Goal: Task Accomplishment & Management: Manage account settings

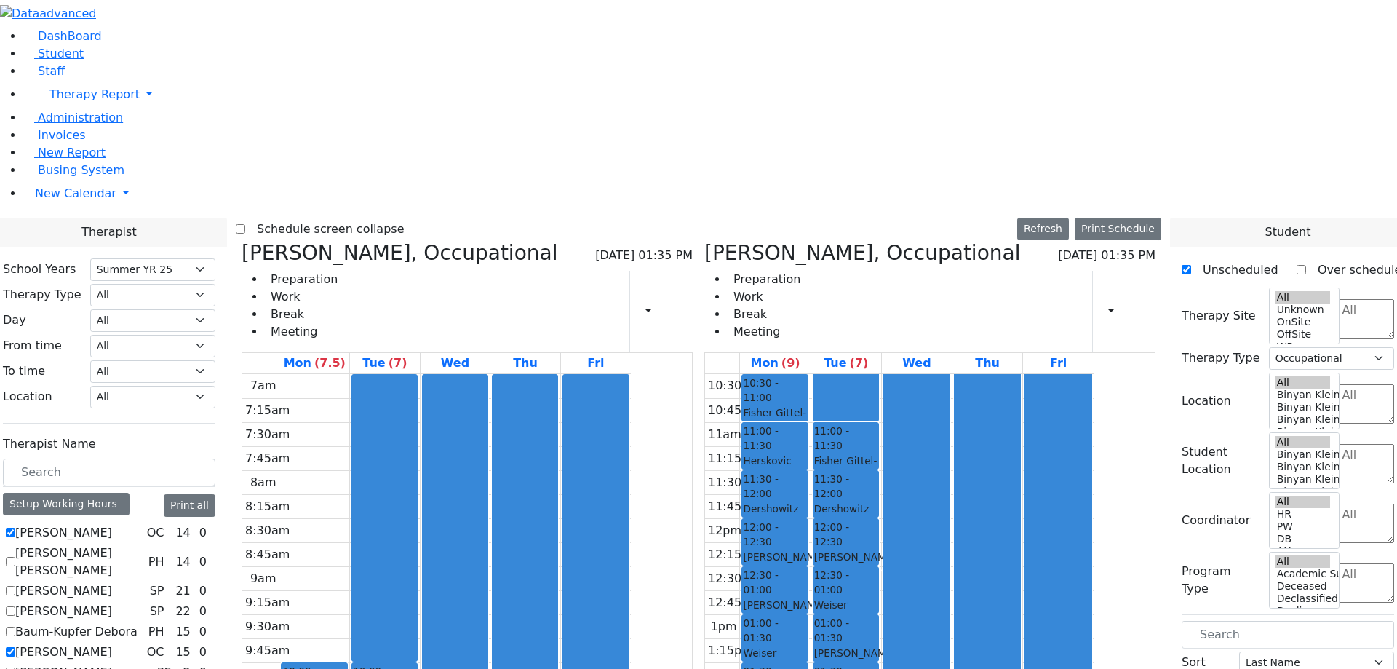
select select "211"
select select "1"
select select "211"
click at [675, 304] on icon at bounding box center [675, 311] width 0 height 14
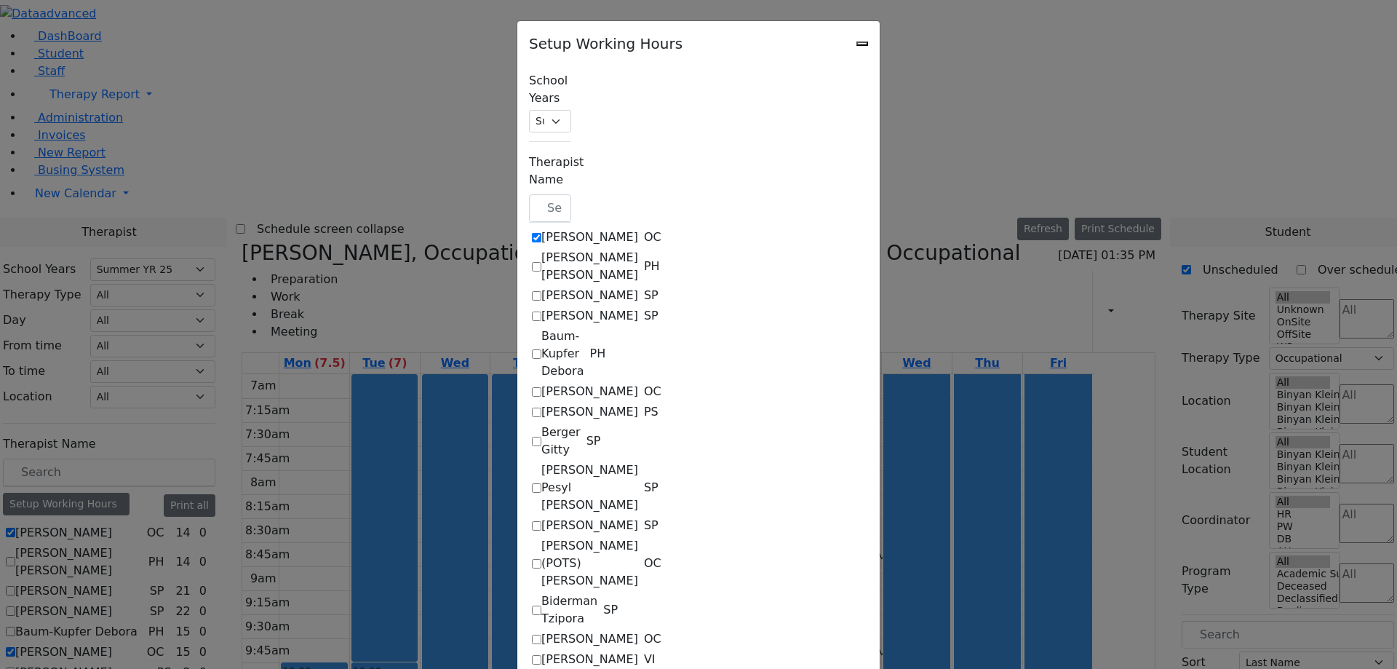
checkbox input "true"
select select "14:00:00"
select select "33"
select select "15:00:00"
select select "17:00:00"
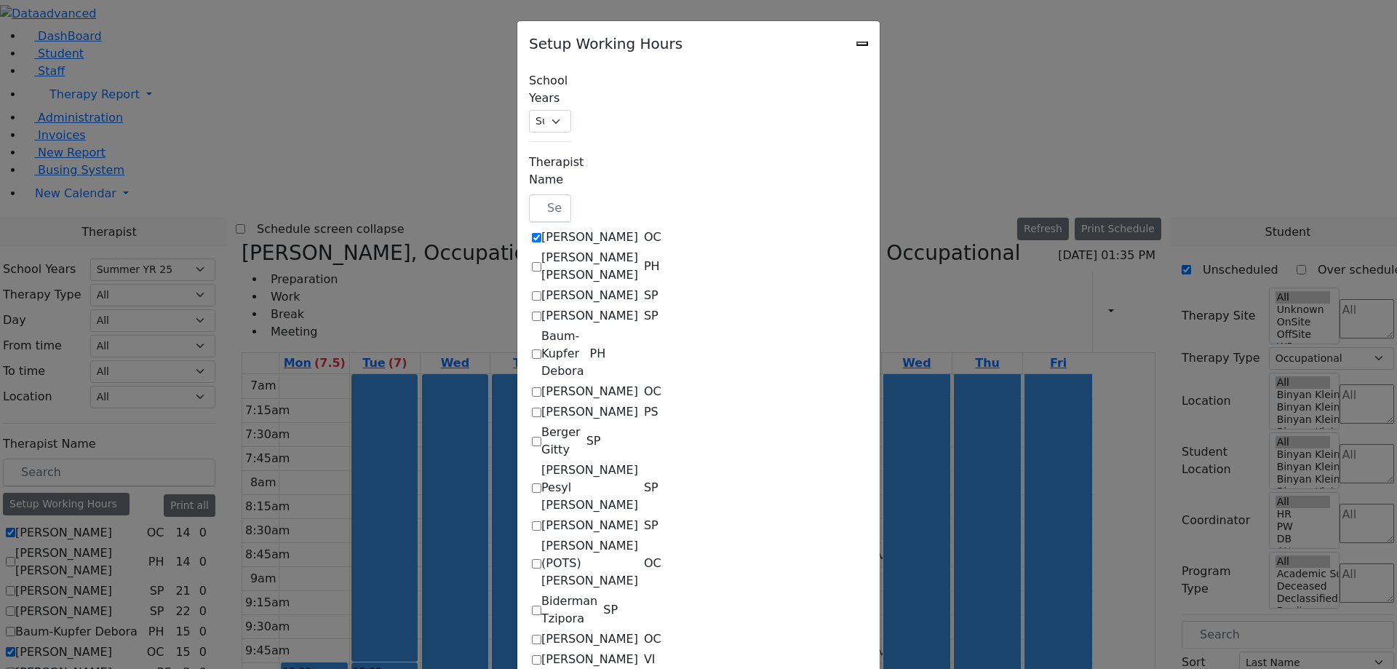
select select "1"
select select "10:00:00"
select select "14:00:00"
select select "33"
select select "15:00:00"
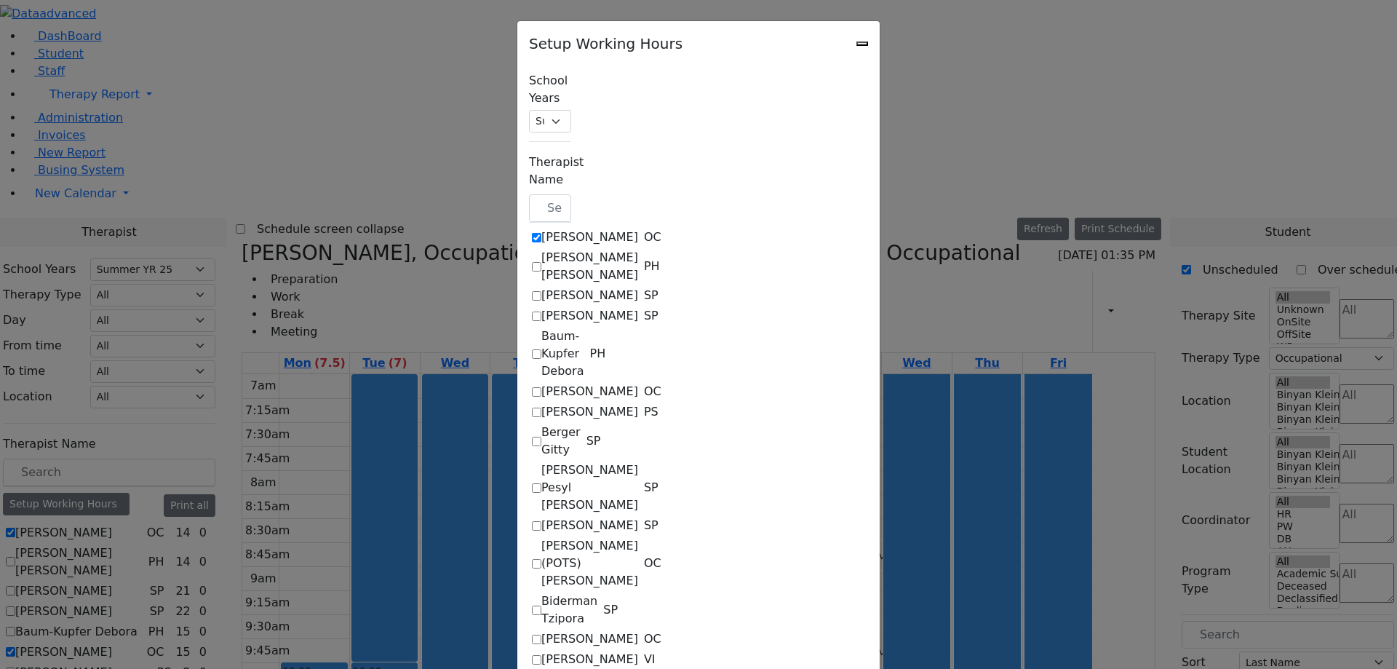
select select "15:00:00"
select select "17:00:00"
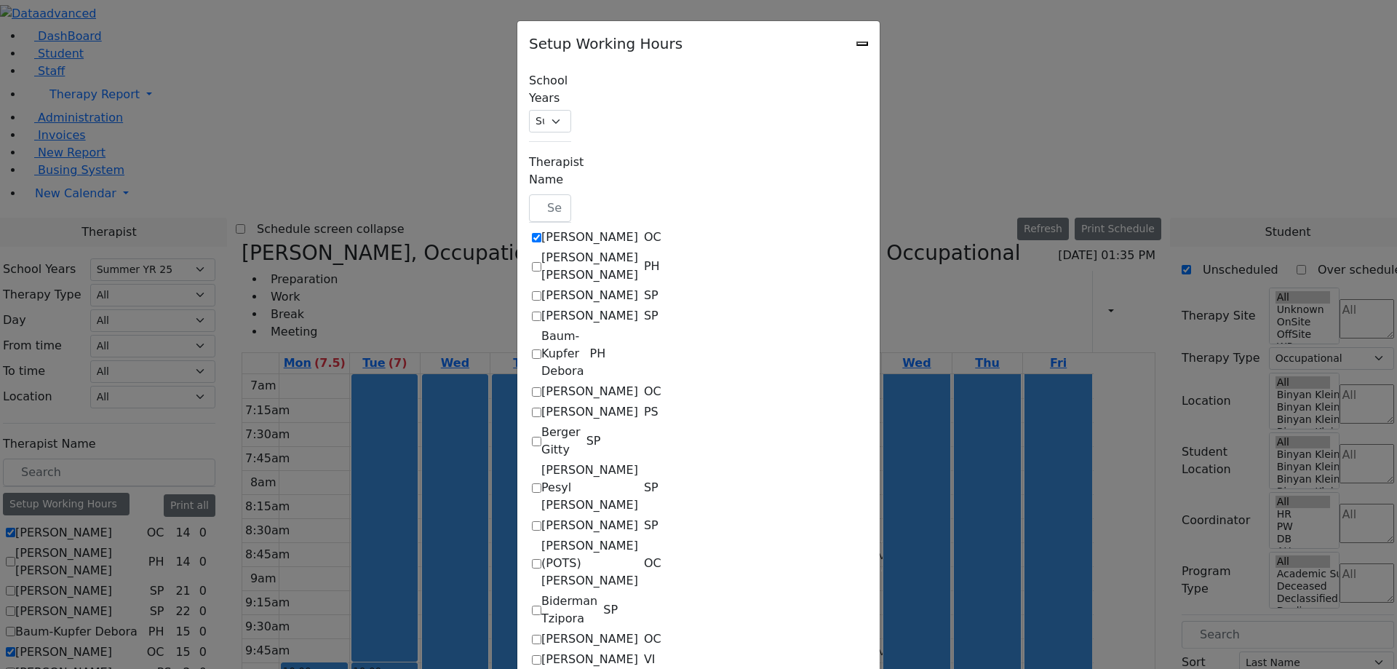
select select "17:00:00"
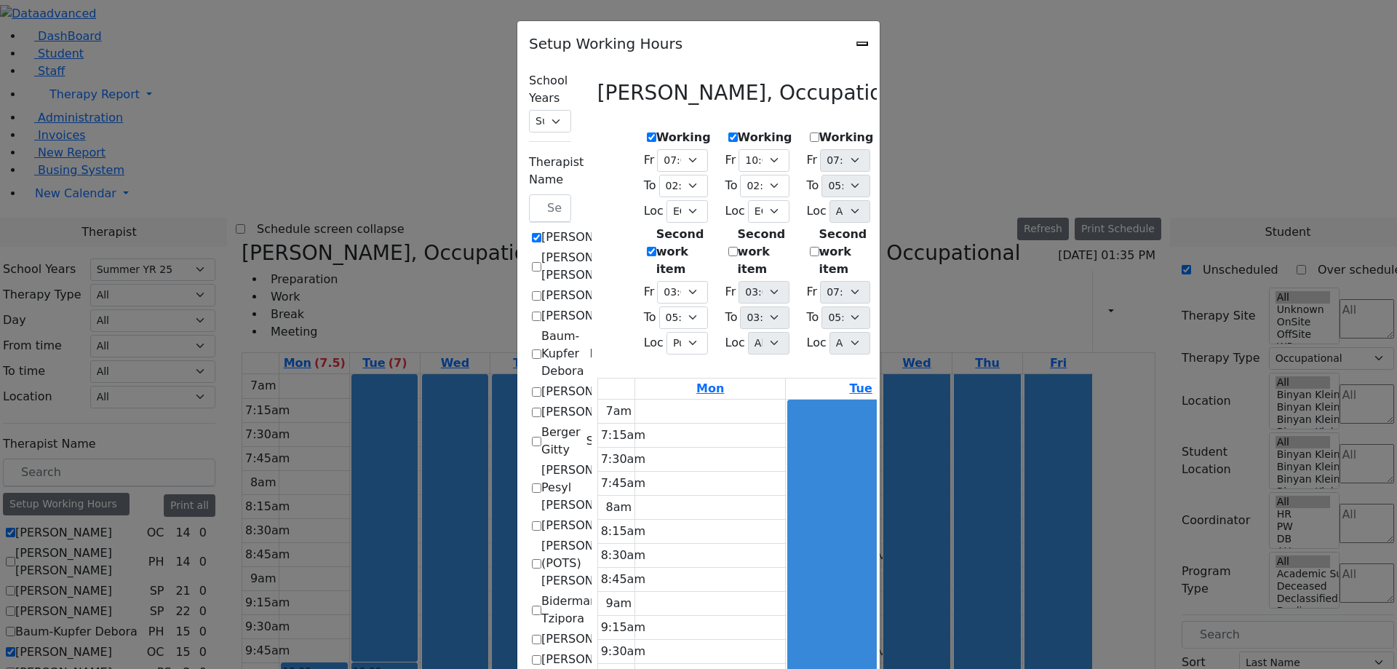
click at [900, 129] on label "Working" at bounding box center [927, 137] width 55 height 17
click at [891, 132] on input "Working" at bounding box center [895, 136] width 9 height 9
checkbox input "true"
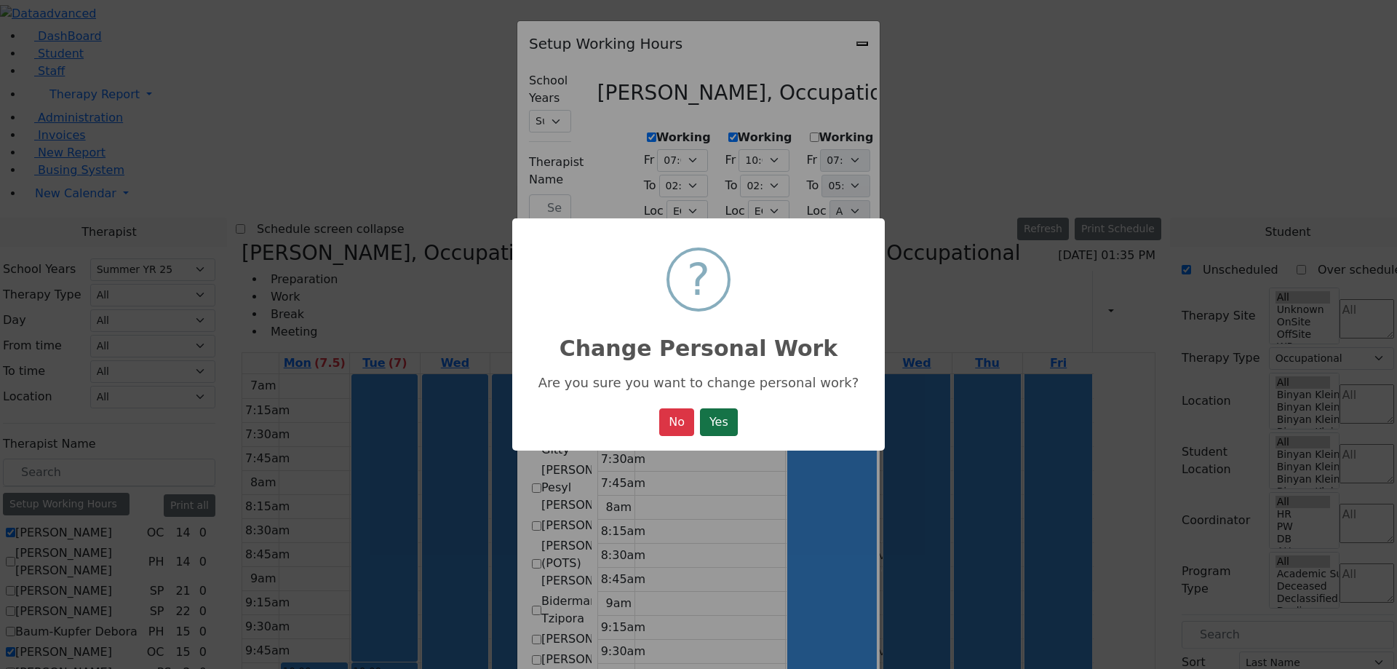
click at [714, 421] on button "Yes" at bounding box center [719, 422] width 38 height 28
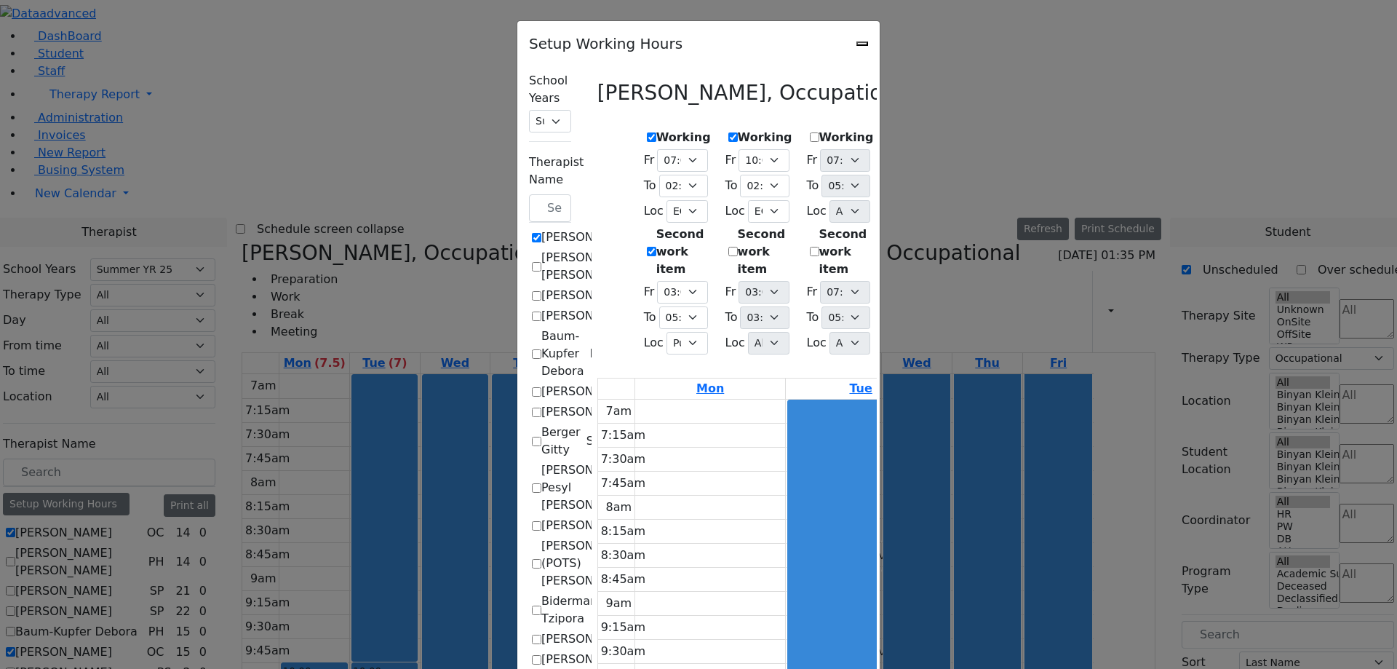
select select "14:00:00"
select select "33"
select select "15:00:00"
select select "17:00:00"
select select "1"
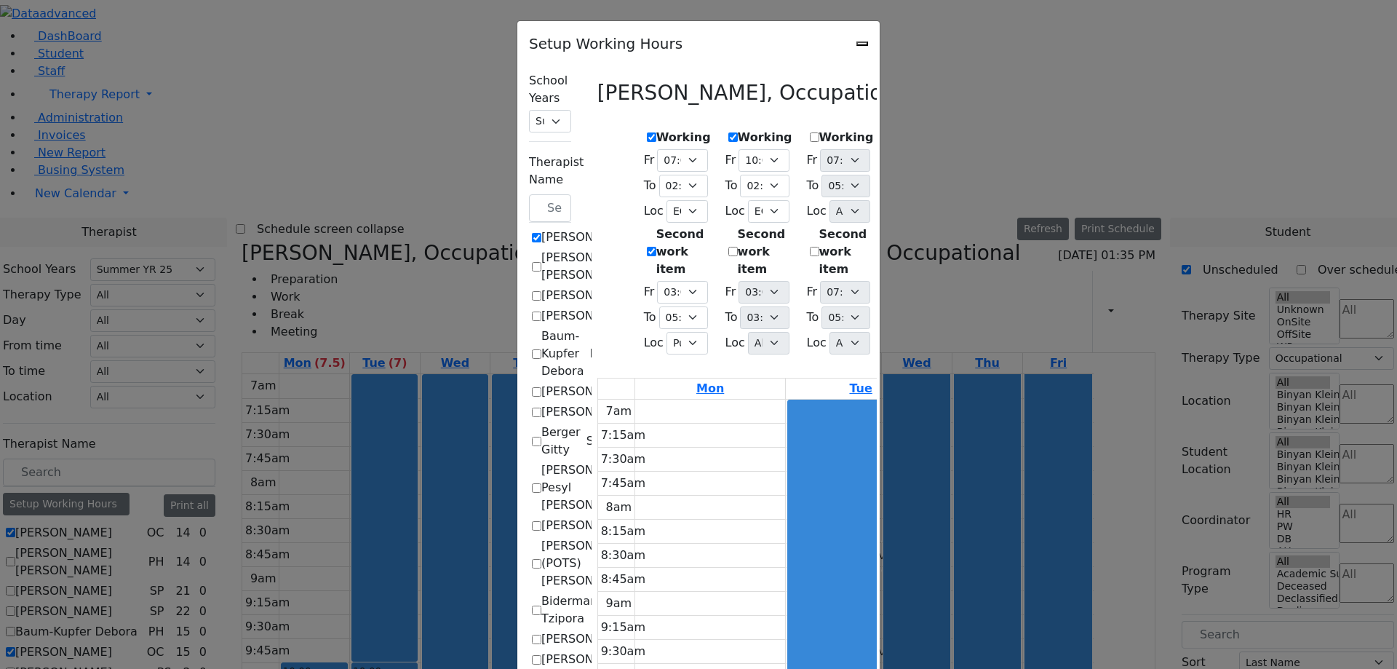
select select "10:00:00"
select select "14:00:00"
select select "33"
select select "15:00:00"
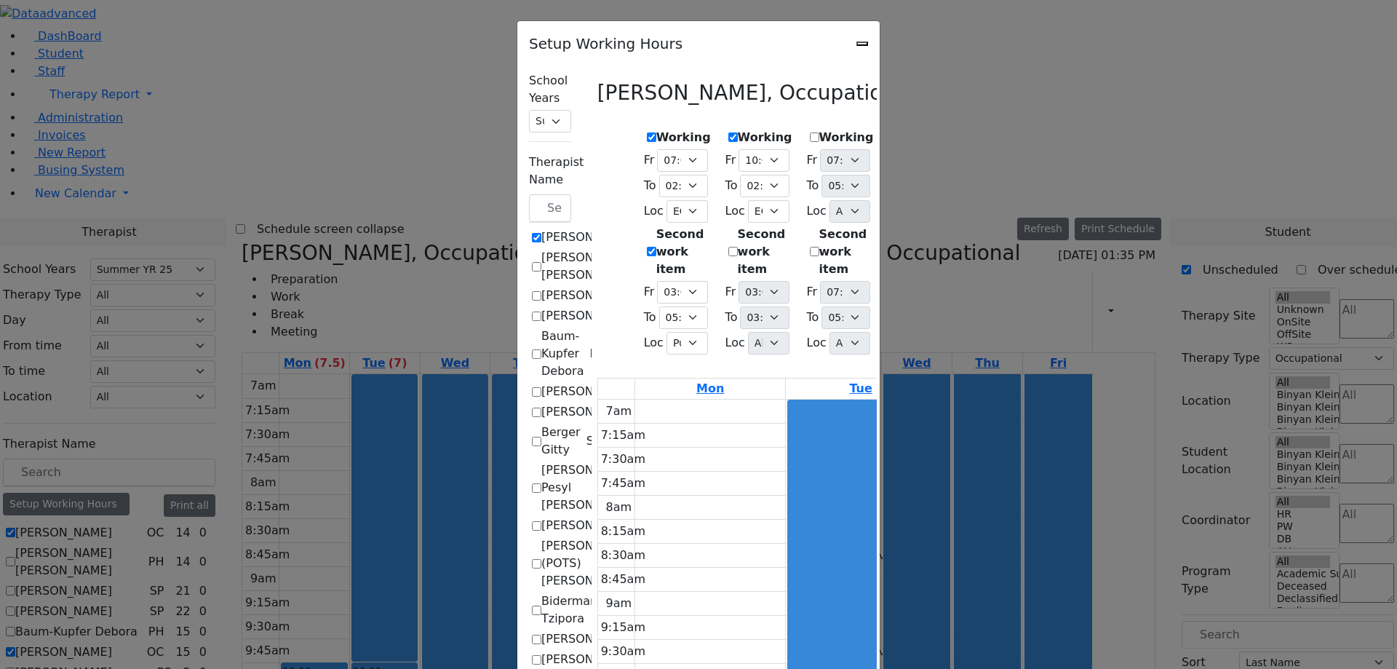
select select "17:00:00"
select select "1"
select select "15:00:00"
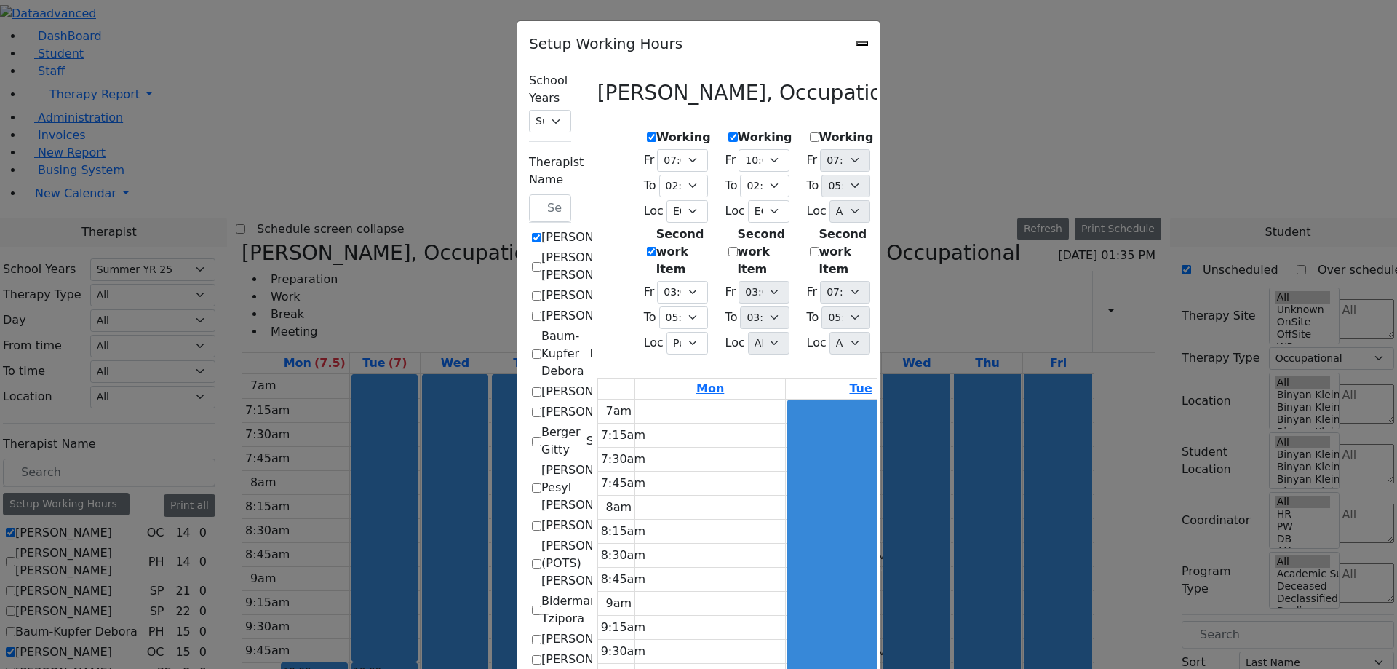
select select "15:00:00"
select select "17:00:00"
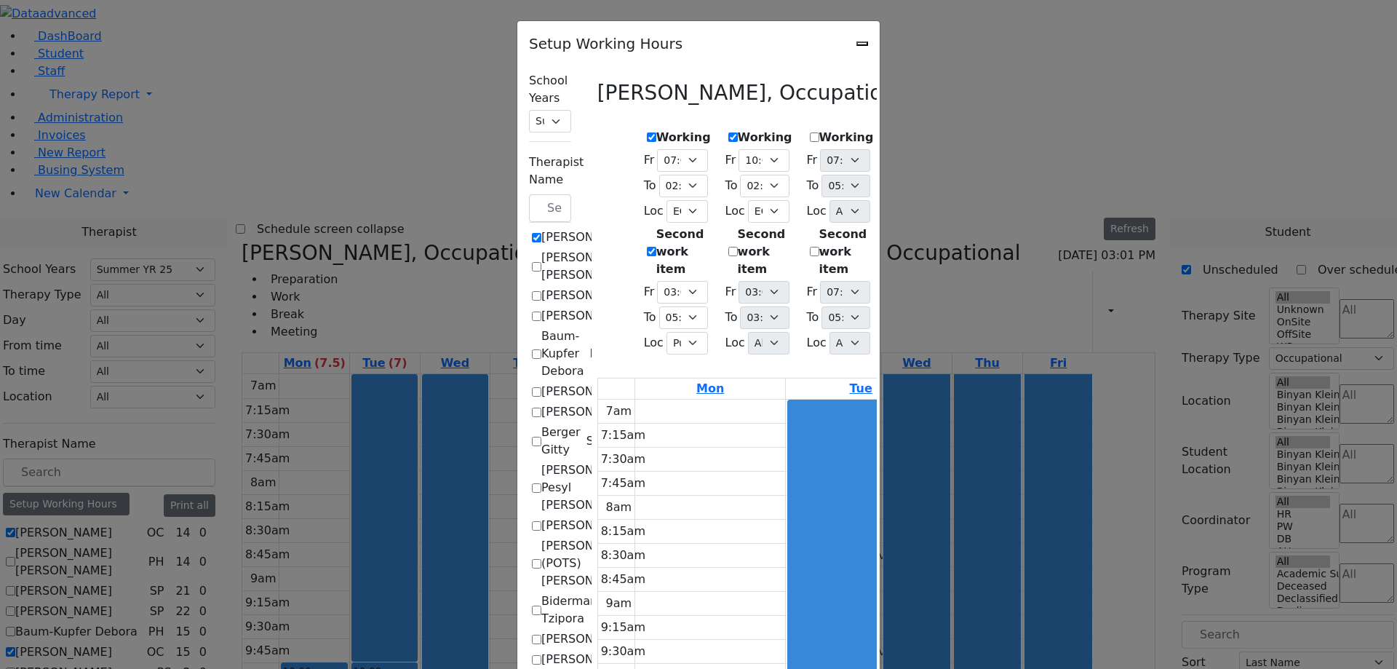
click at [952, 175] on select "07:15 AM 07:30 AM 07:45 AM 08:00 AM 08:15 AM 08:30 AM 08:45 AM 09:00 AM 09:15 A…" at bounding box center [927, 186] width 49 height 23
select select "15:00:00"
click at [903, 175] on select "07:15 AM 07:30 AM 07:45 AM 08:00 AM 08:15 AM 08:30 AM 08:45 AM 09:00 AM 09:15 A…" at bounding box center [927, 186] width 49 height 23
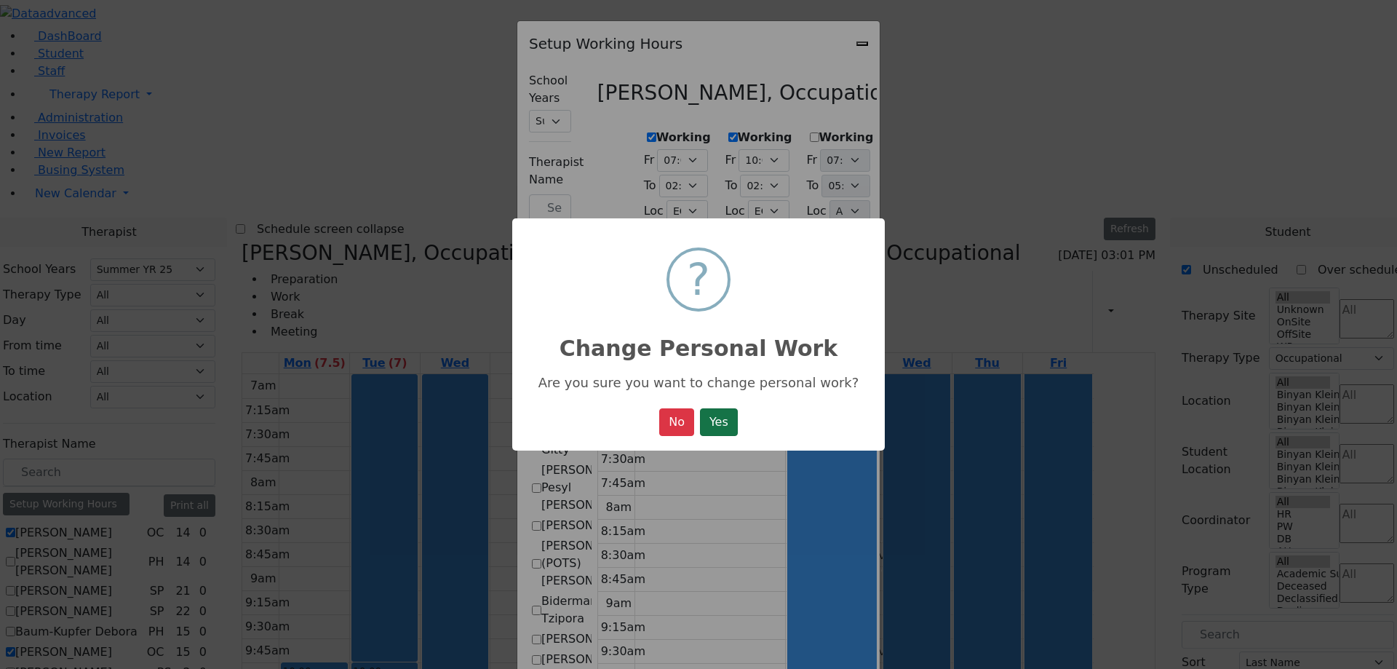
click at [716, 421] on button "Yes" at bounding box center [719, 422] width 38 height 28
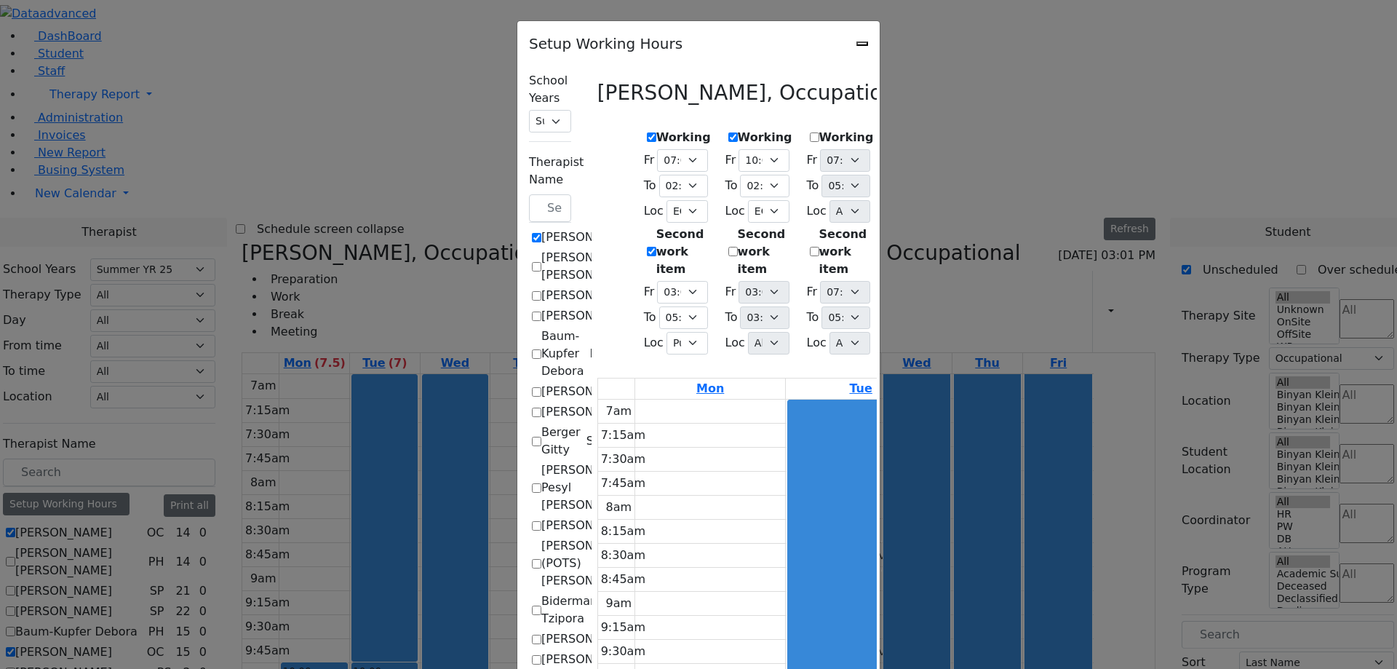
select select "14:00:00"
select select "33"
select select "15:00:00"
select select "17:00:00"
select select "1"
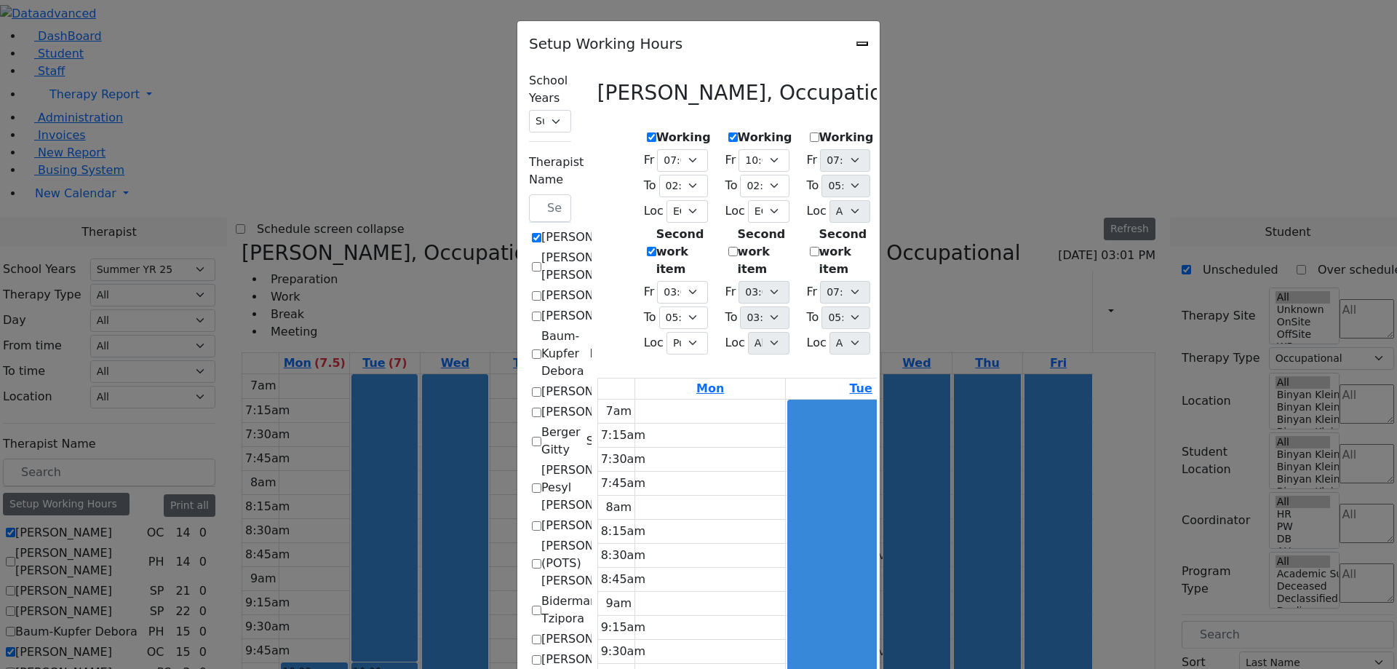
select select "10:00:00"
select select "14:00:00"
select select "33"
select select "15:00:00"
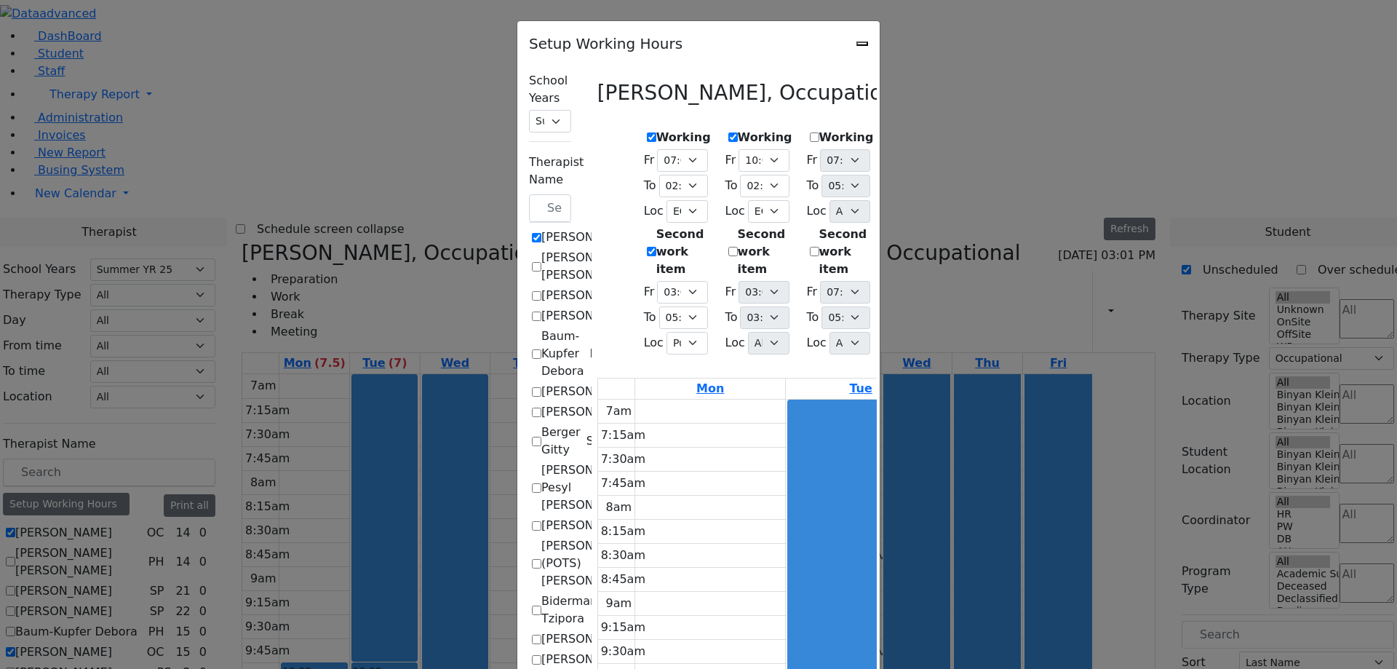
select select "17:00:00"
select select "15:00:00"
select select "1"
select select "15:00:00"
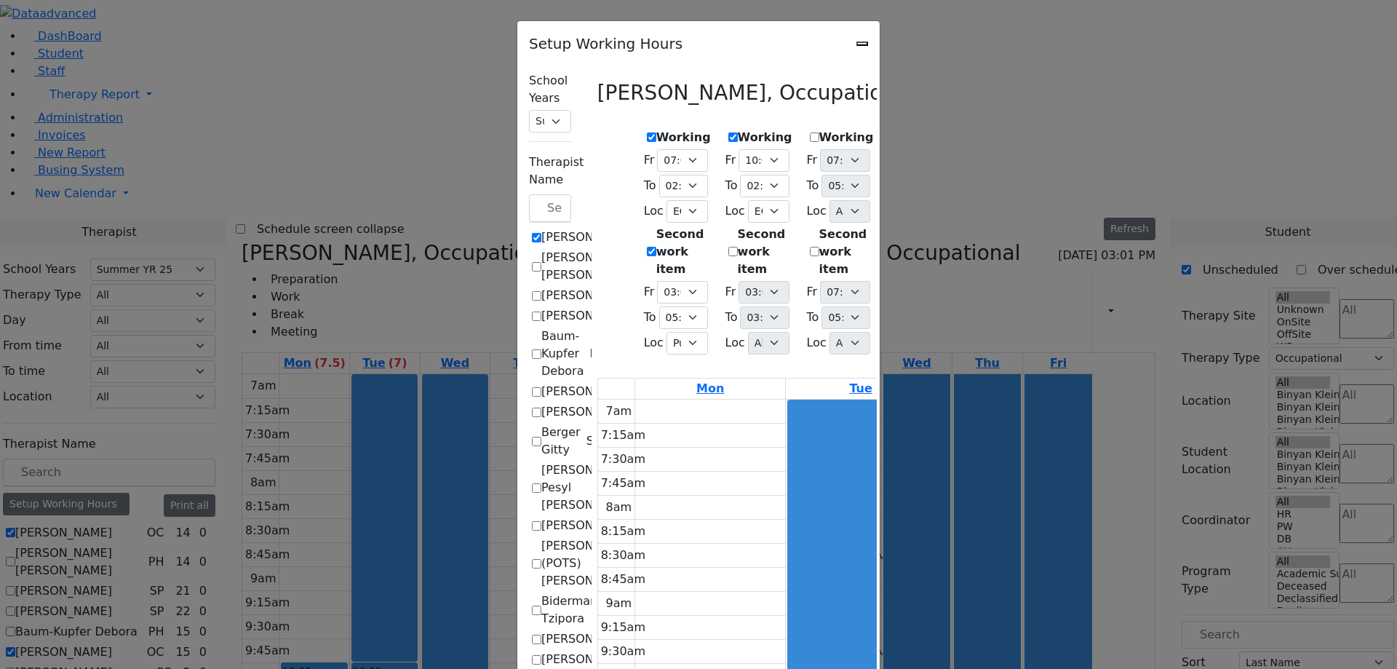
select select "15:00:00"
select select "17:00:00"
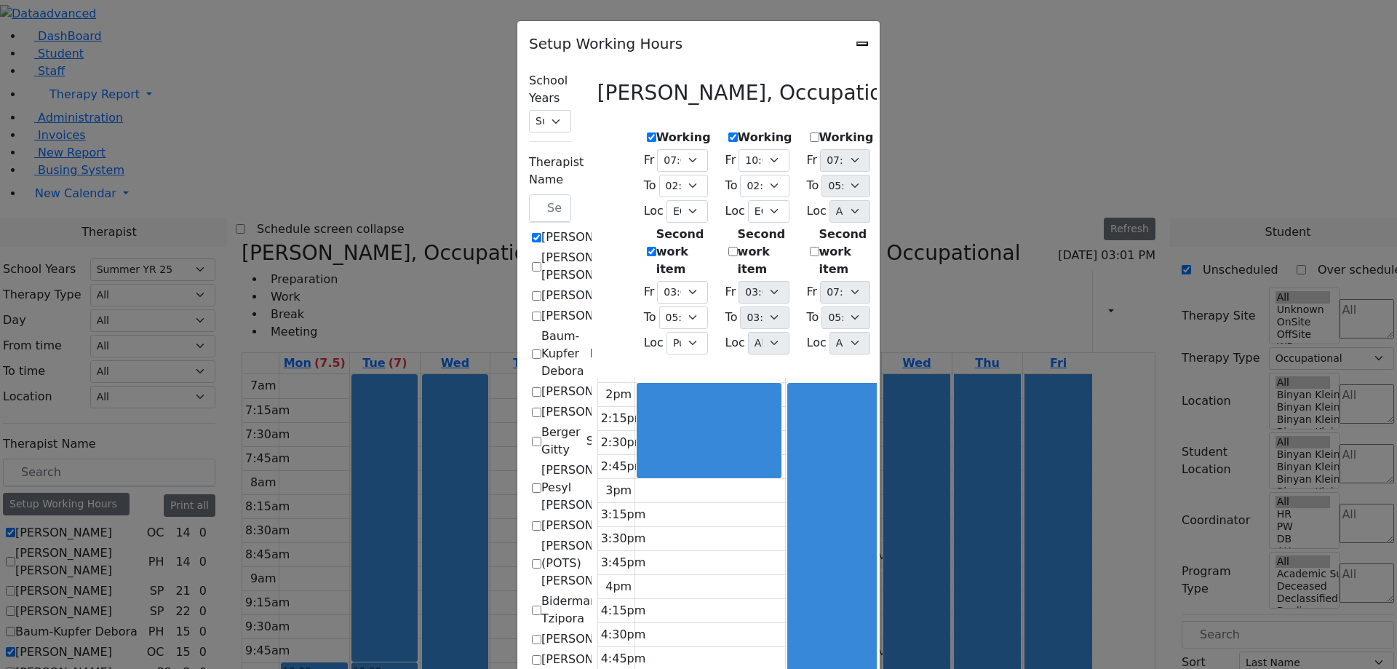
scroll to position [14, 0]
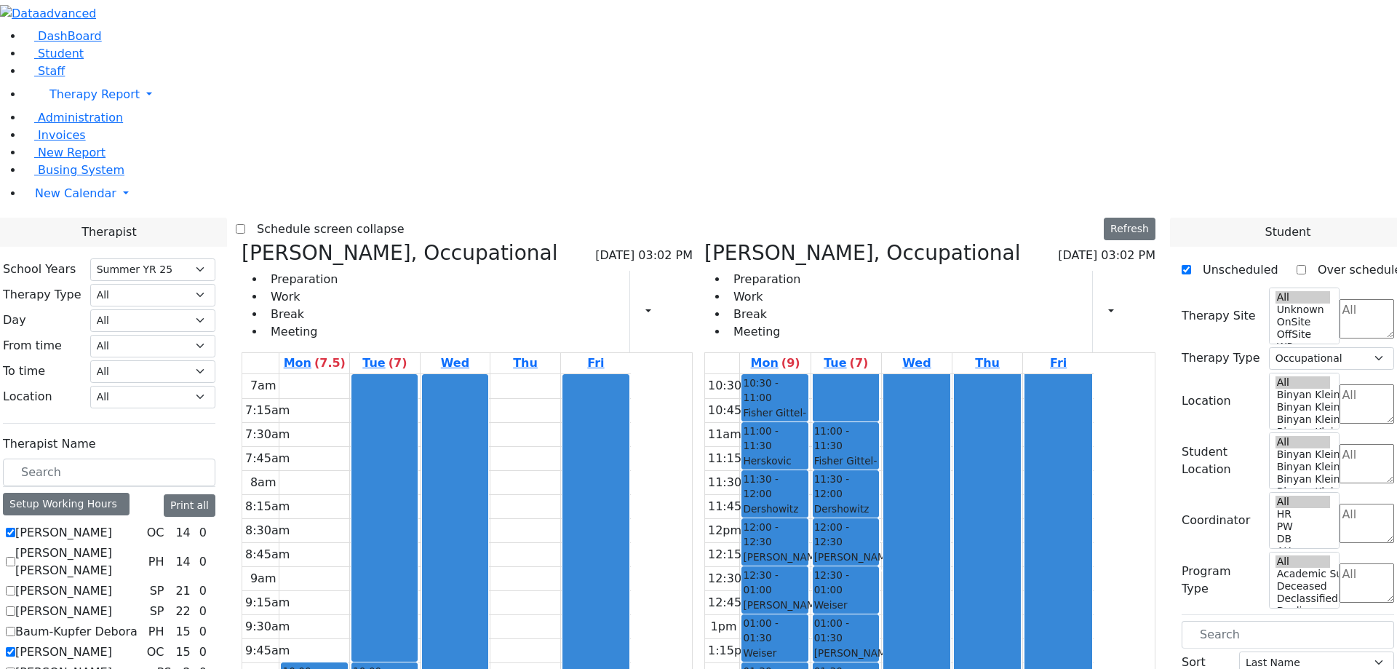
select select "211"
select select "1"
select select "211"
click at [675, 304] on icon at bounding box center [675, 311] width 0 height 14
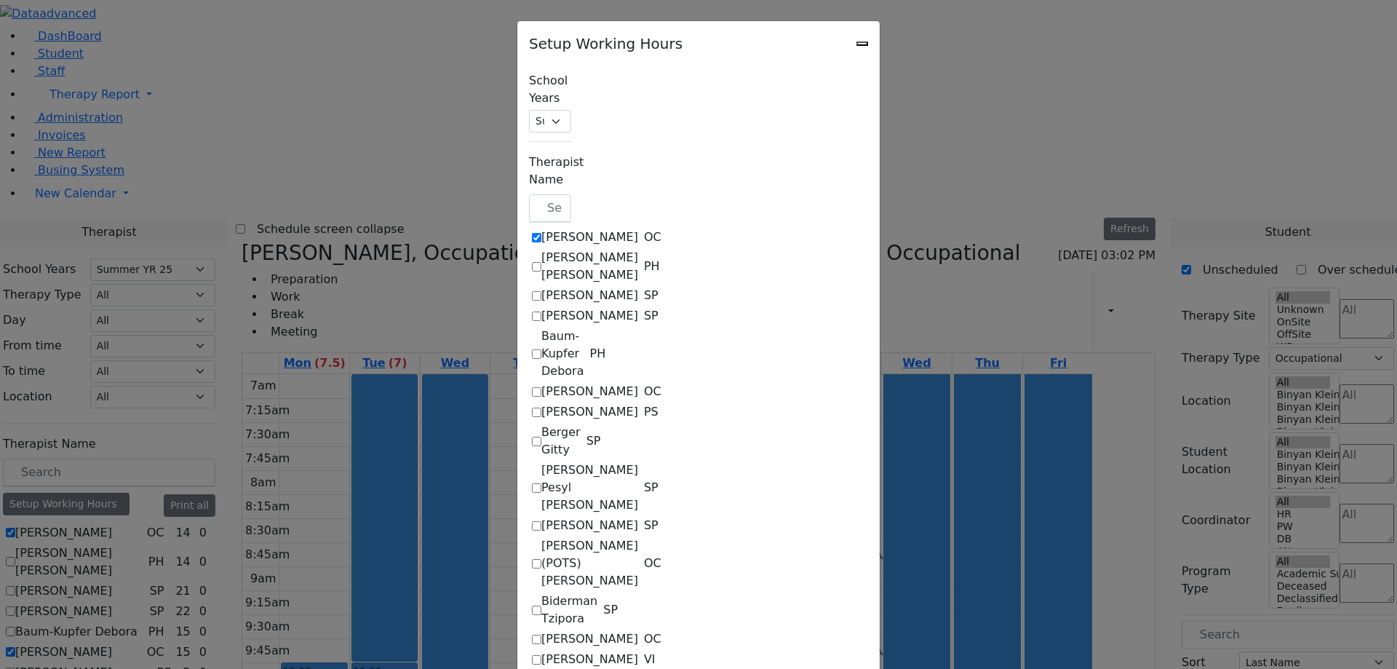
checkbox input "true"
select select "14:00:00"
select select "33"
select select "15:00:00"
select select "17:00:00"
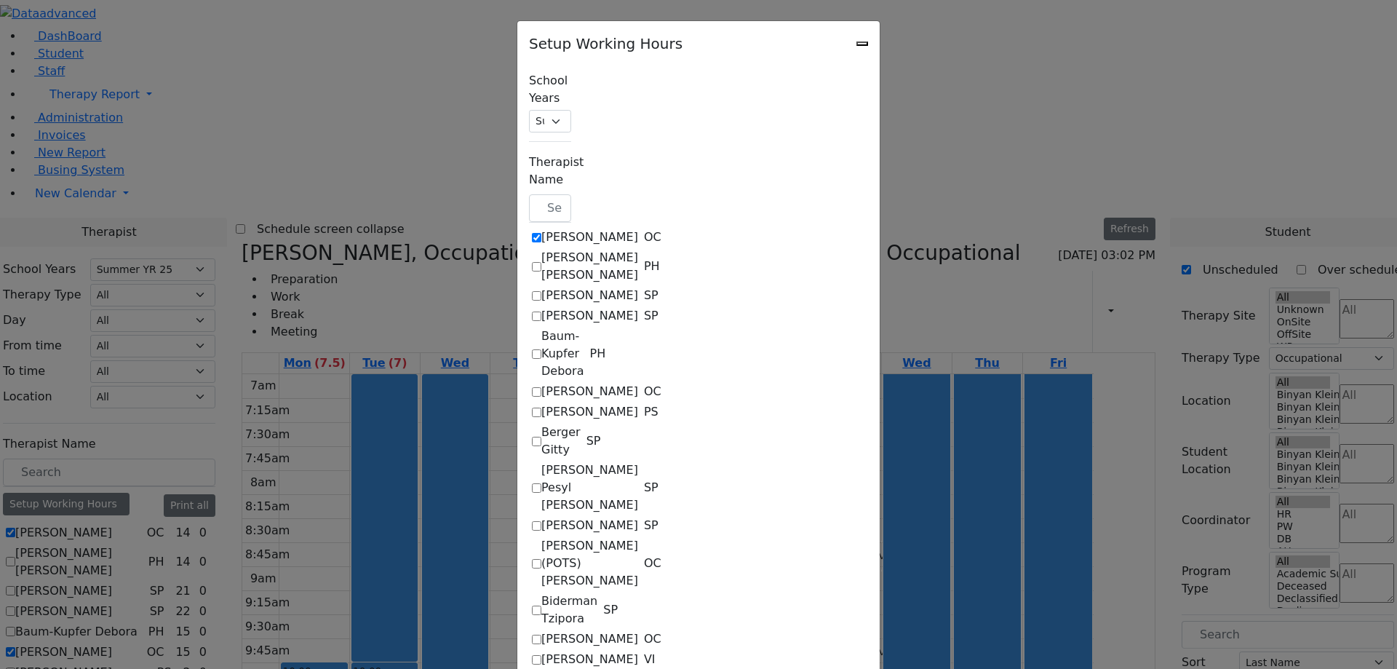
select select "1"
select select "10:00:00"
select select "14:00:00"
select select "33"
select select "15:00:00"
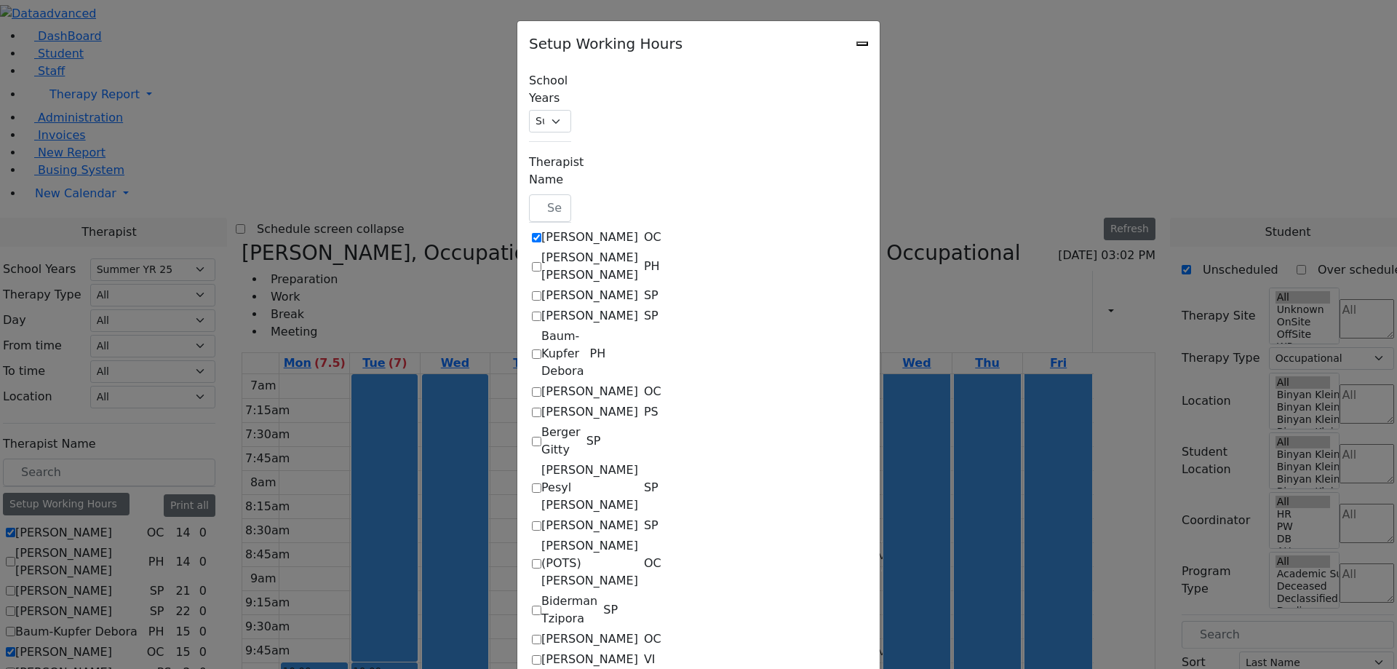
select select "15:00:00"
select select "17:00:00"
select select "15:00:00"
select select "1"
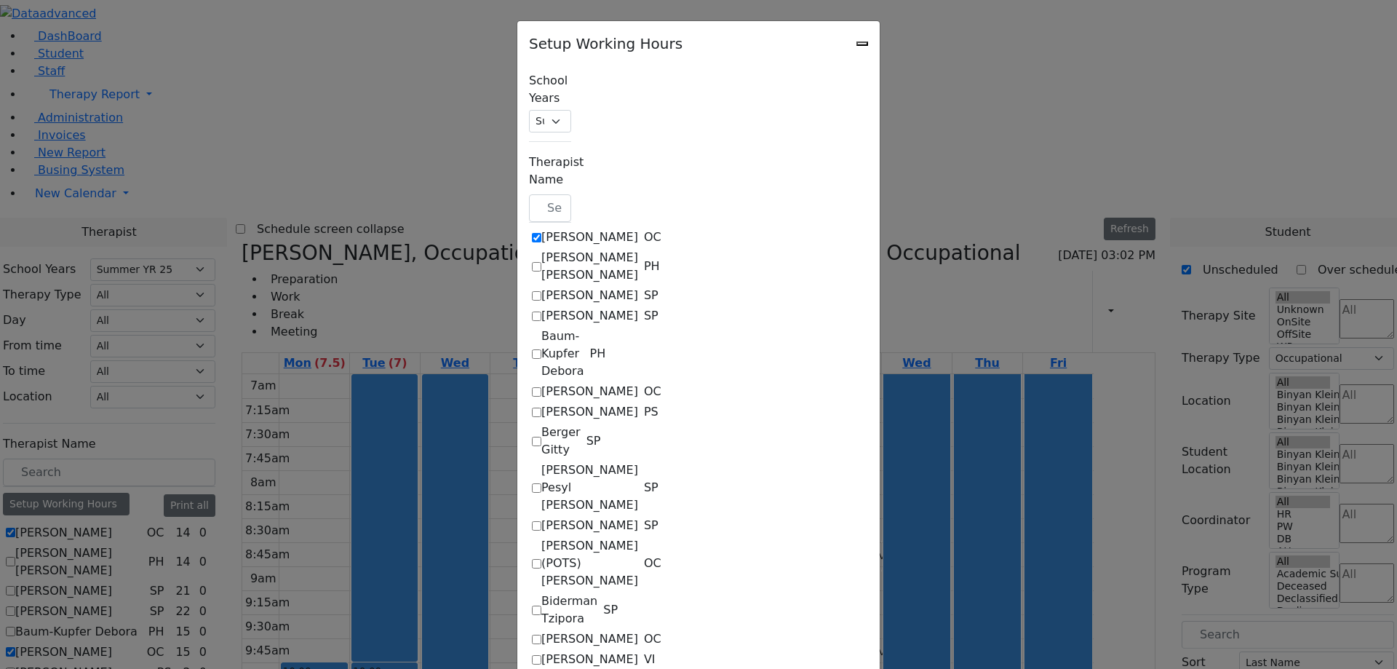
select select "15:00:00"
select select "17:00:00"
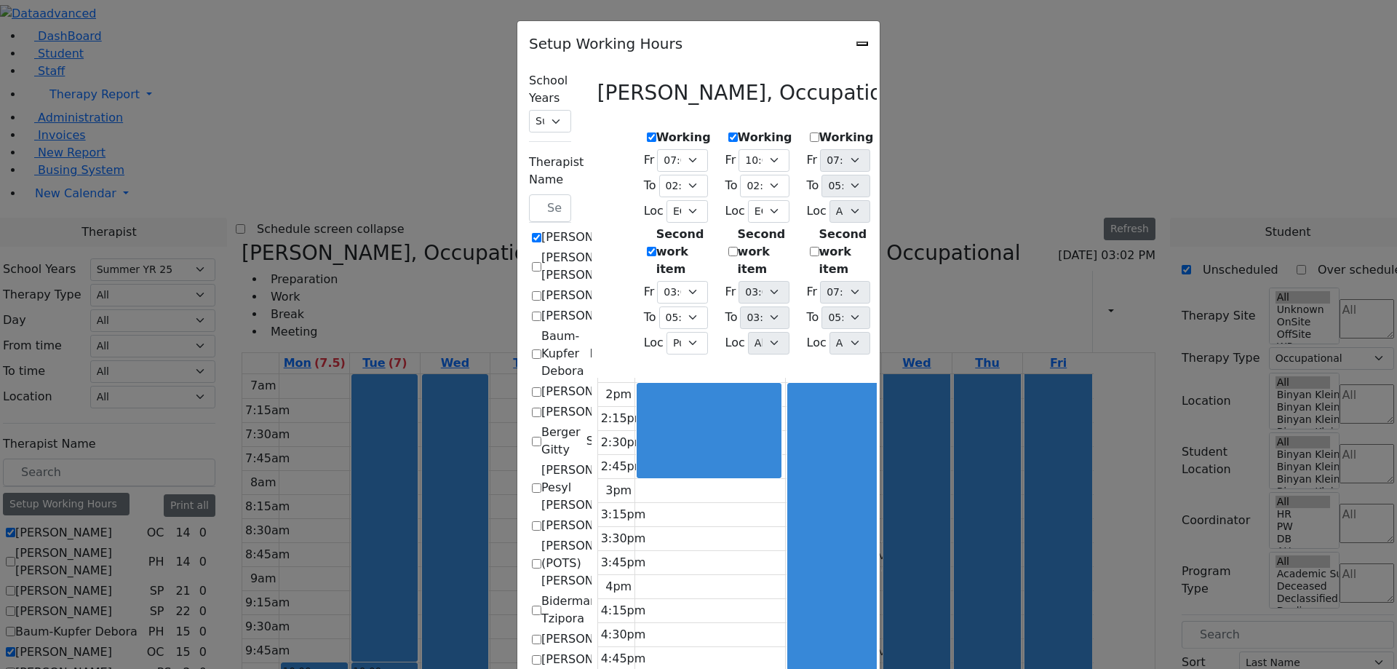
scroll to position [14, 0]
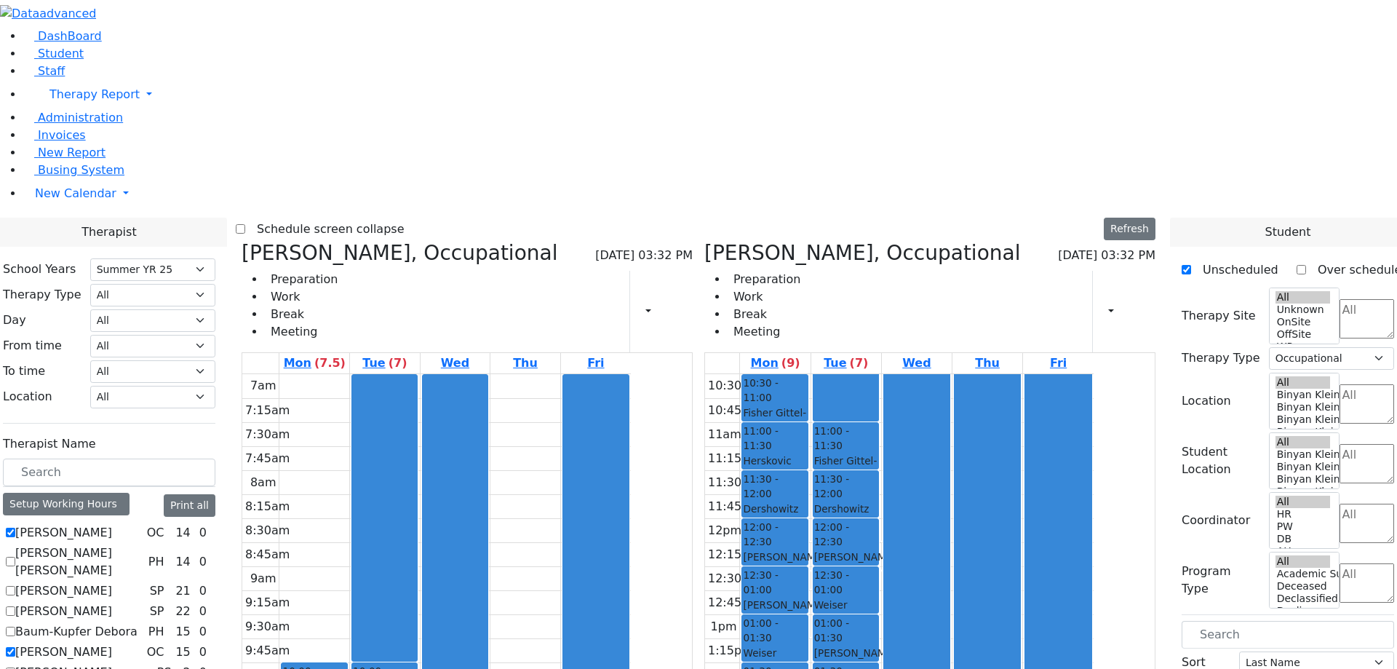
select select "211"
select select "1"
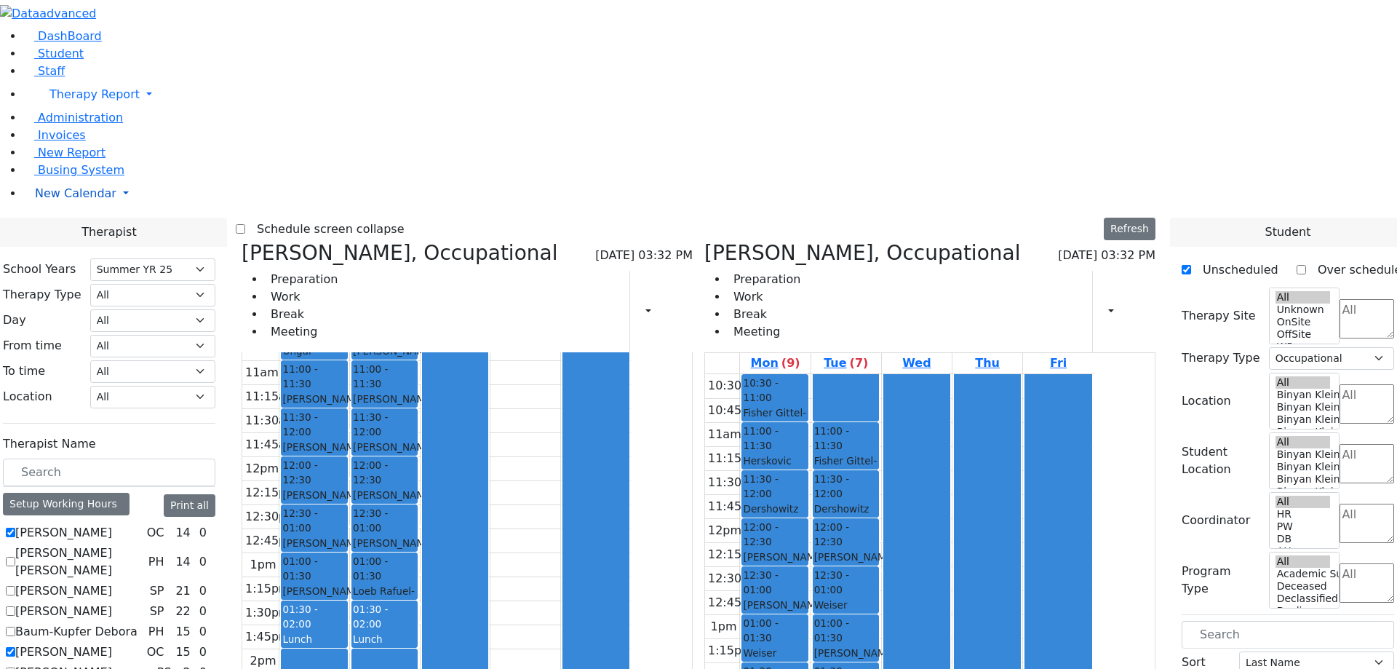
click at [49, 101] on span "New Calendar" at bounding box center [94, 94] width 90 height 14
click at [84, 247] on span "Teacher Report" at bounding box center [78, 240] width 87 height 14
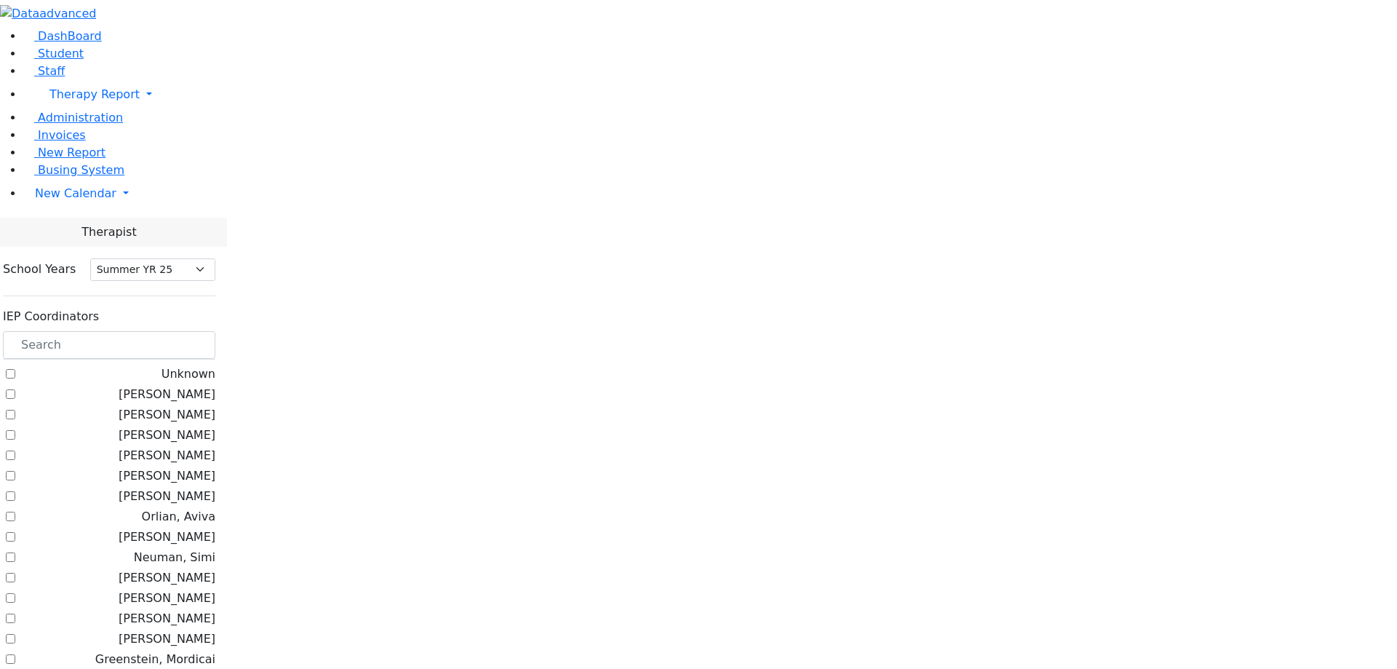
select select "211"
click at [215, 426] on label "[PERSON_NAME]" at bounding box center [167, 434] width 97 height 17
click at [15, 430] on input "[PERSON_NAME]" at bounding box center [10, 434] width 9 height 9
checkbox input "true"
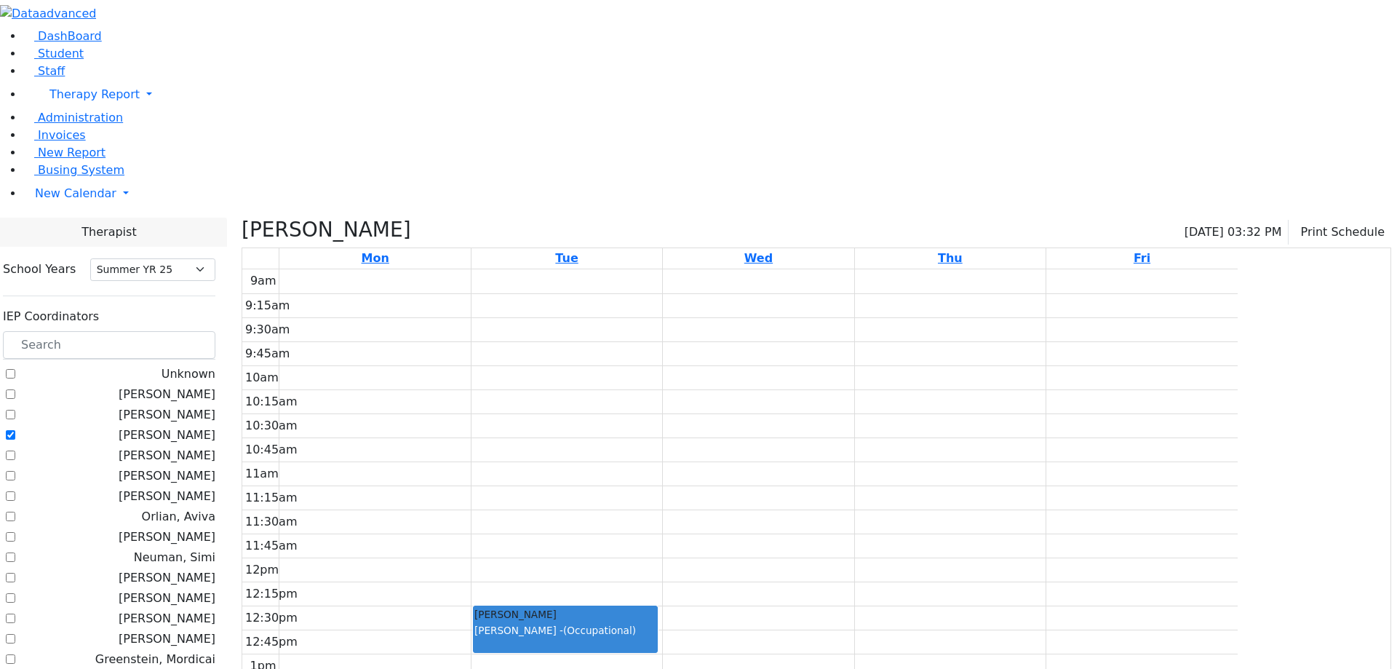
click at [215, 488] on label "[PERSON_NAME]" at bounding box center [167, 496] width 97 height 17
click at [15, 491] on input "[PERSON_NAME]" at bounding box center [10, 495] width 9 height 9
checkbox input "true"
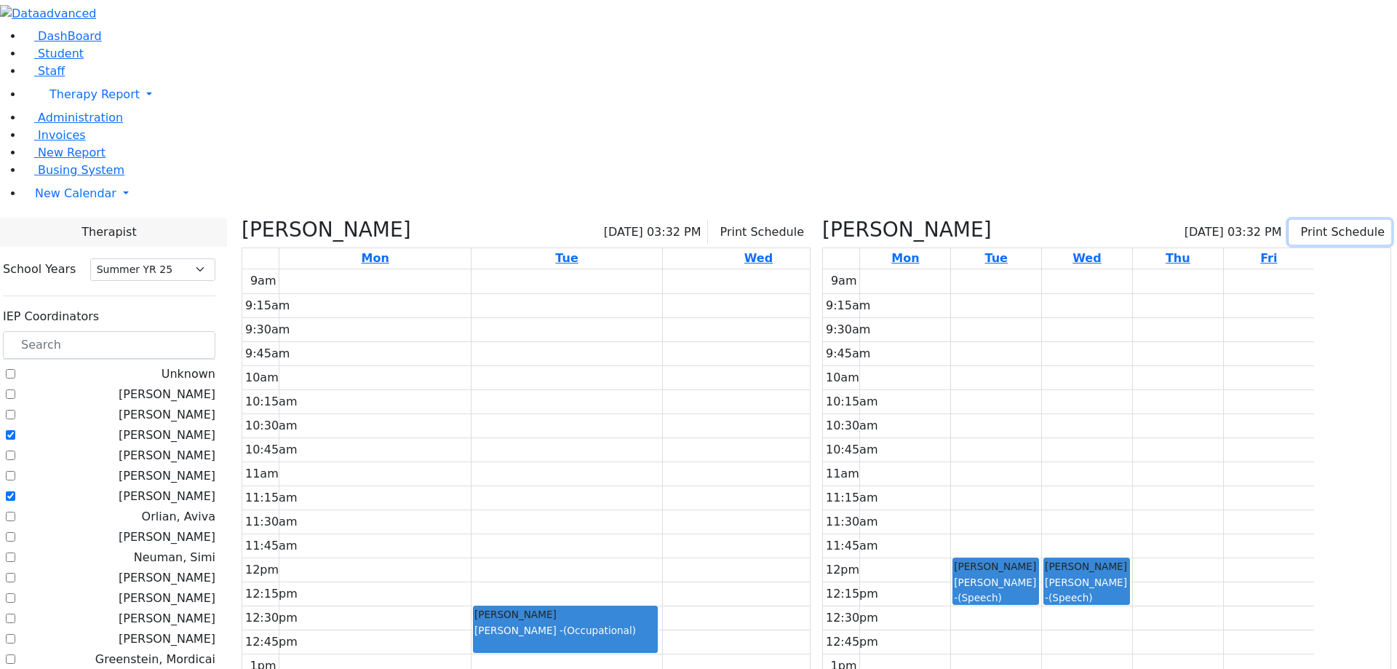
click at [1310, 220] on button "Print Schedule" at bounding box center [1340, 232] width 103 height 25
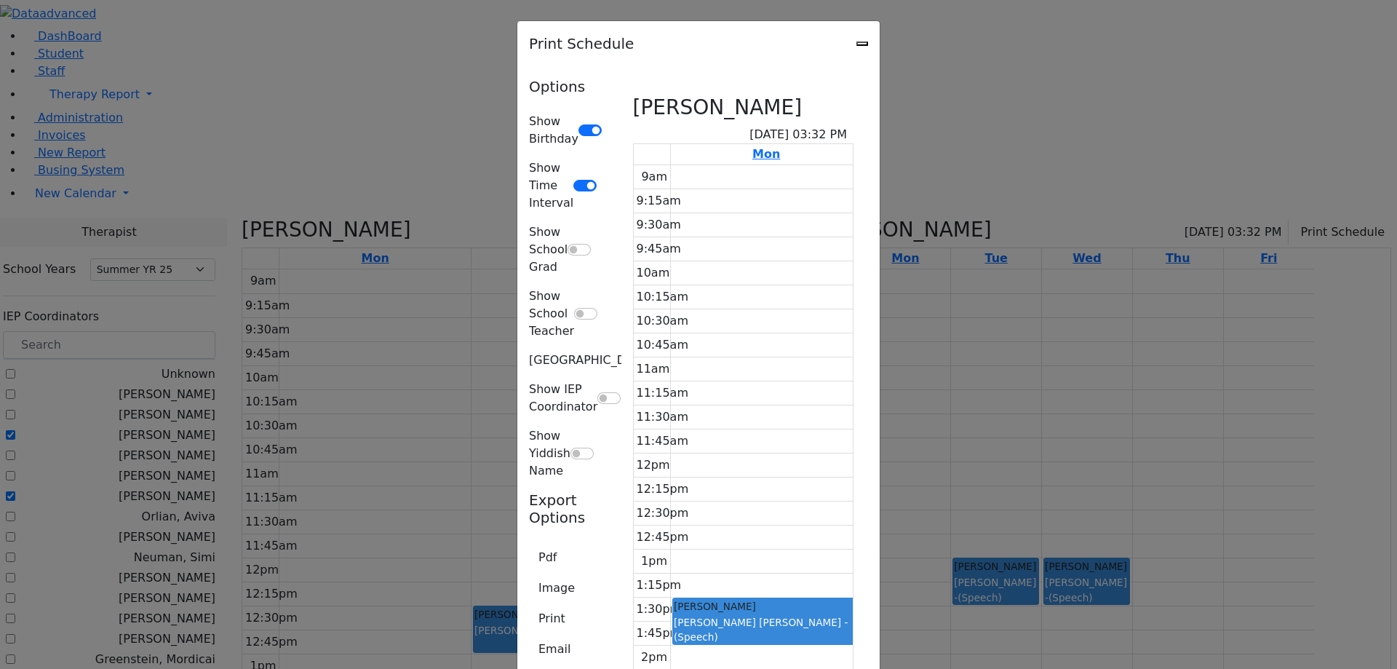
scroll to position [738, 0]
click at [529, 605] on button "Print" at bounding box center [552, 619] width 46 height 28
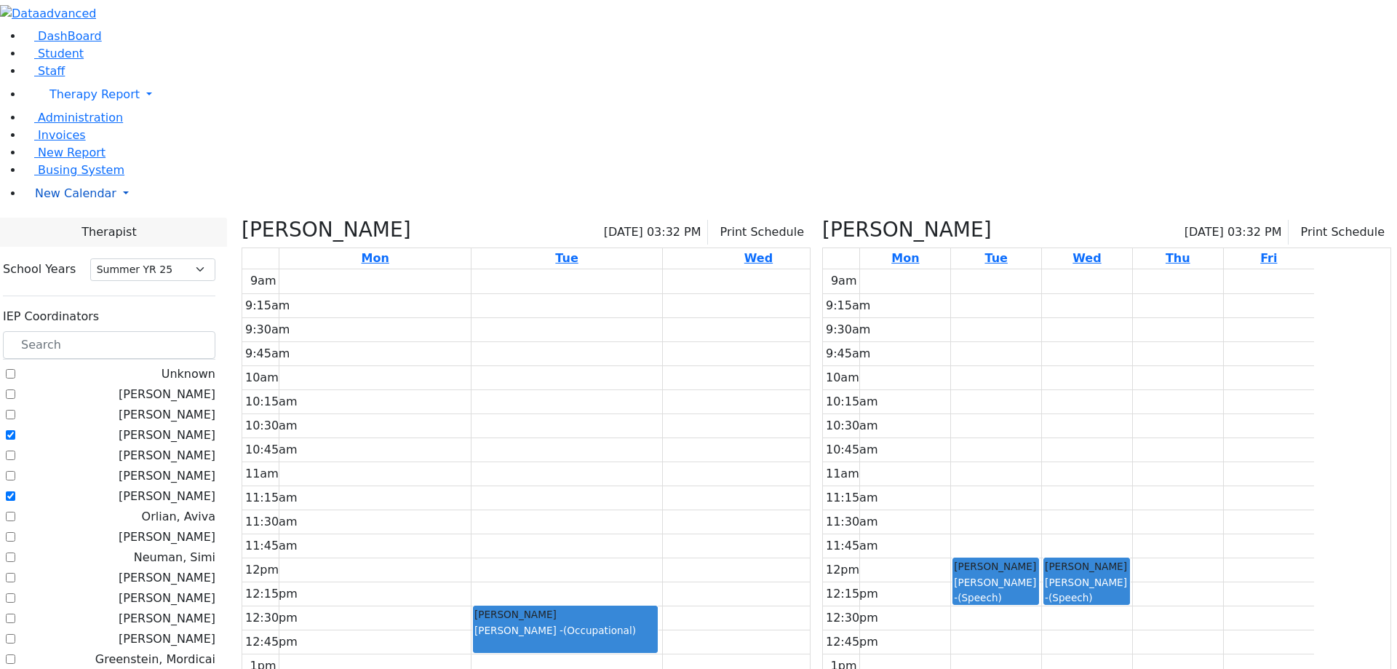
click at [58, 109] on link "New Calendar" at bounding box center [710, 94] width 1374 height 29
click at [76, 264] on span "School Teacher Report" at bounding box center [100, 257] width 130 height 14
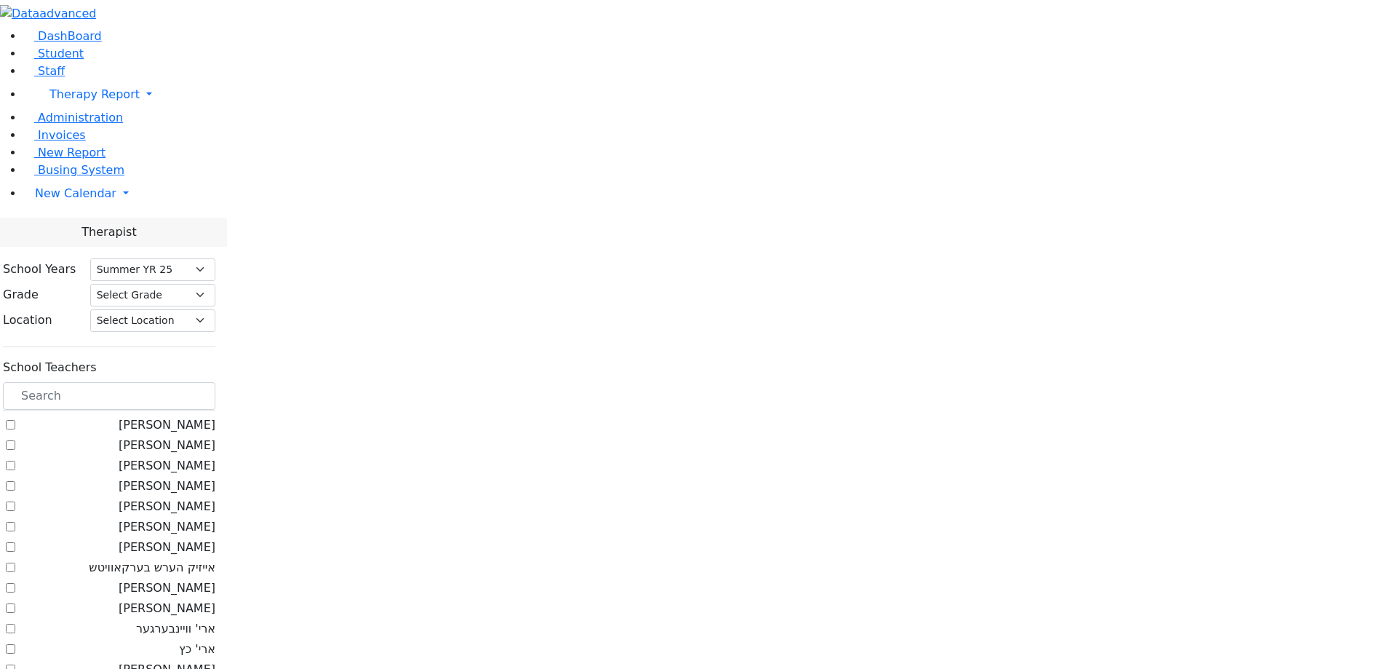
select select "211"
click at [215, 477] on label "אברהם שמחה פעלדמאן" at bounding box center [167, 485] width 97 height 17
click at [15, 481] on input "אברהם שמחה פעלדמאן" at bounding box center [10, 485] width 9 height 9
checkbox input "true"
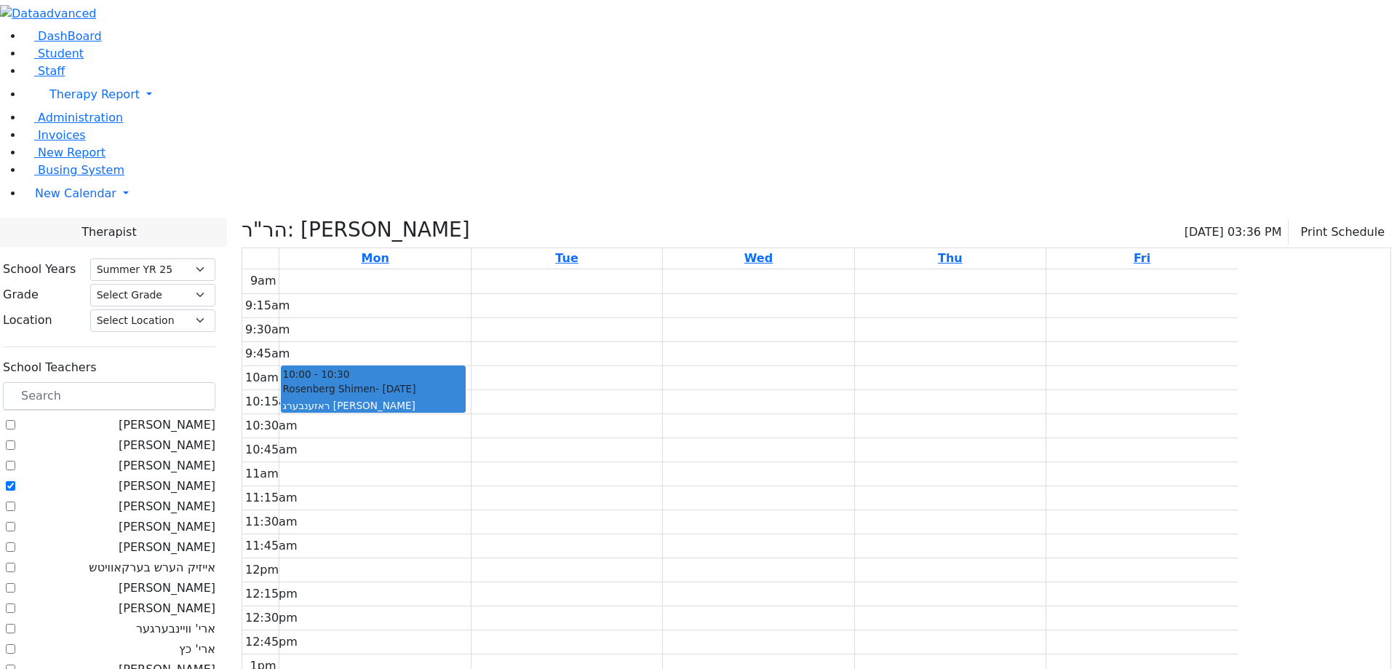
click at [215, 457] on label "אברהם משה גאטטעסמאן" at bounding box center [167, 465] width 97 height 17
click at [15, 461] on input "אברהם משה גאטטעסמאן" at bounding box center [10, 465] width 9 height 9
checkbox input "true"
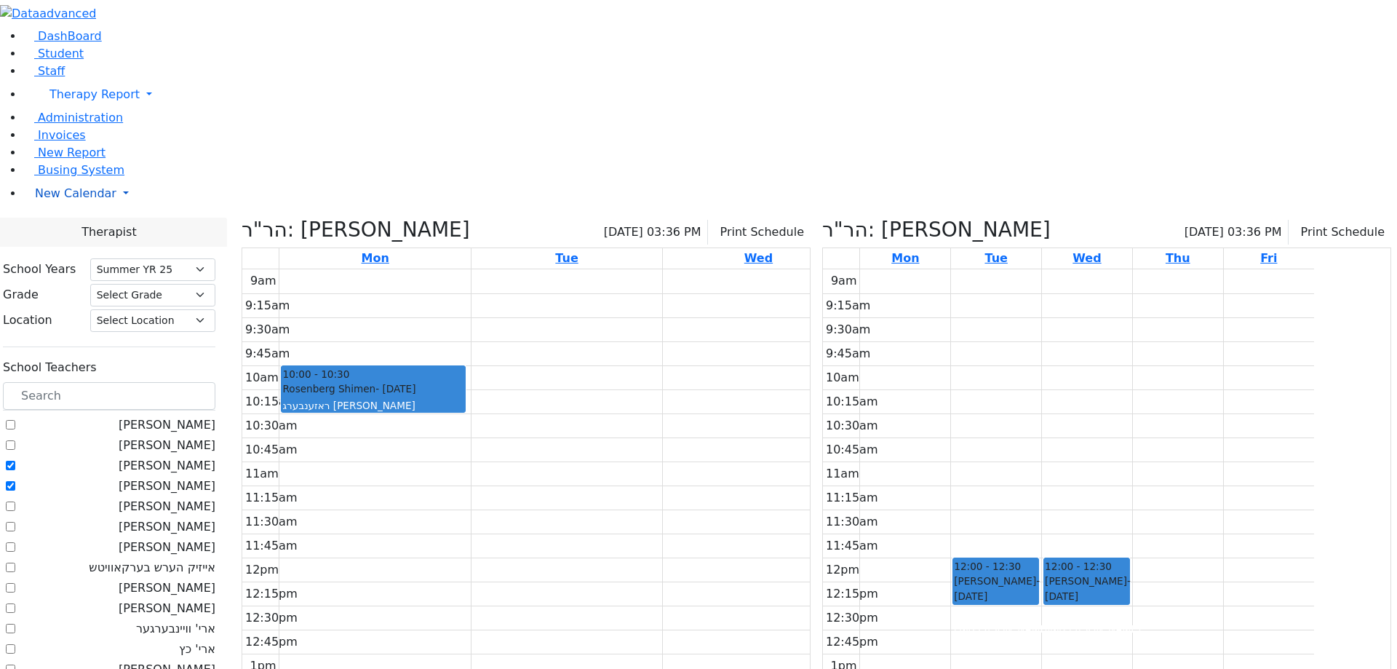
click at [73, 101] on span "New Calendar" at bounding box center [94, 94] width 90 height 14
click at [77, 282] on span "Unscheduled Student Report" at bounding box center [118, 275] width 167 height 14
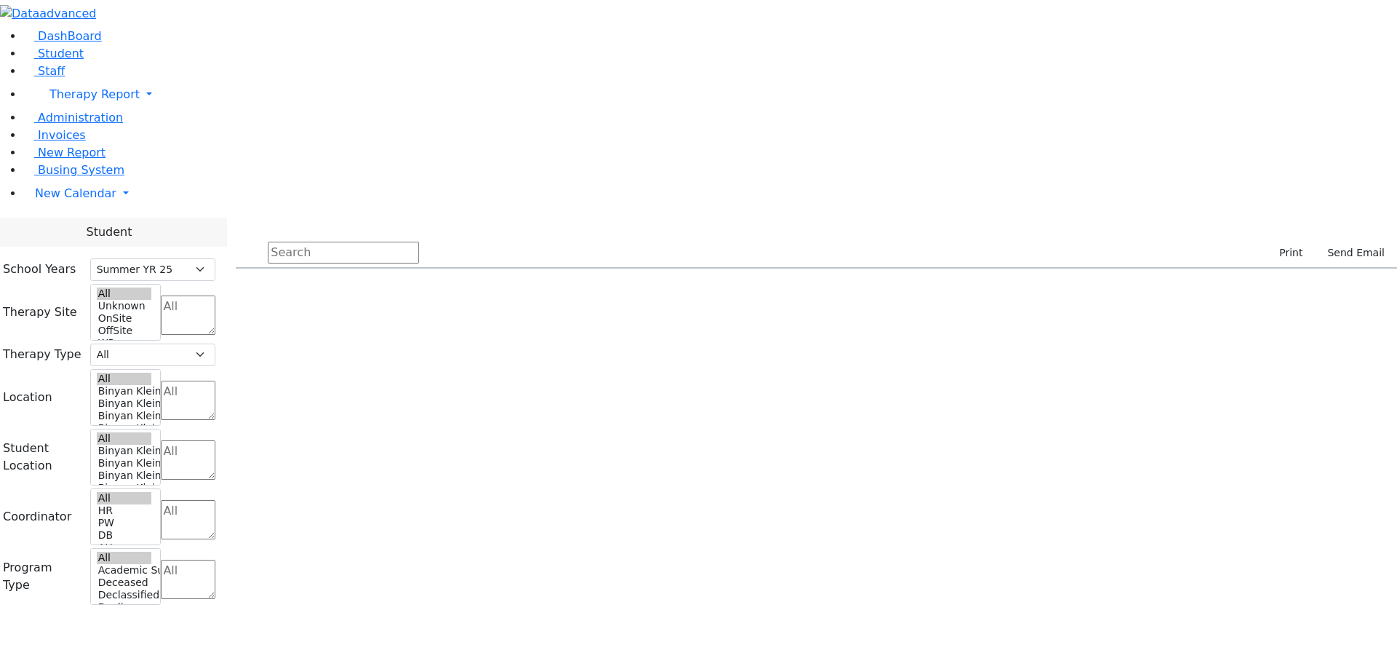
select select "211"
click at [437, 333] on div "[PERSON_NAME]" at bounding box center [387, 343] width 99 height 20
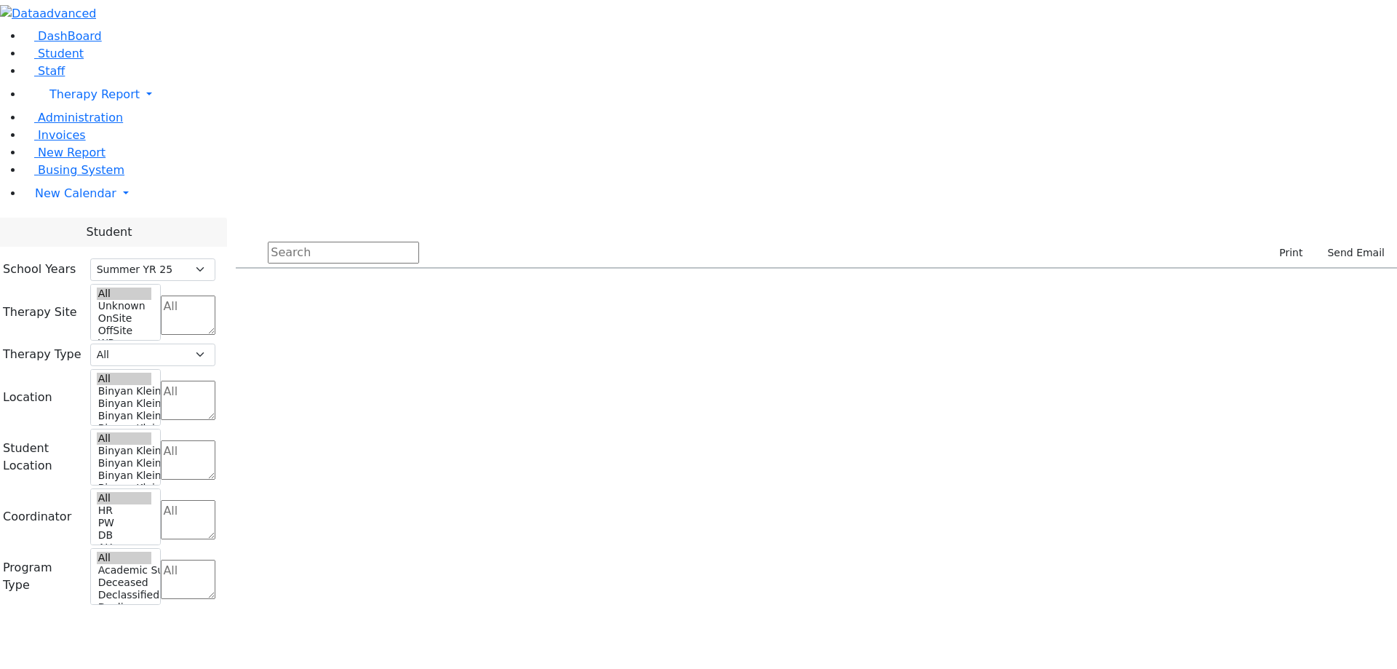
click at [734, 333] on div "High School Girls Division" at bounding box center [684, 343] width 99 height 20
click at [437, 353] on div "[PERSON_NAME]" at bounding box center [387, 363] width 99 height 20
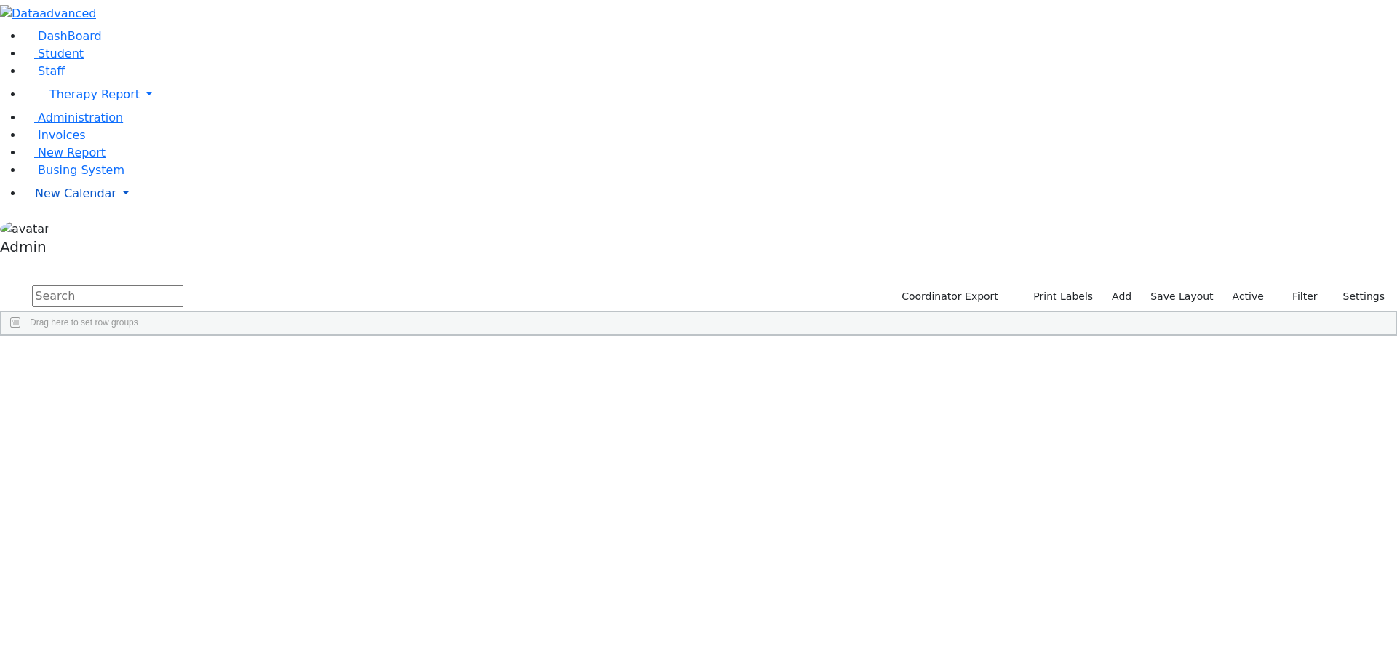
click at [65, 101] on span "New Calendar" at bounding box center [94, 94] width 90 height 14
click at [63, 231] on link "Calendar" at bounding box center [57, 222] width 52 height 17
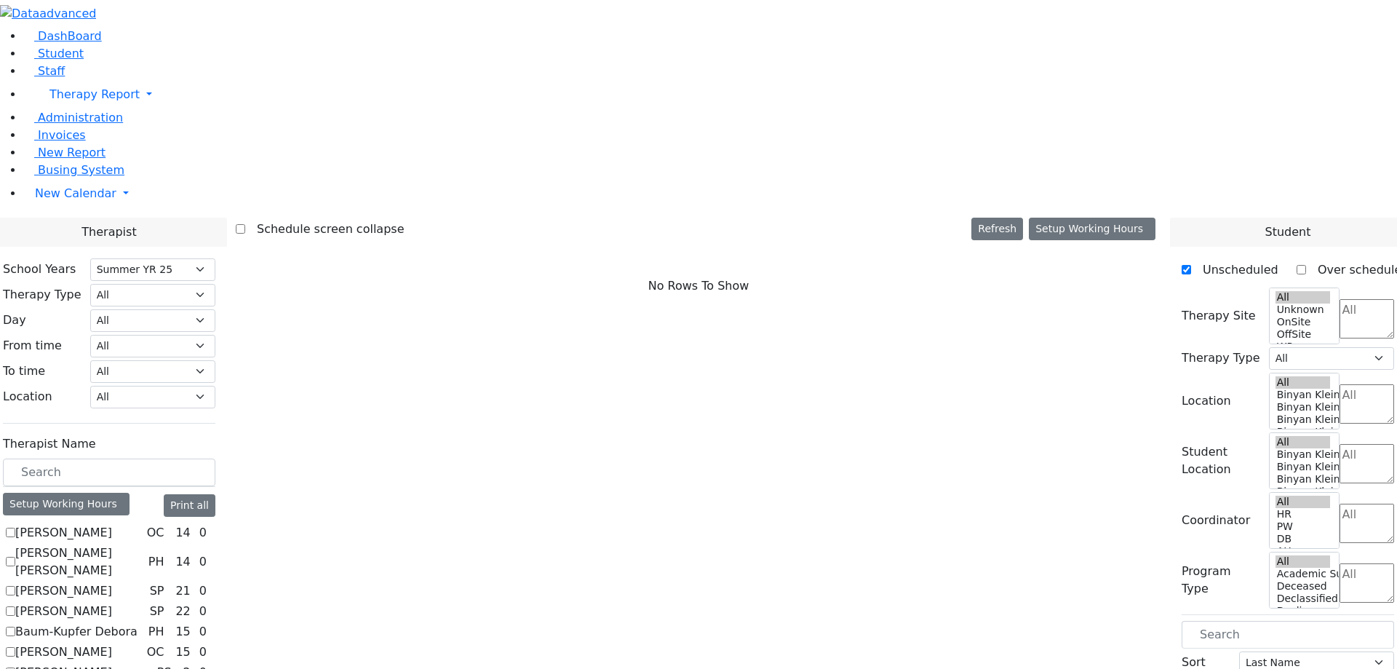
select select "211"
click at [1117, 218] on button "Setup Working Hours" at bounding box center [1092, 229] width 127 height 23
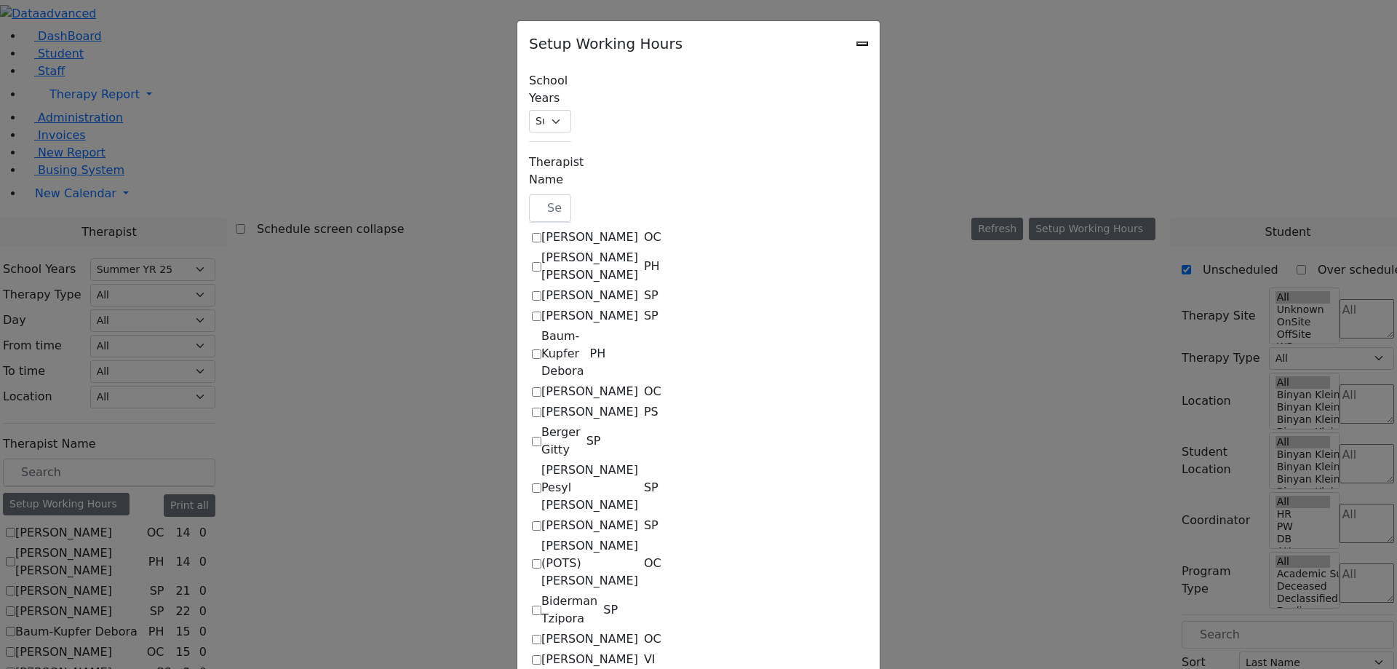
click at [541, 228] on label "Abramczyk ZC" at bounding box center [589, 236] width 97 height 17
click at [532, 233] on input "Abramczyk ZC" at bounding box center [536, 237] width 9 height 9
checkbox input "true"
select select "14:00:00"
select select "33"
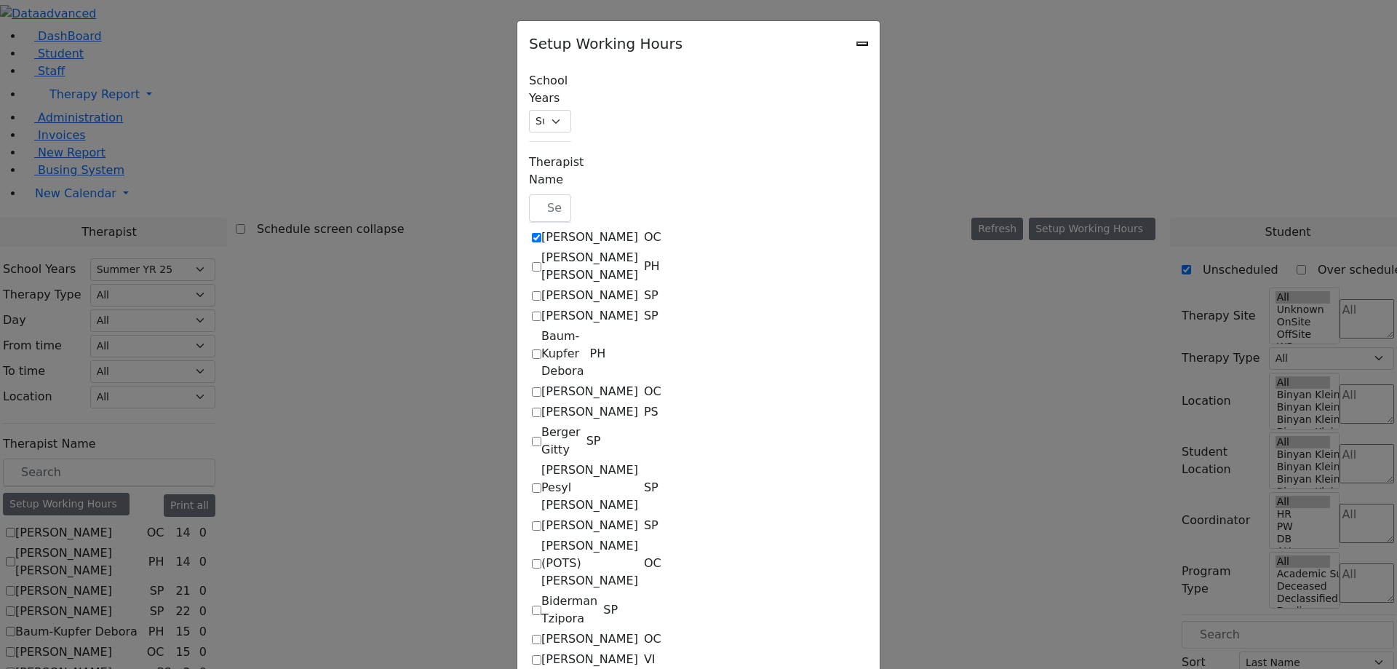
select select "15:00:00"
select select "17:00:00"
select select "1"
select select "10:00:00"
select select "14:00:00"
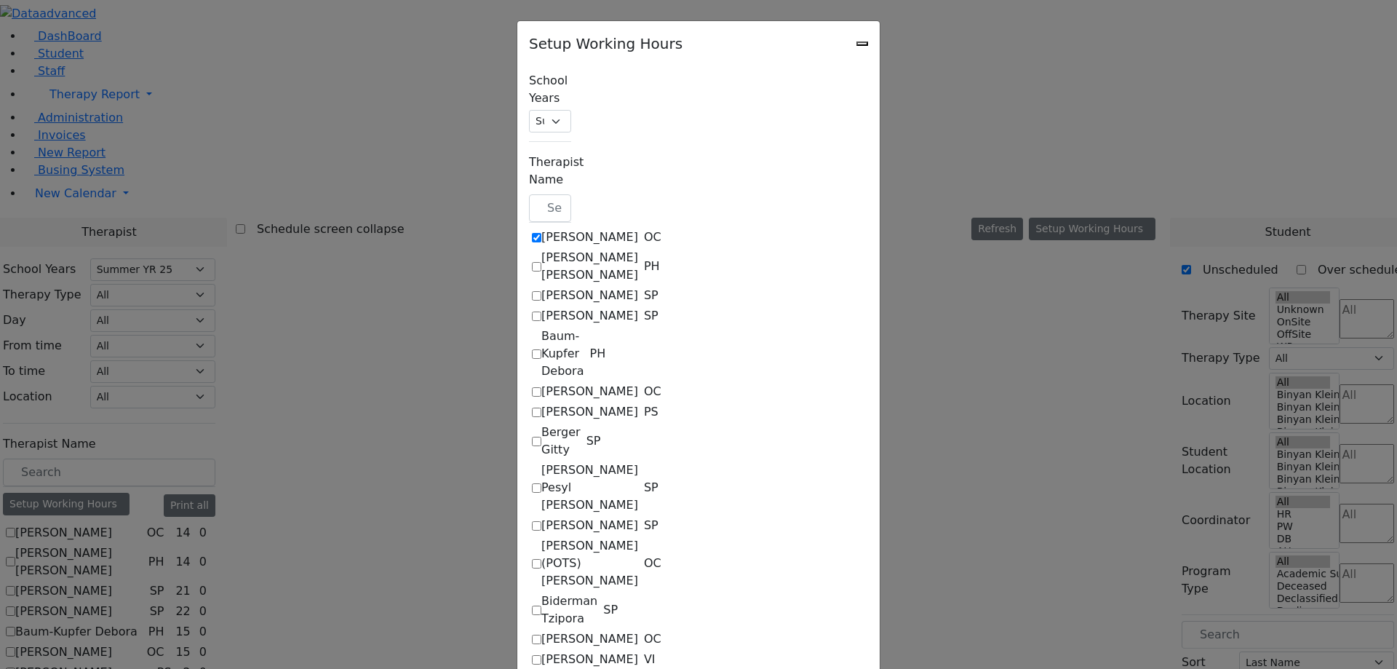
select select "33"
select select "15:00:00"
select select "17:00:00"
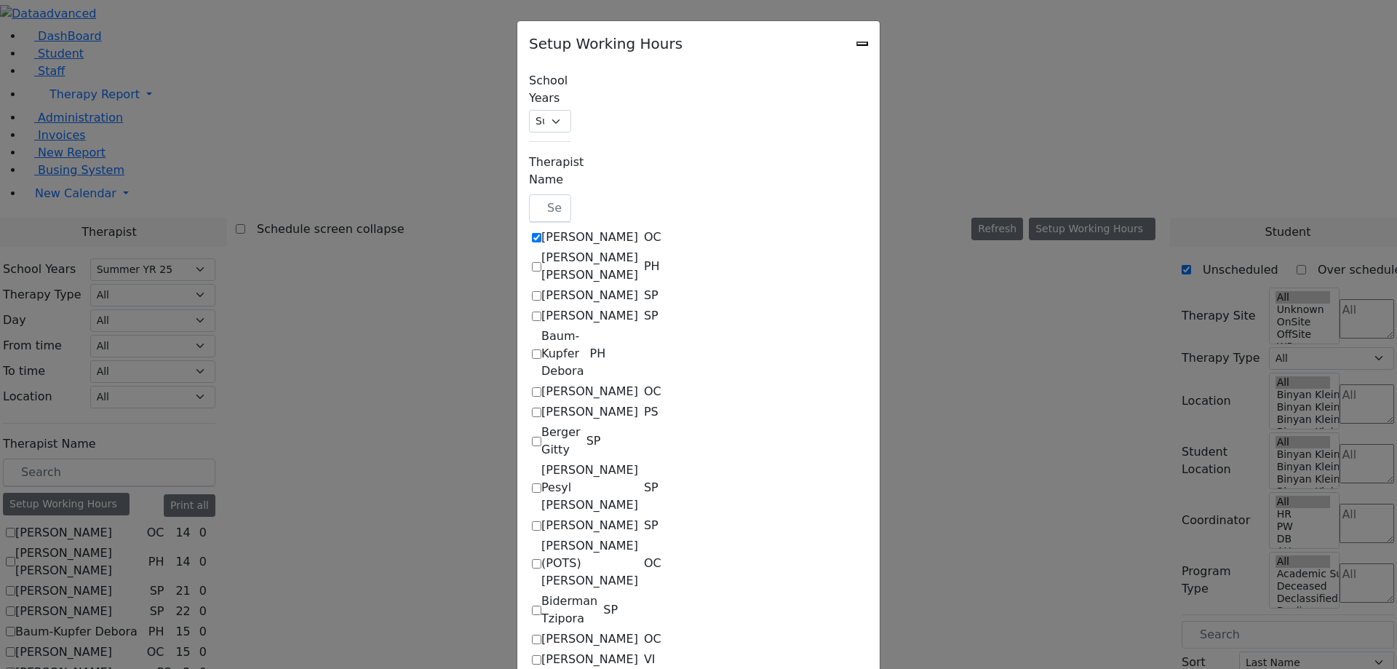
select select "15:00:00"
select select "1"
select select "15:00:00"
select select "17:00:00"
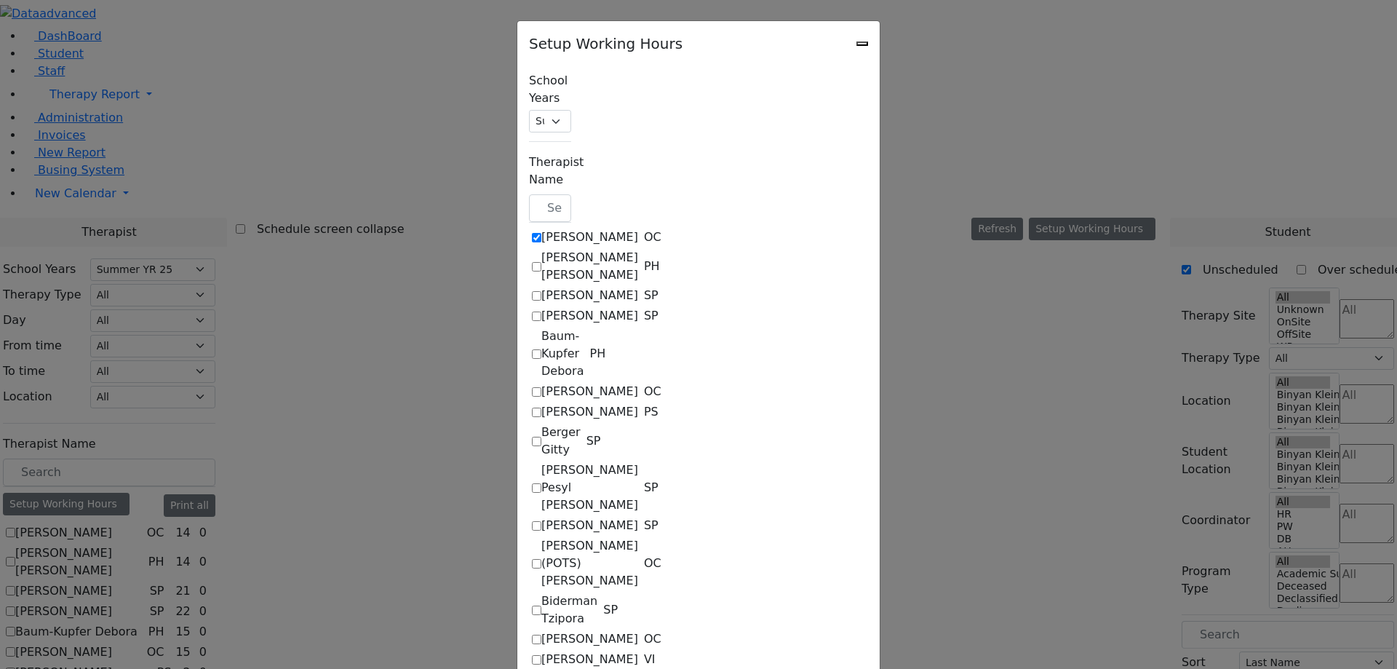
select select "17:00:00"
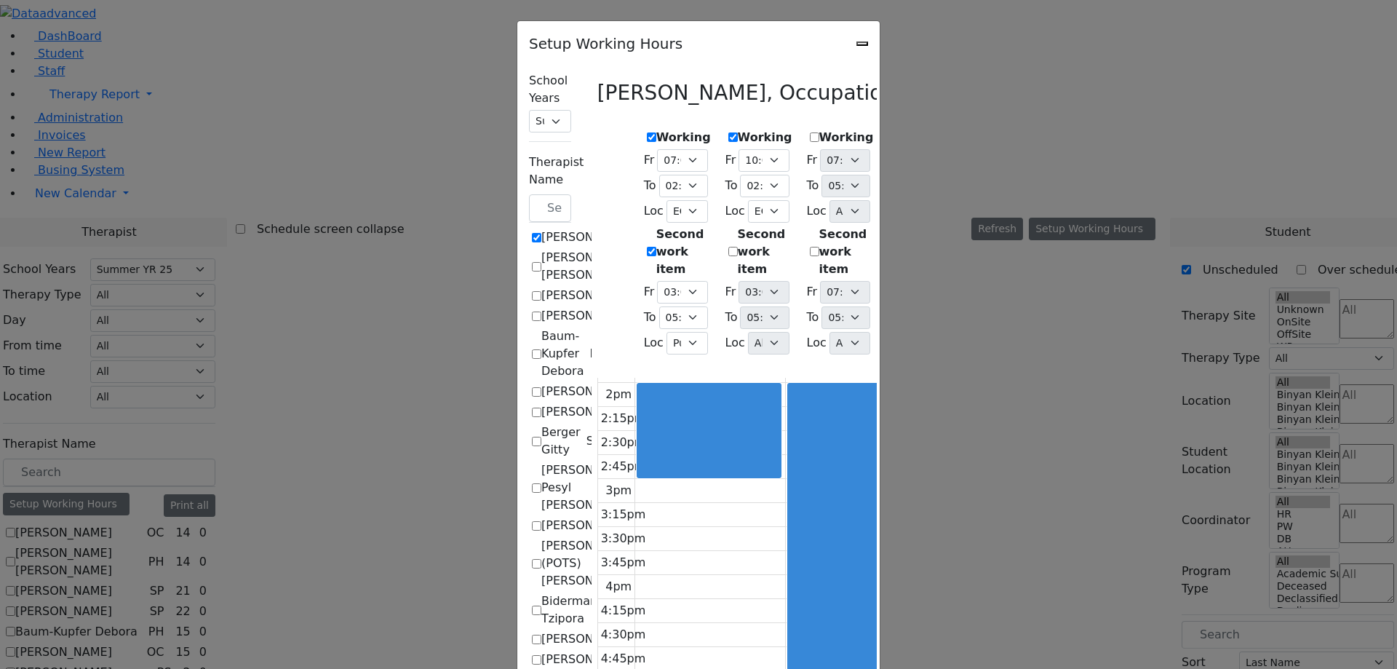
scroll to position [14, 0]
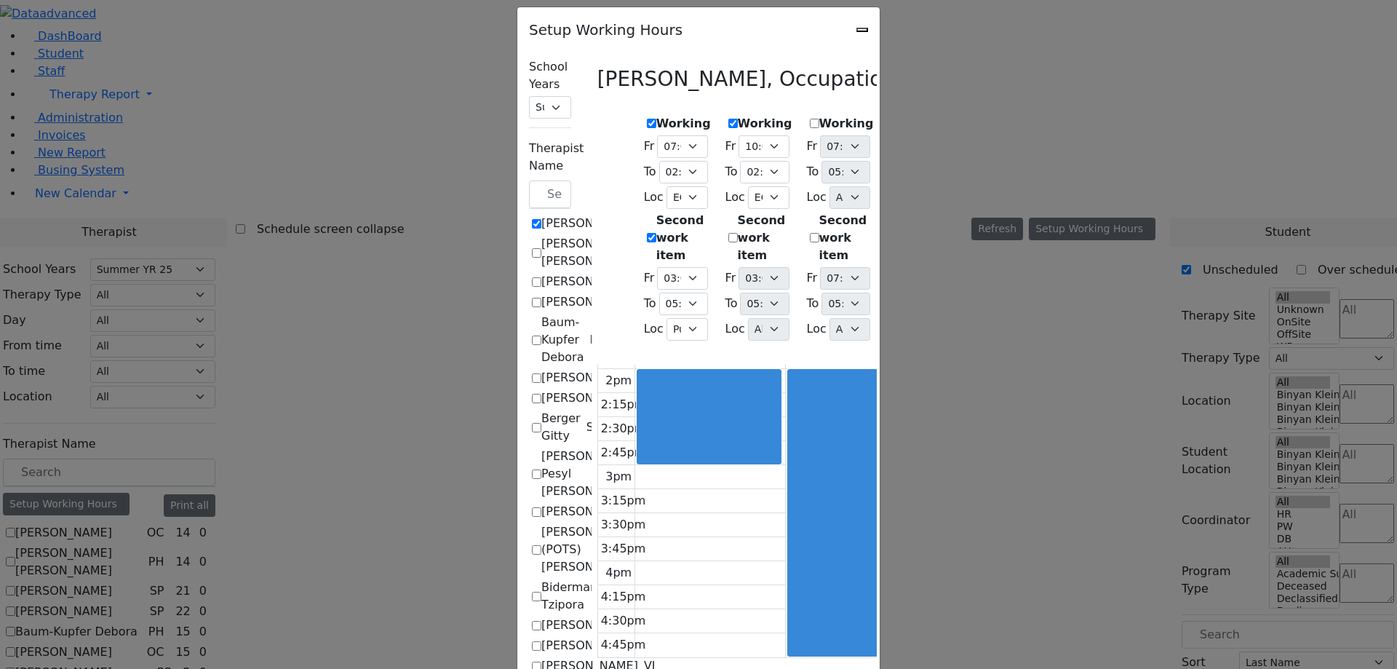
click at [862, 30] on icon "Close" at bounding box center [862, 30] width 0 height 0
checkbox input "false"
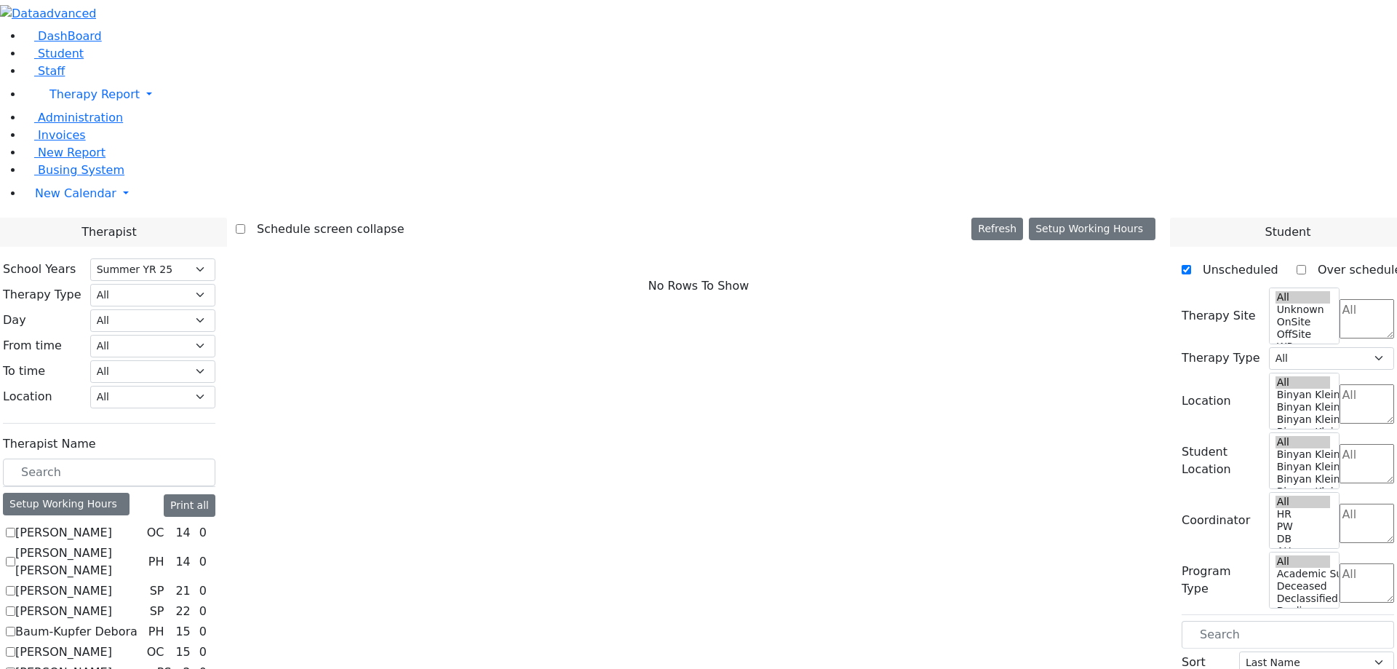
click at [112, 602] on label "[PERSON_NAME]" at bounding box center [63, 610] width 97 height 17
click at [15, 606] on input "[PERSON_NAME]" at bounding box center [10, 610] width 9 height 9
checkbox input "true"
select select "3"
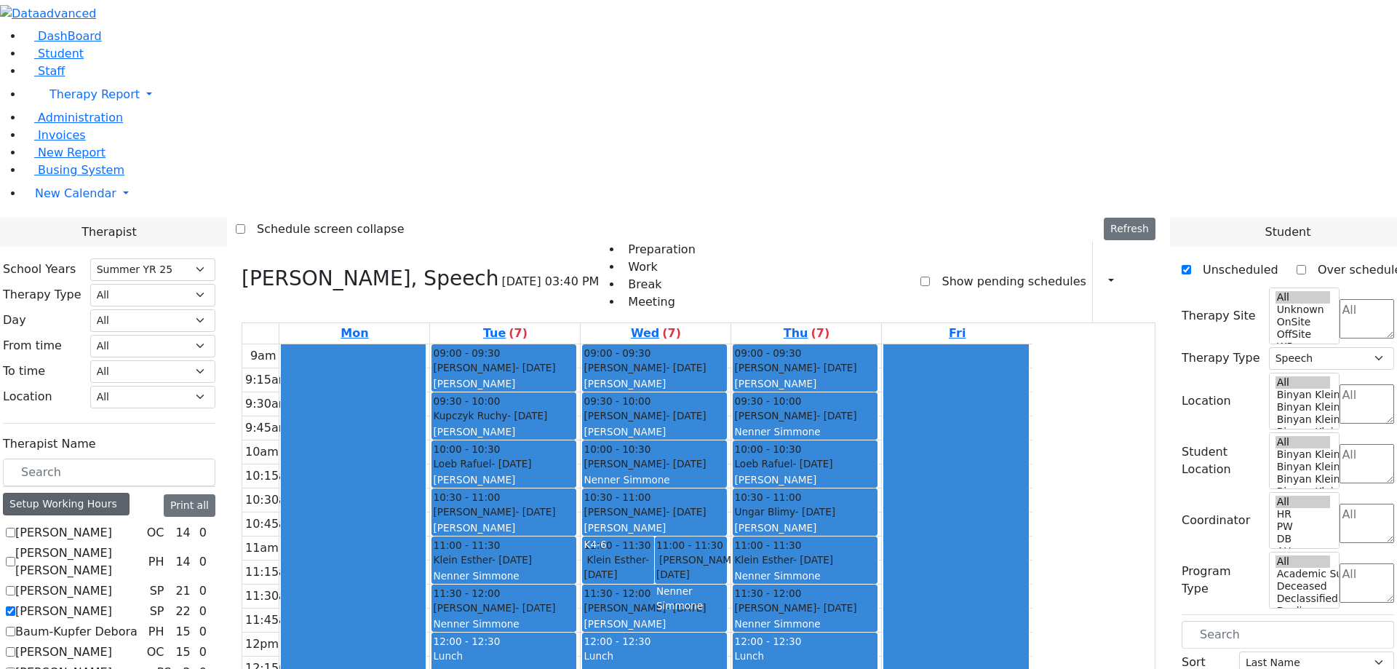
click at [130, 493] on div "Setup Working Hours" at bounding box center [66, 504] width 127 height 23
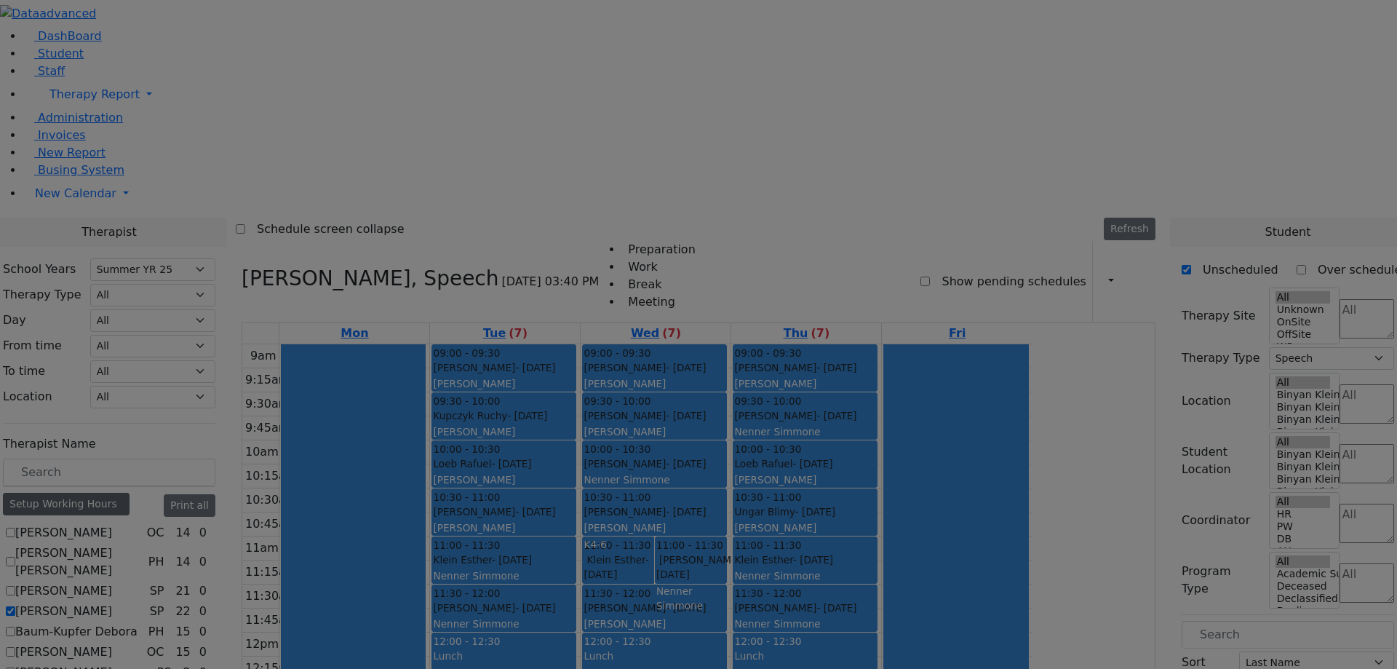
scroll to position [0, 0]
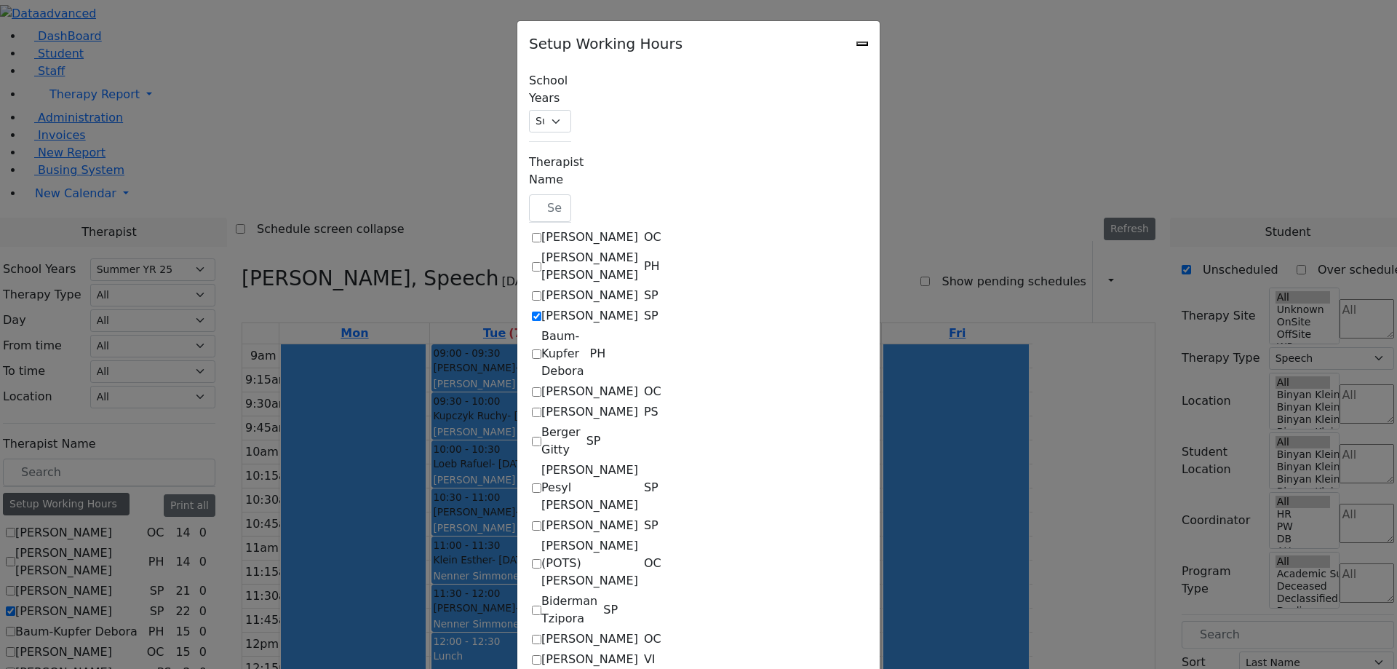
checkbox input "true"
select select "17:00:00"
select select "09:00:00"
select select "13:00:00"
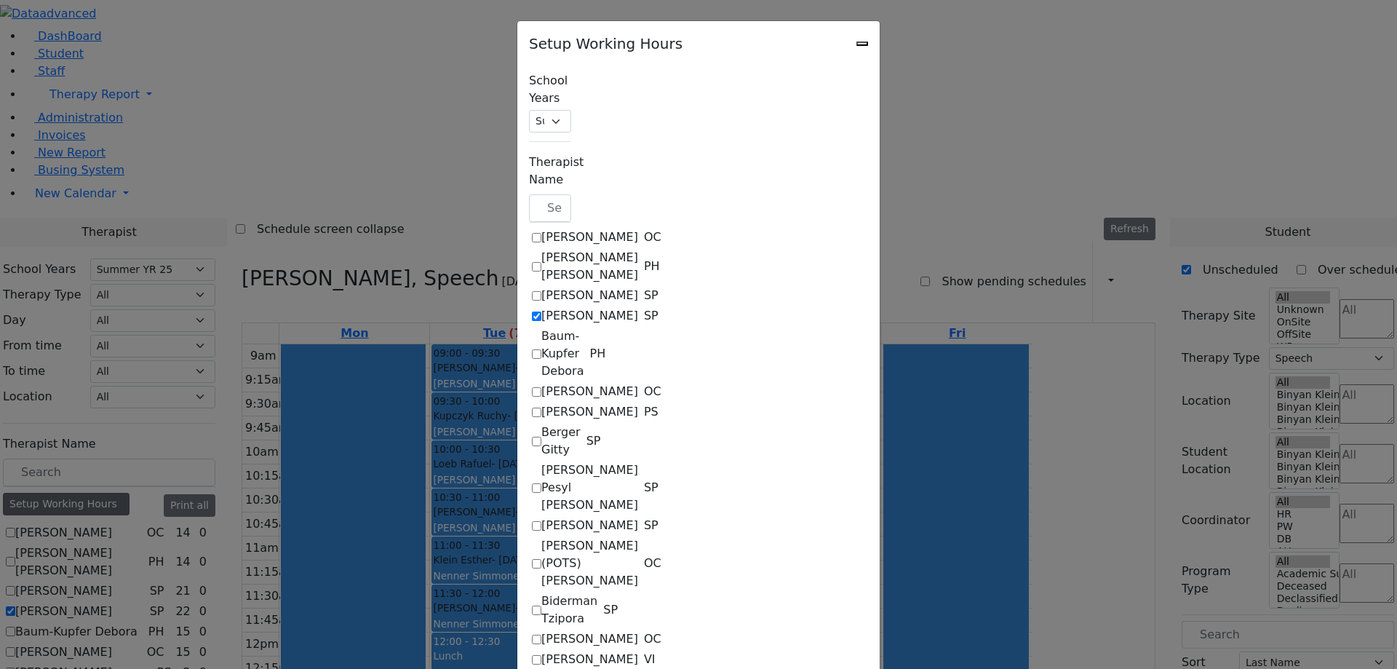
select select "33"
select select "15:00:00"
select select "17:00:00"
select select "09:00:00"
select select "13:00:00"
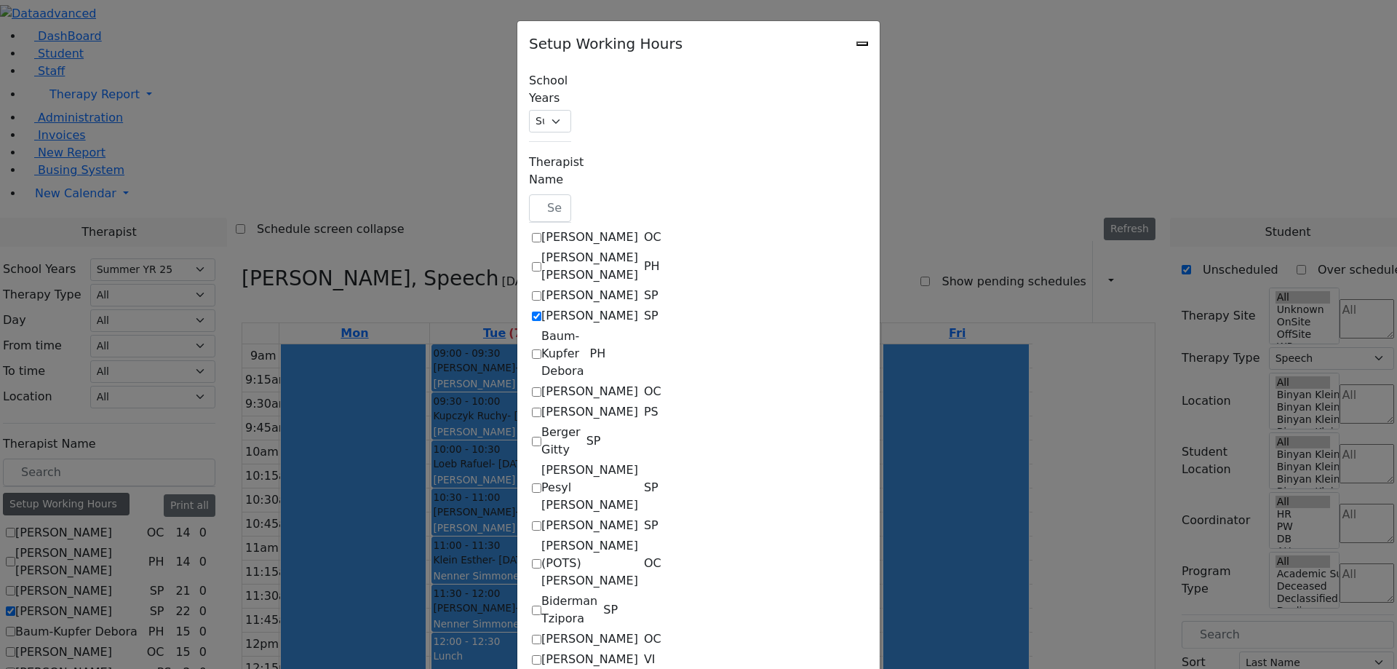
select select "33"
select select "15:00:00"
select select "17:00:00"
select select "09:00:00"
select select "13:00:00"
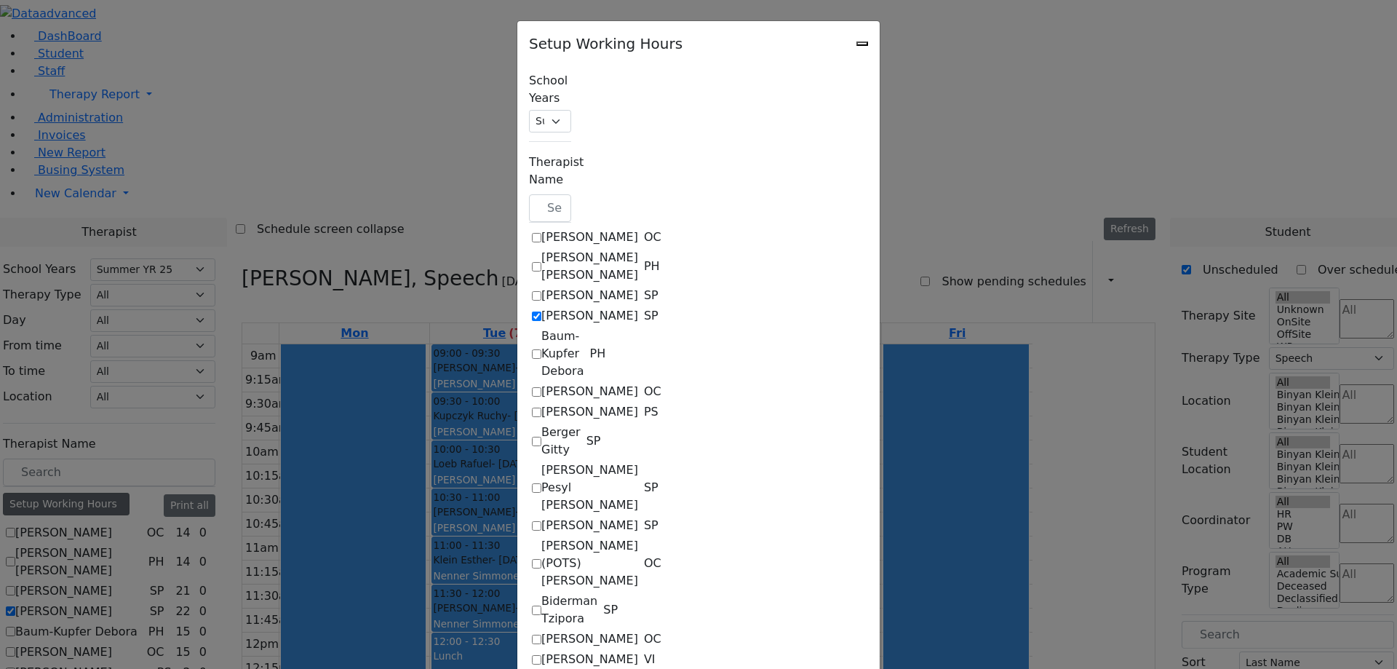
select select "33"
select select "15:00:00"
select select "17:00:00"
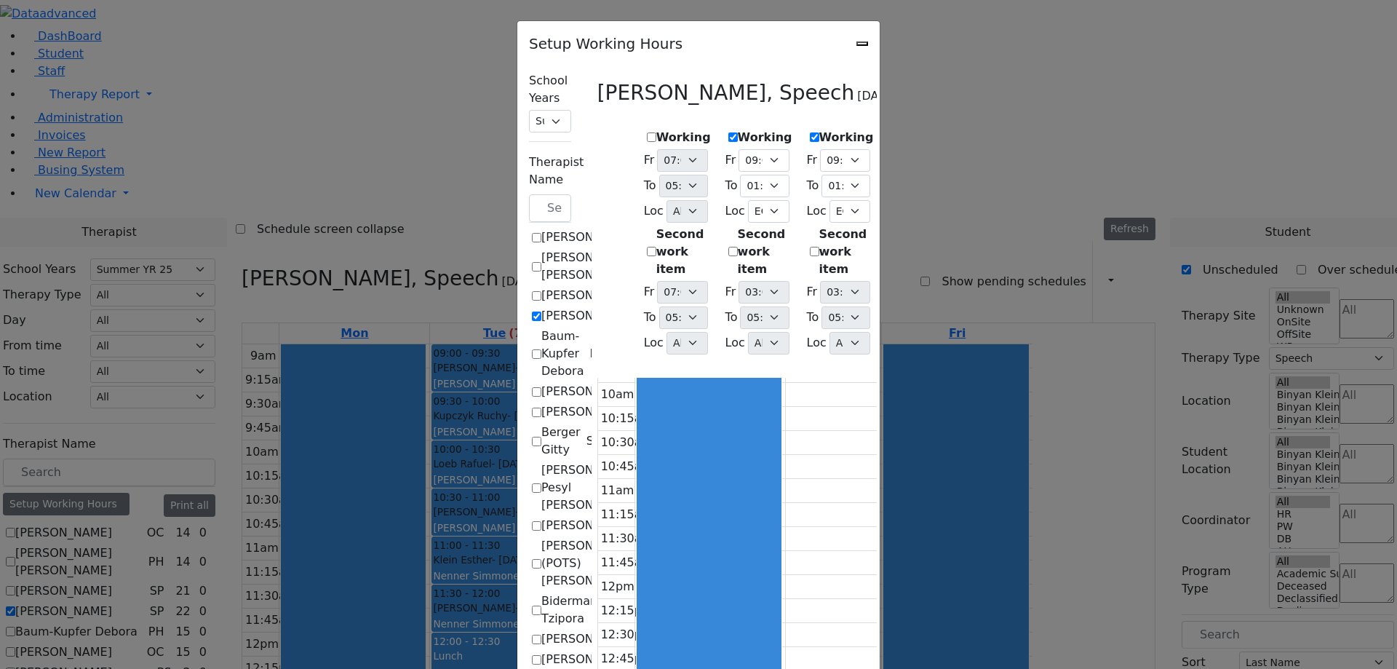
scroll to position [14, 0]
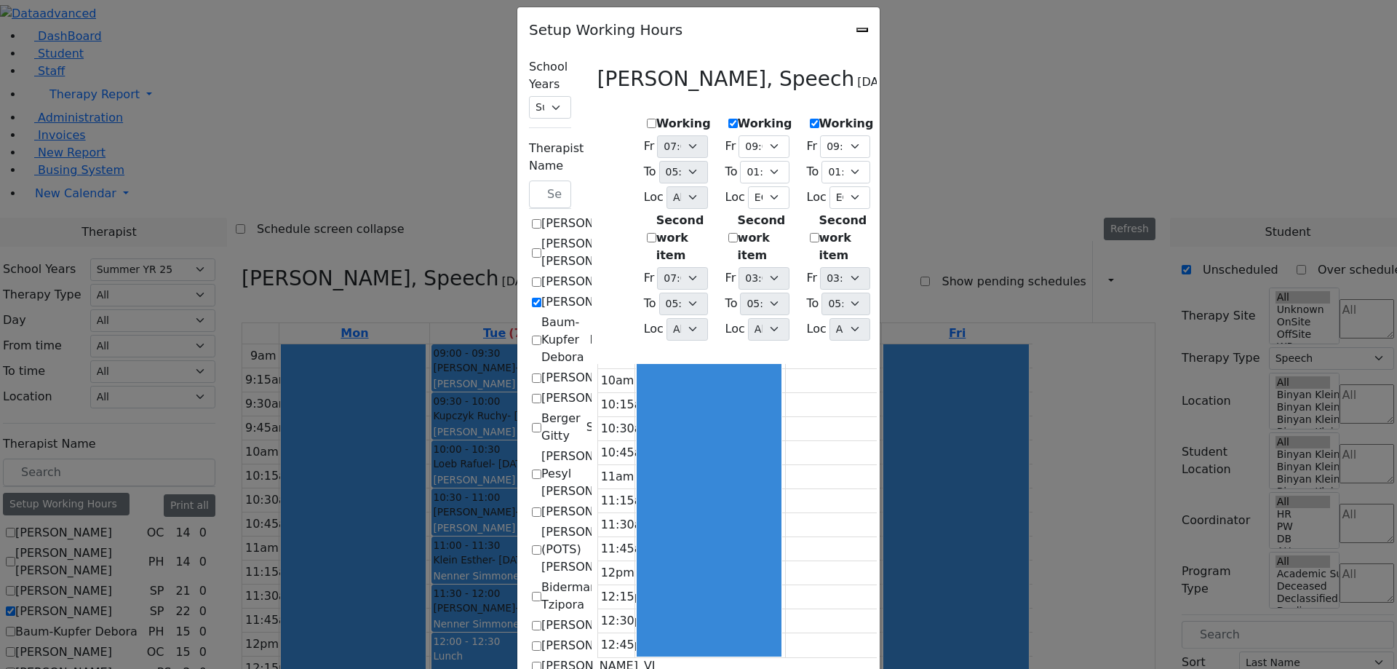
click at [862, 30] on icon "Close" at bounding box center [862, 30] width 0 height 0
checkbox input "false"
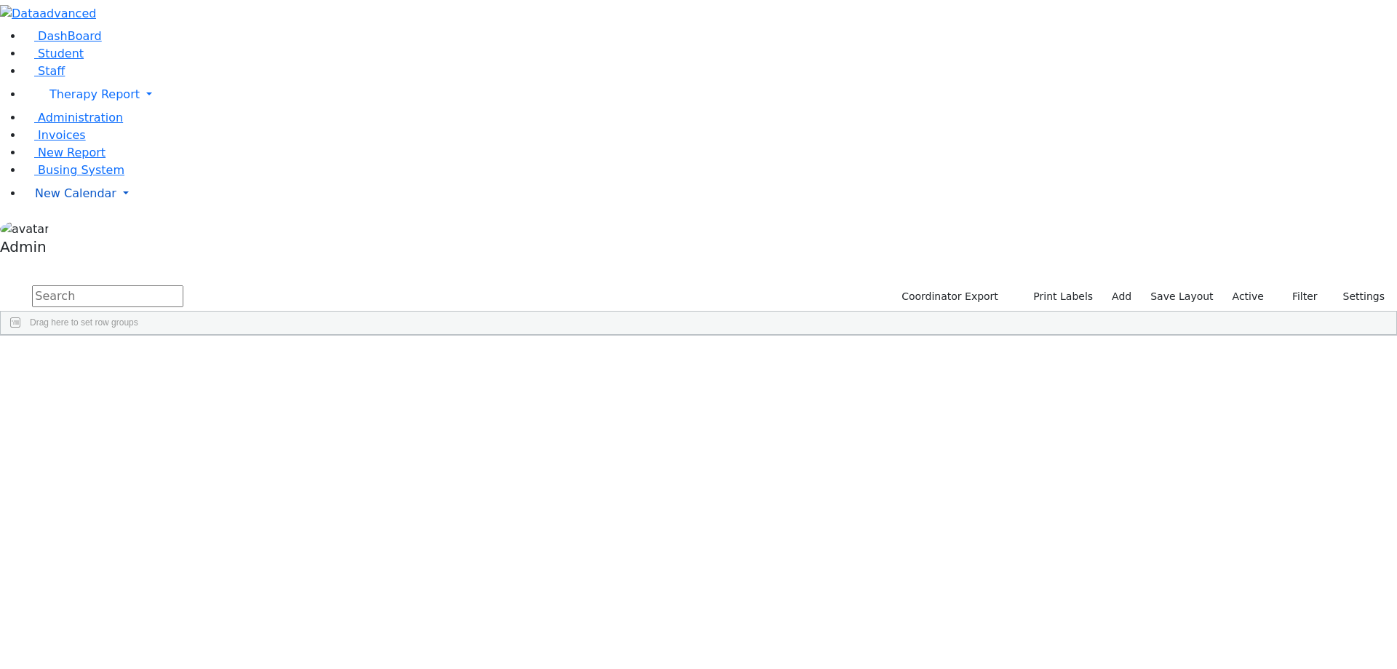
click at [74, 101] on span "New Calendar" at bounding box center [94, 94] width 90 height 14
click at [73, 229] on span "Calendar" at bounding box center [57, 222] width 52 height 14
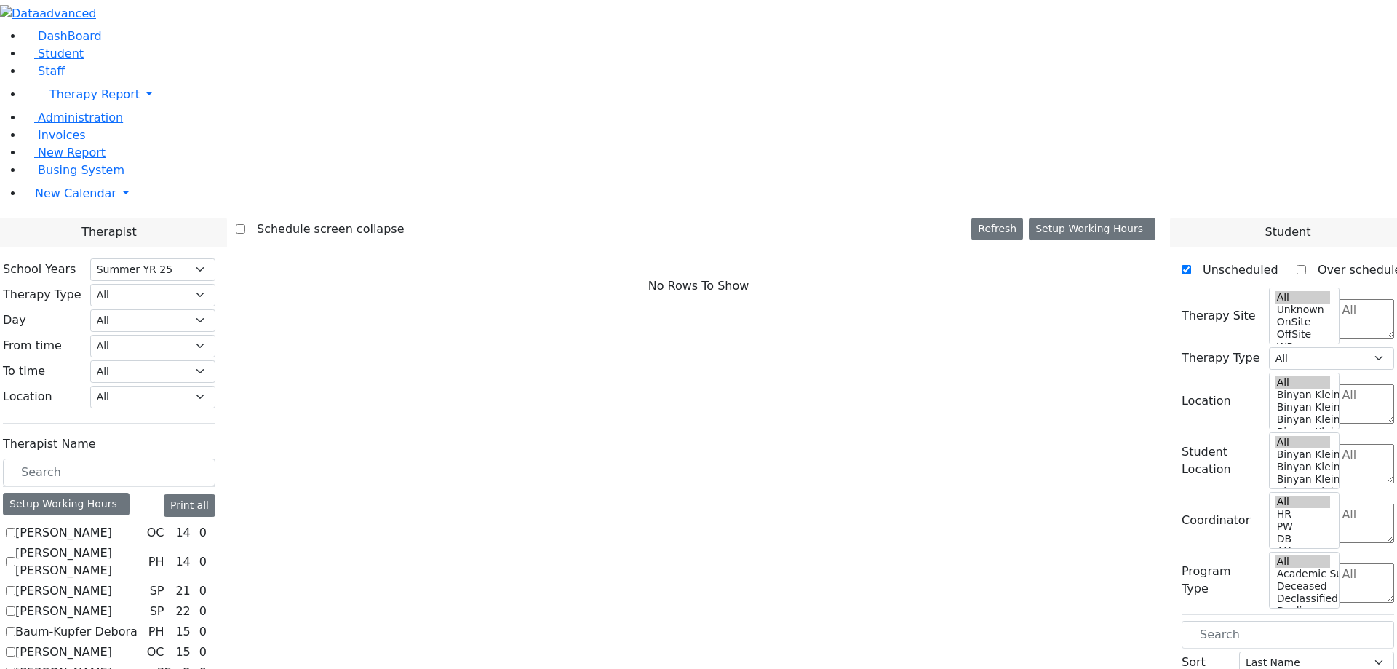
select select "211"
click at [1117, 218] on button "Setup Working Hours" at bounding box center [1092, 229] width 127 height 23
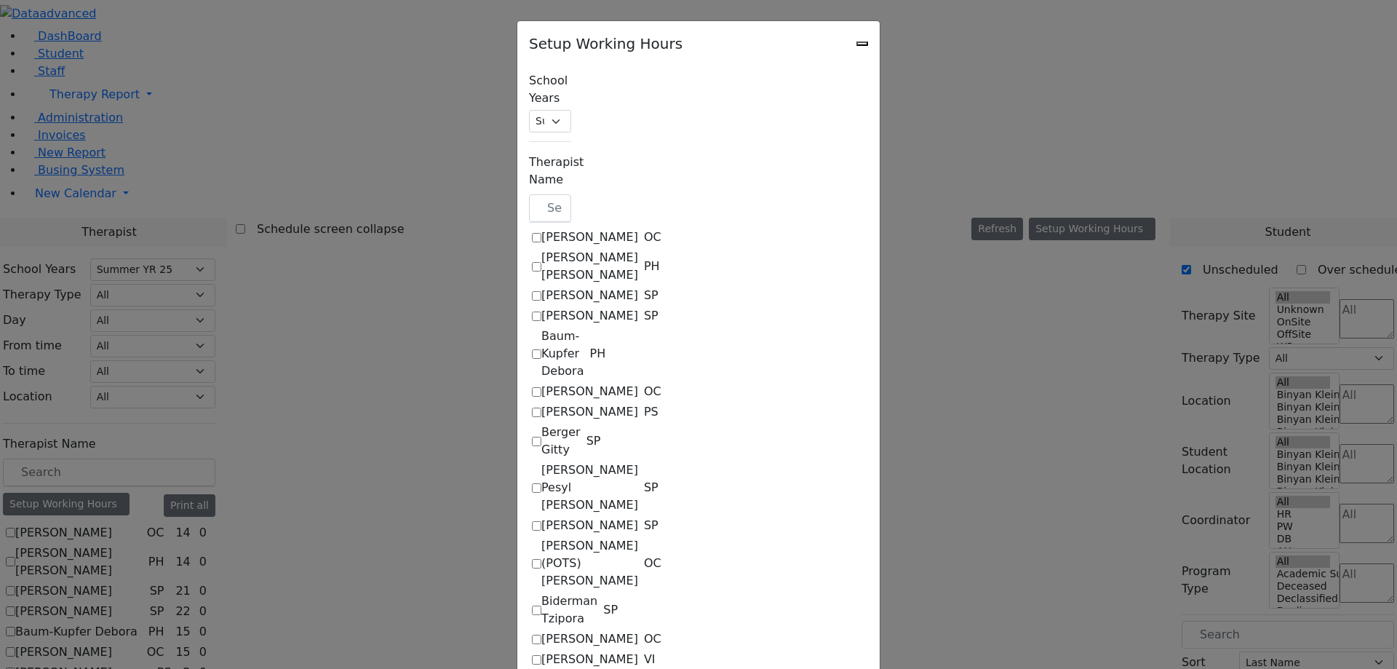
click at [541, 228] on label "[PERSON_NAME]" at bounding box center [589, 236] width 97 height 17
click at [532, 233] on input "[PERSON_NAME]" at bounding box center [536, 237] width 9 height 9
checkbox input "true"
select select "14:00:00"
select select "33"
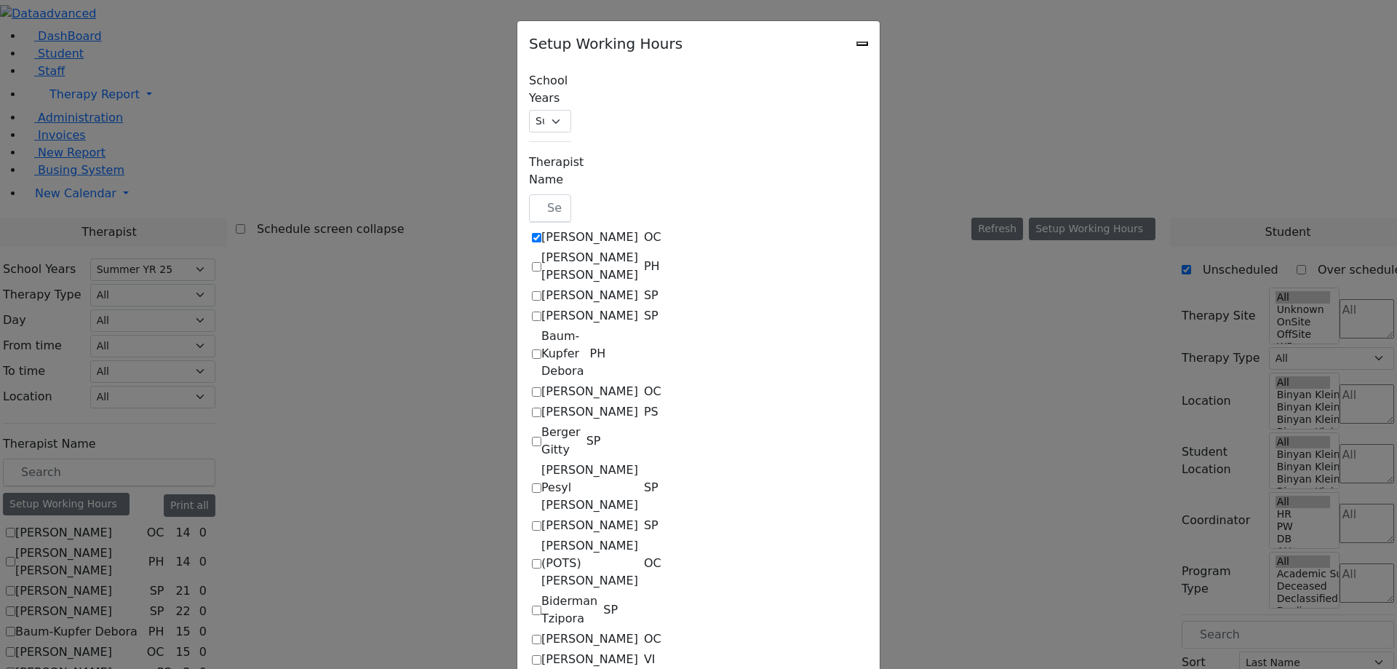
select select "15:00:00"
select select "17:00:00"
select select "1"
select select "10:00:00"
select select "14:00:00"
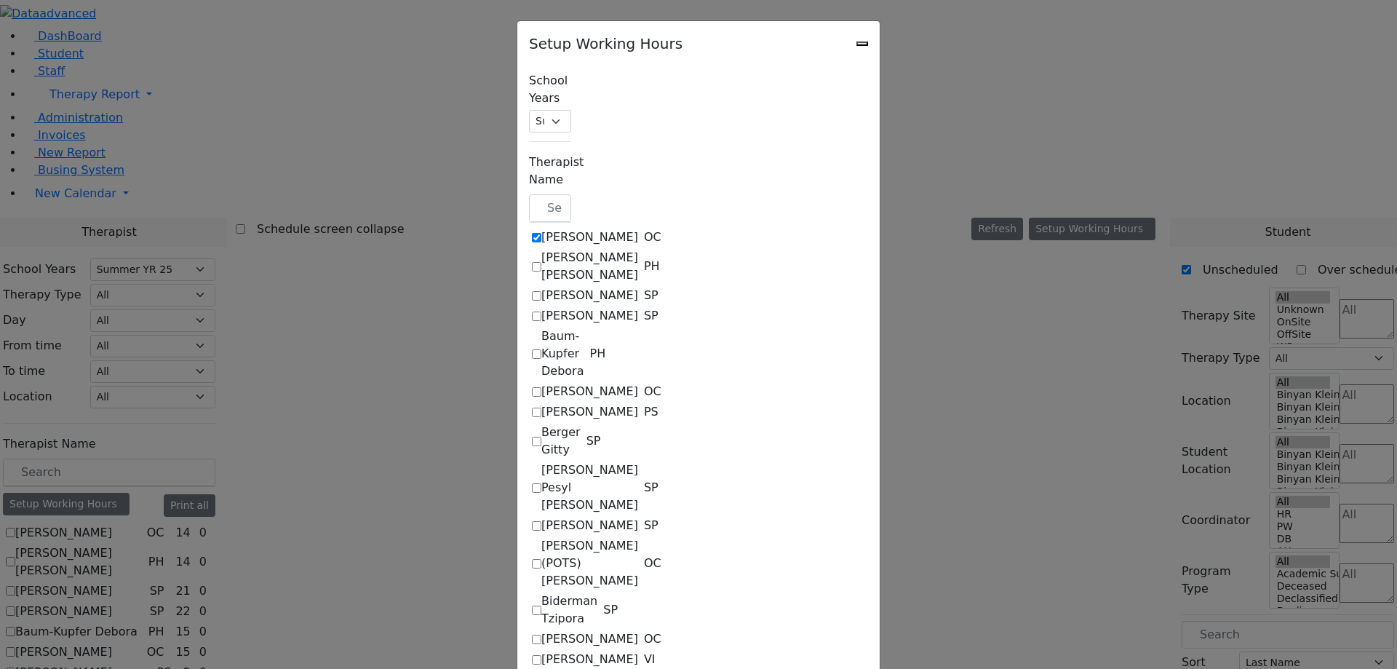
select select "33"
select select "15:00:00"
select select "17:00:00"
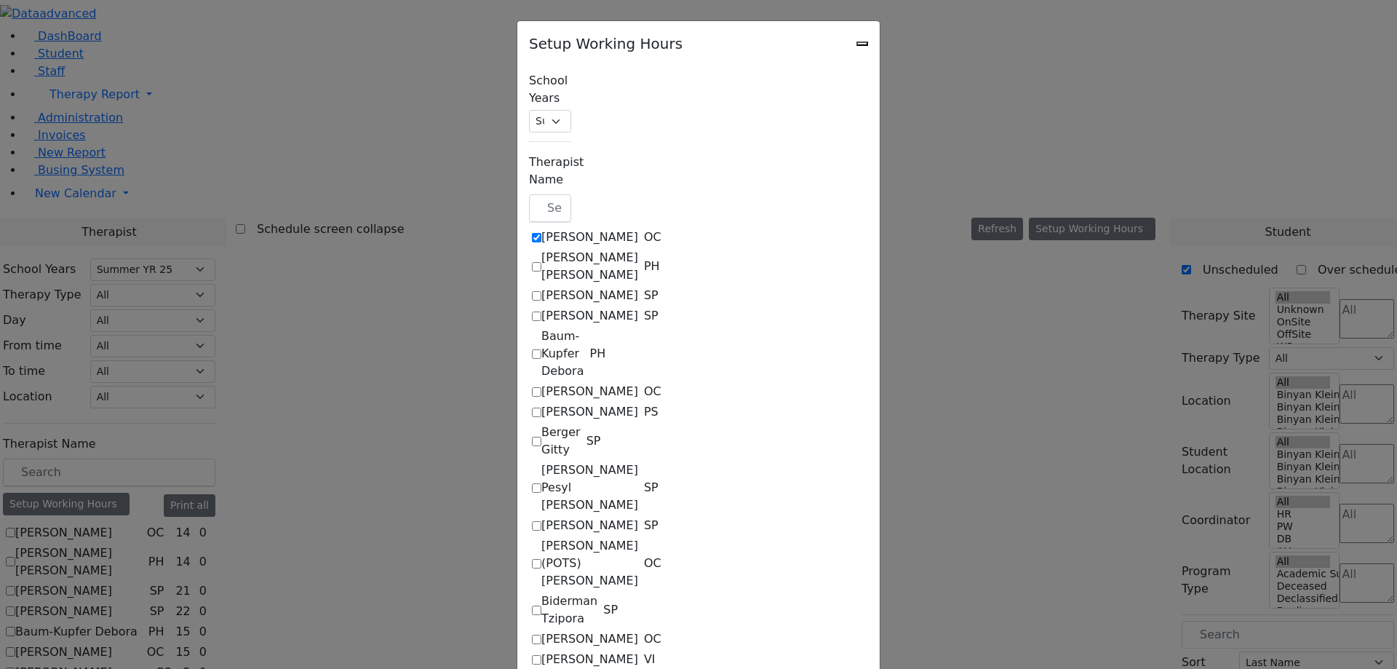
select select "15:00:00"
select select "1"
select select "15:00:00"
select select "17:00:00"
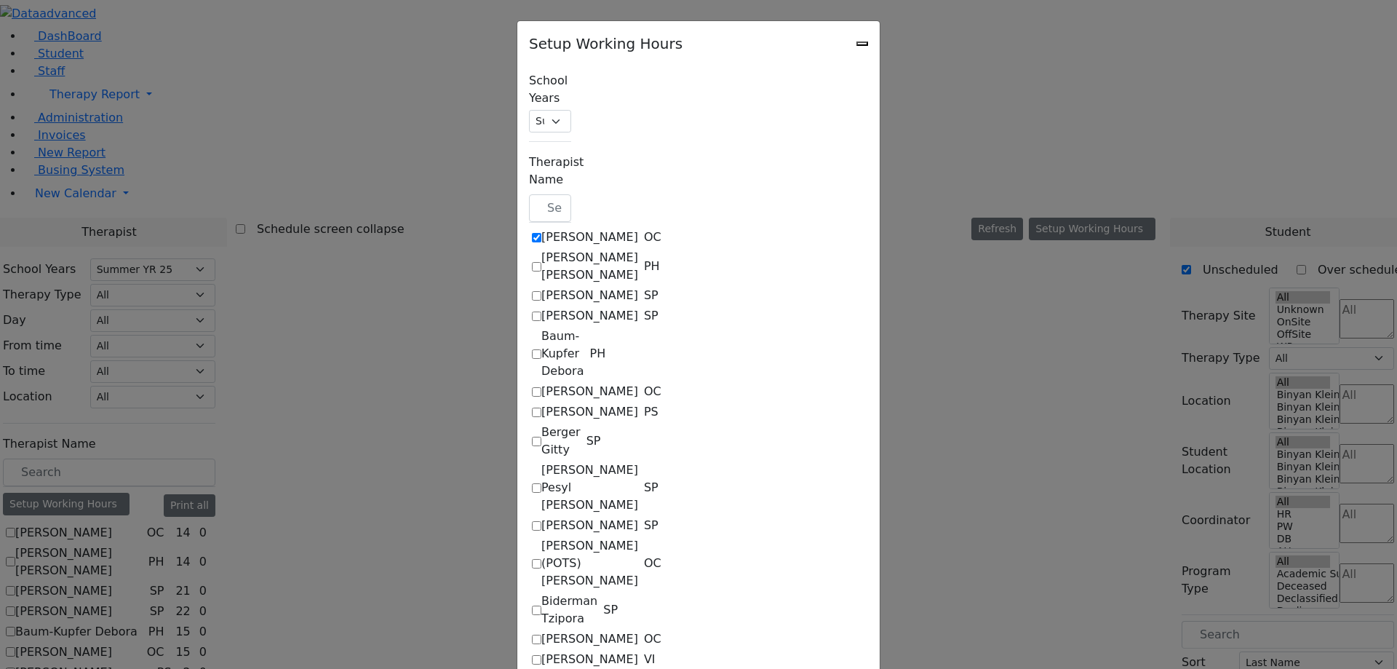
select select "17:00:00"
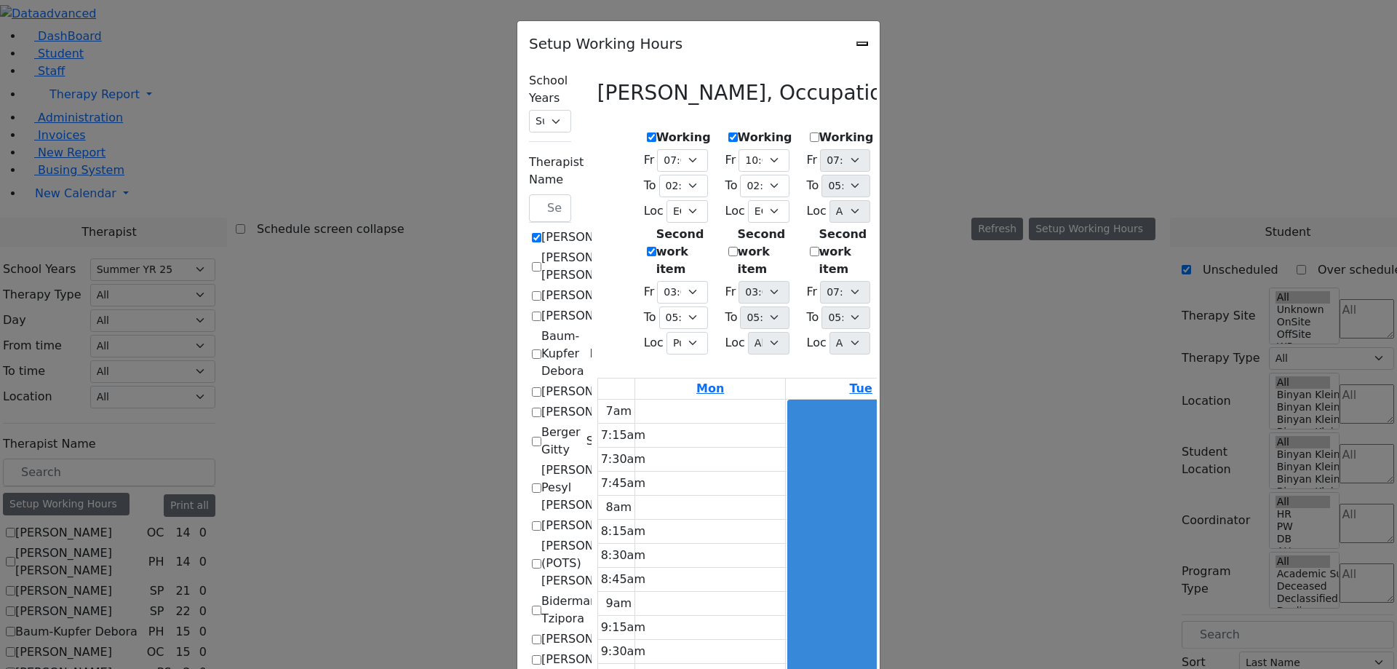
click at [597, 93] on icon at bounding box center [597, 93] width 0 height 24
checkbox input "false"
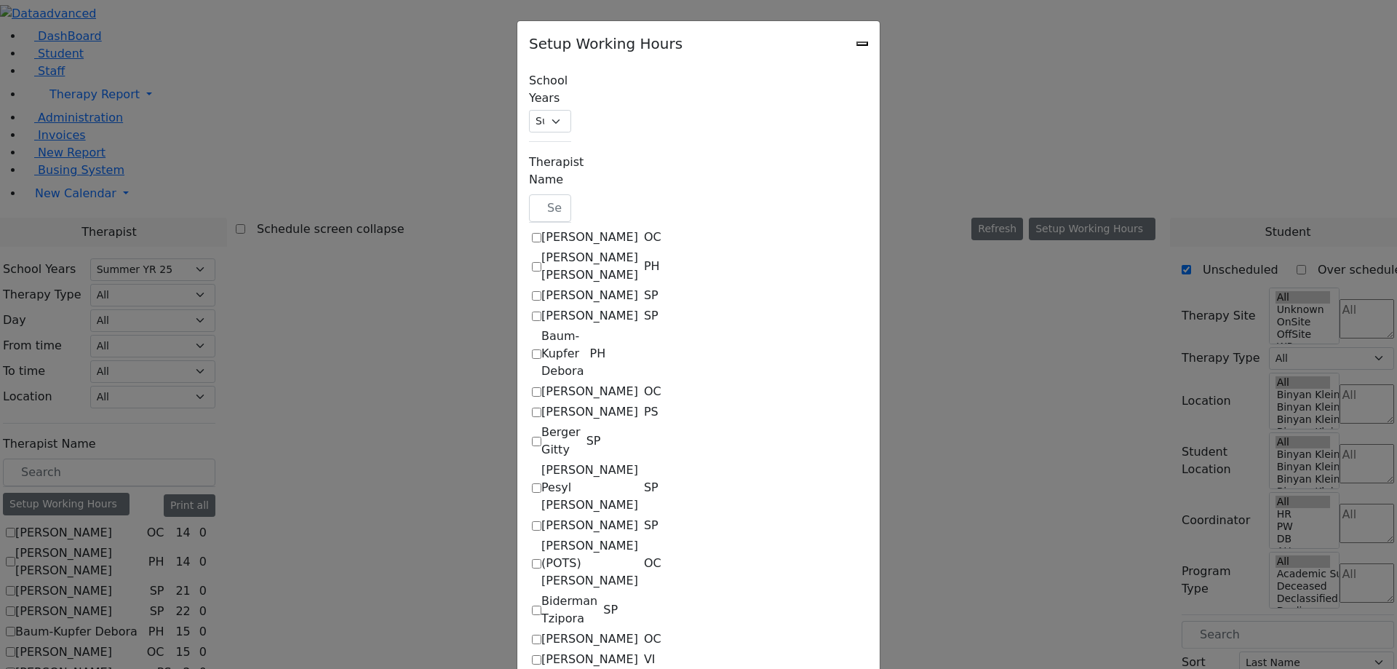
click at [541, 307] on label "[PERSON_NAME]" at bounding box center [589, 315] width 97 height 17
click at [532, 311] on input "[PERSON_NAME]" at bounding box center [536, 315] width 9 height 9
checkbox input "true"
select select "17:00:00"
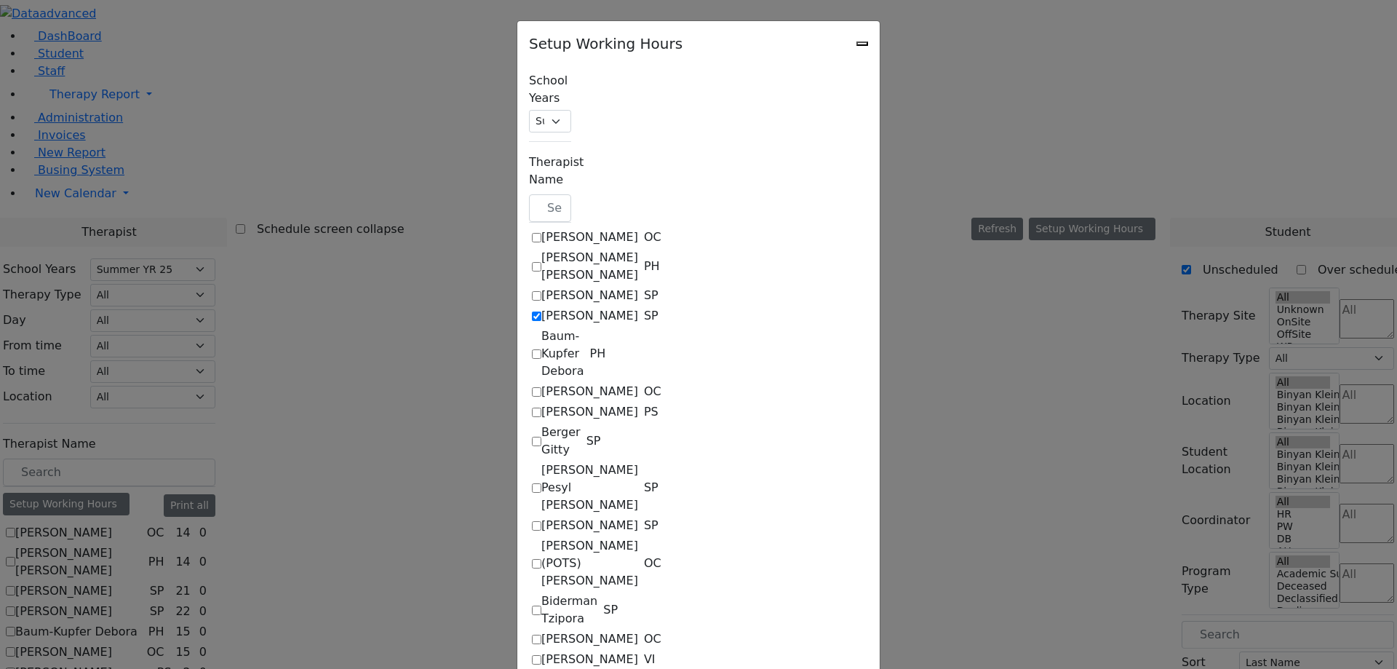
select select "09:00:00"
select select "13:00:00"
select select "33"
select select "15:00:00"
select select "17:00:00"
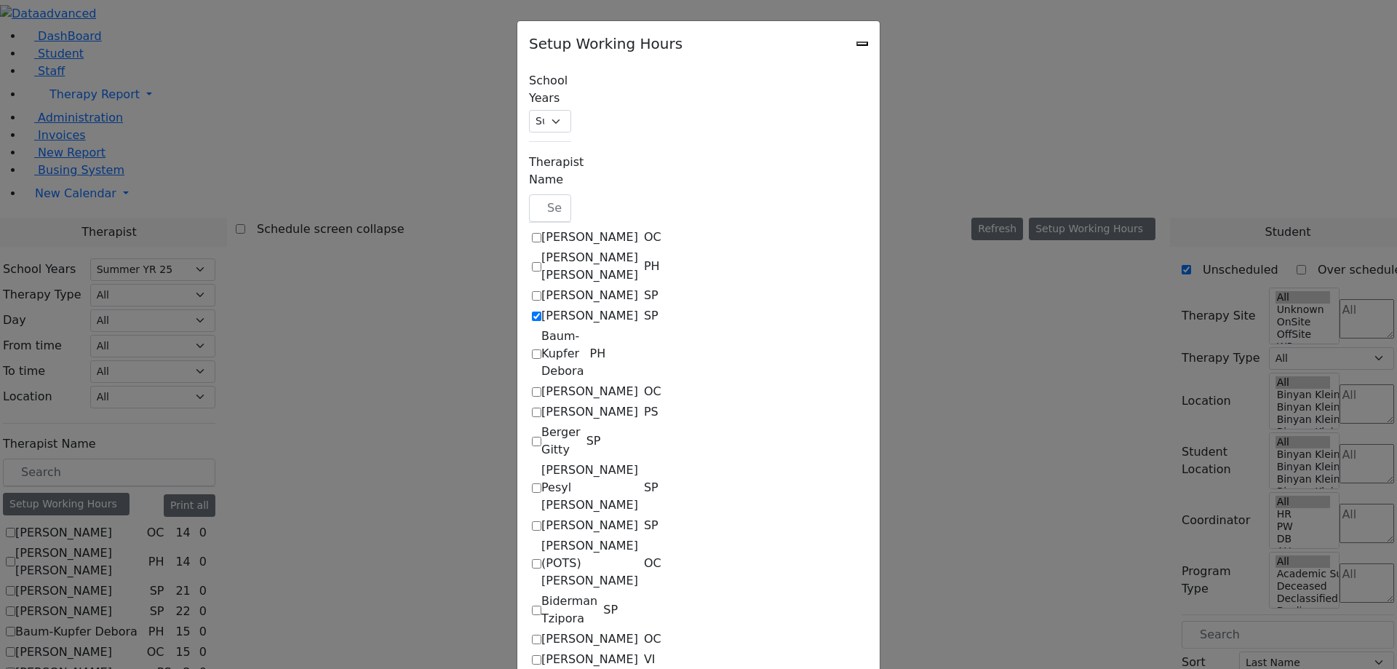
select select "09:00:00"
select select "13:00:00"
select select "33"
select select "15:00:00"
select select "17:00:00"
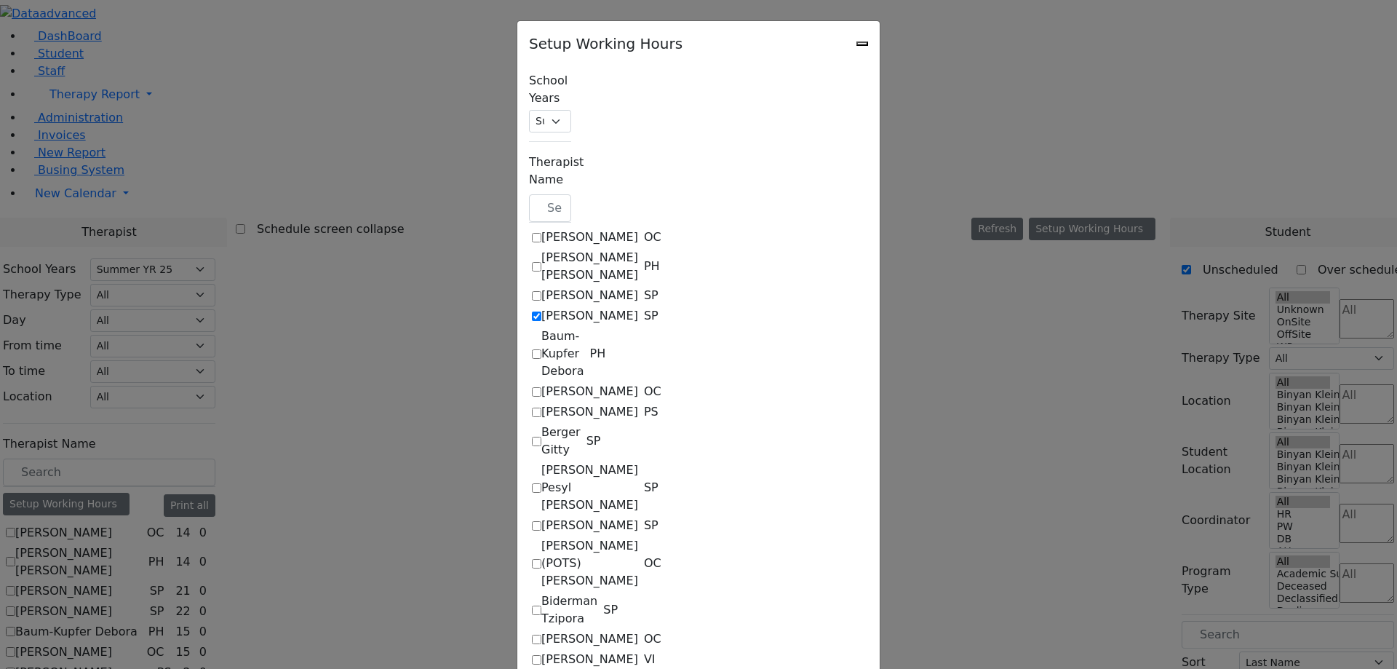
select select "09:00:00"
select select "13:00:00"
select select "33"
select select "15:00:00"
select select "17:00:00"
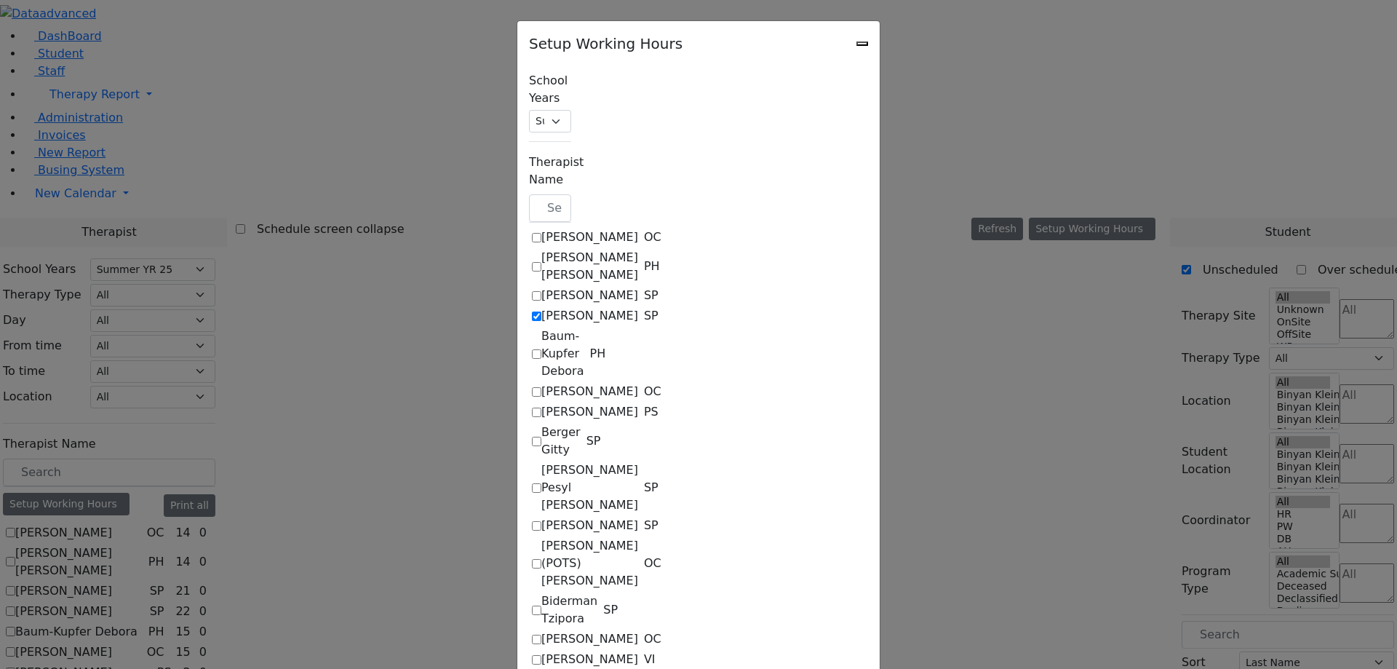
select select "17:00:00"
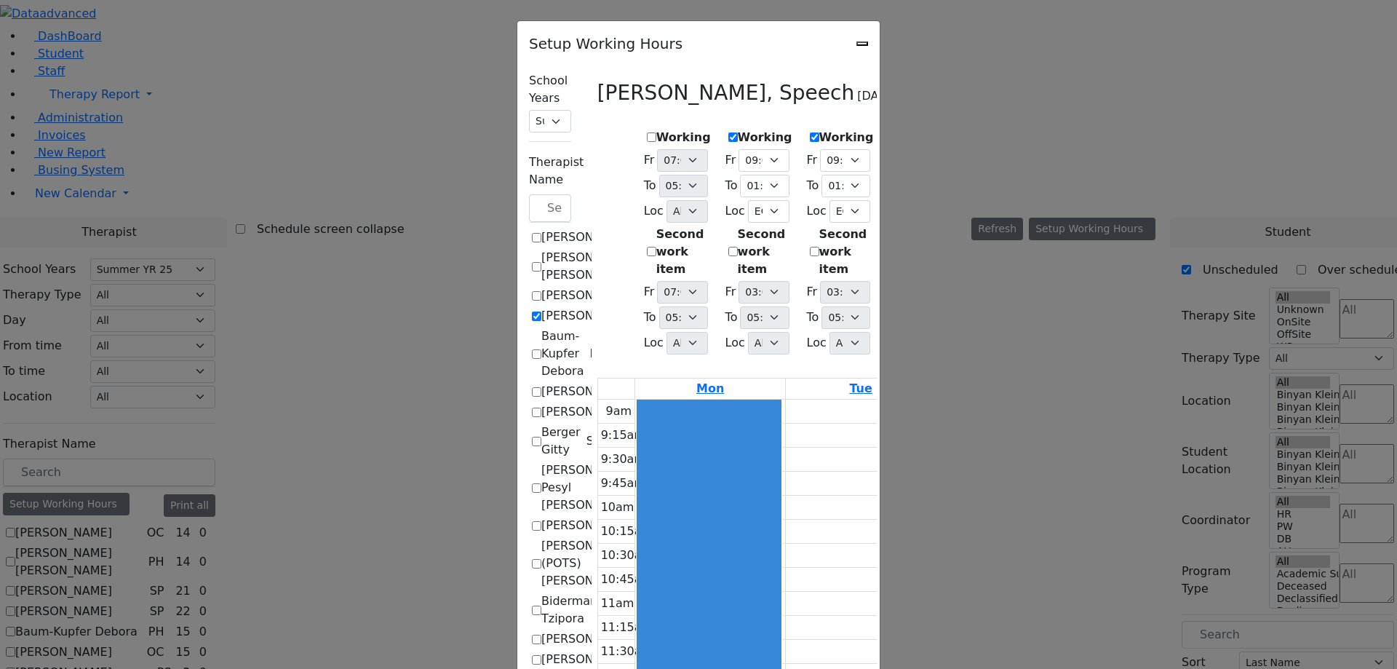
click at [541, 327] on label "Baum-Kupfer Debora" at bounding box center [562, 353] width 42 height 52
click at [532, 349] on input "Baum-Kupfer Debora" at bounding box center [536, 353] width 9 height 9
checkbox input "true"
checkbox input "false"
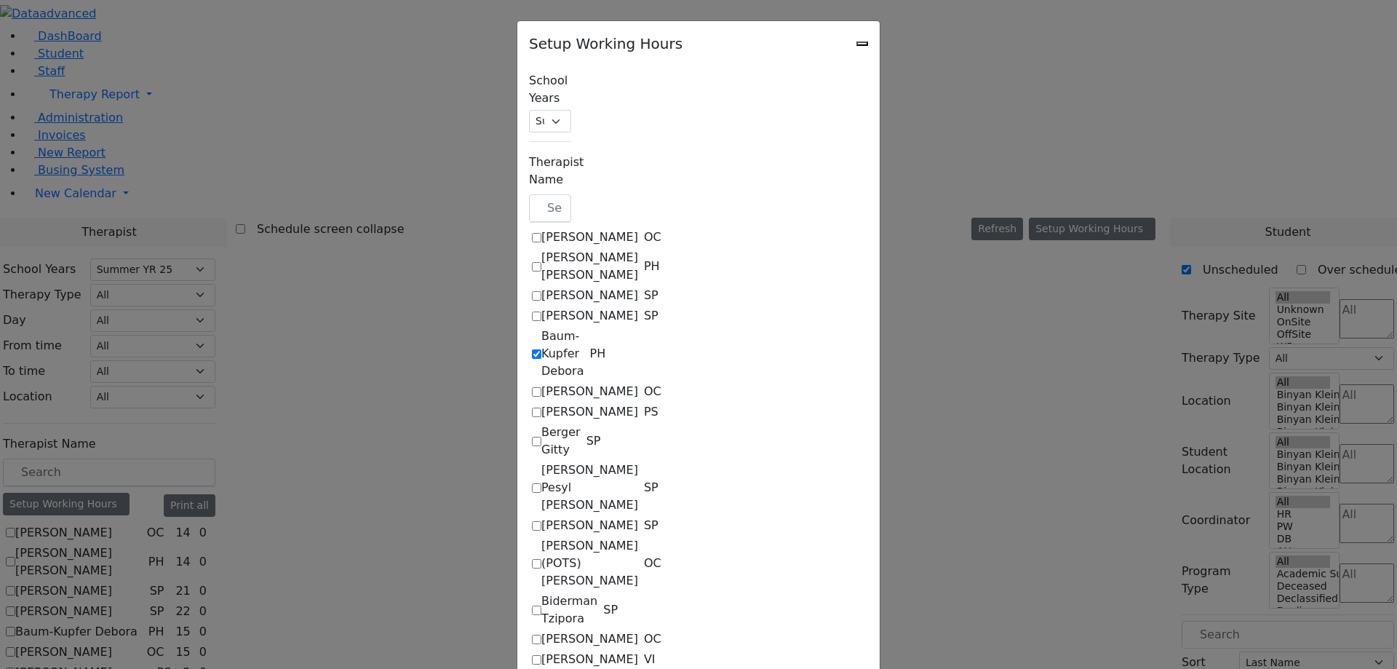
select select "17:00:00"
select select "11:00:00"
select select "15:00:00"
select select "1"
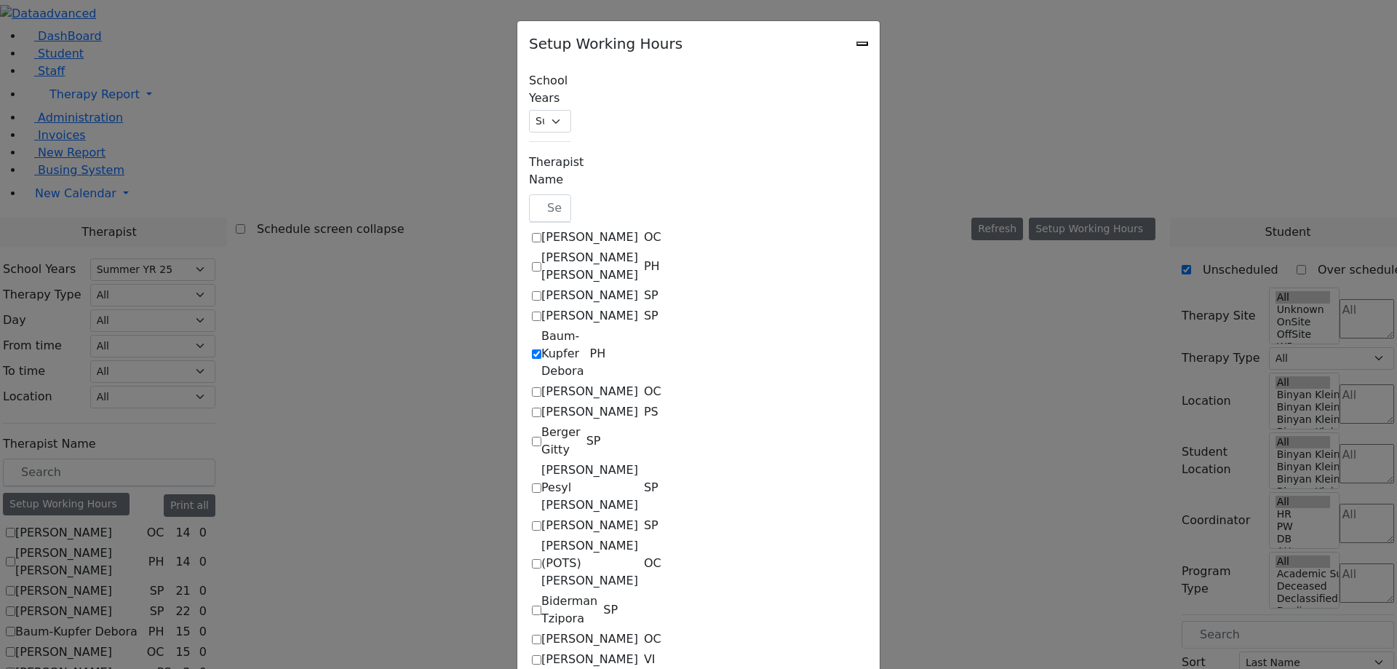
select select "15:00:00"
select select "17:00:00"
select select "11:00:00"
select select "15:00:00"
select select "1"
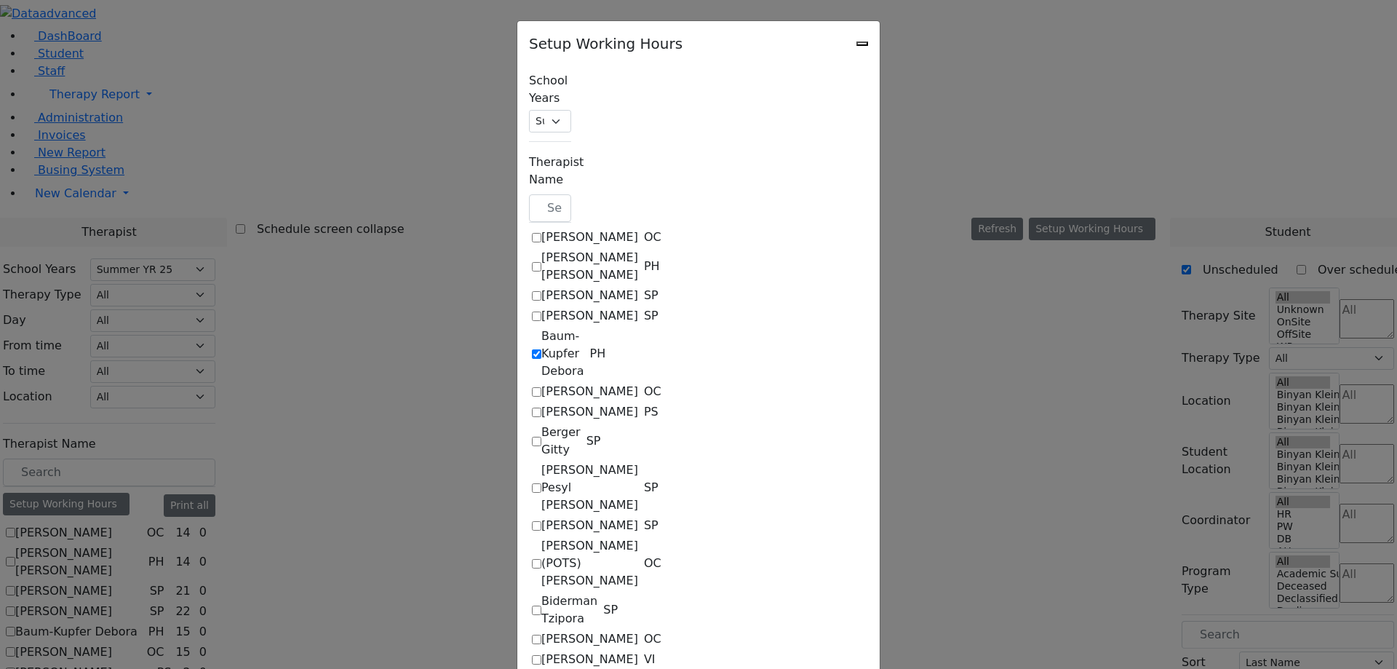
select select "15:00:00"
select select "17:00:00"
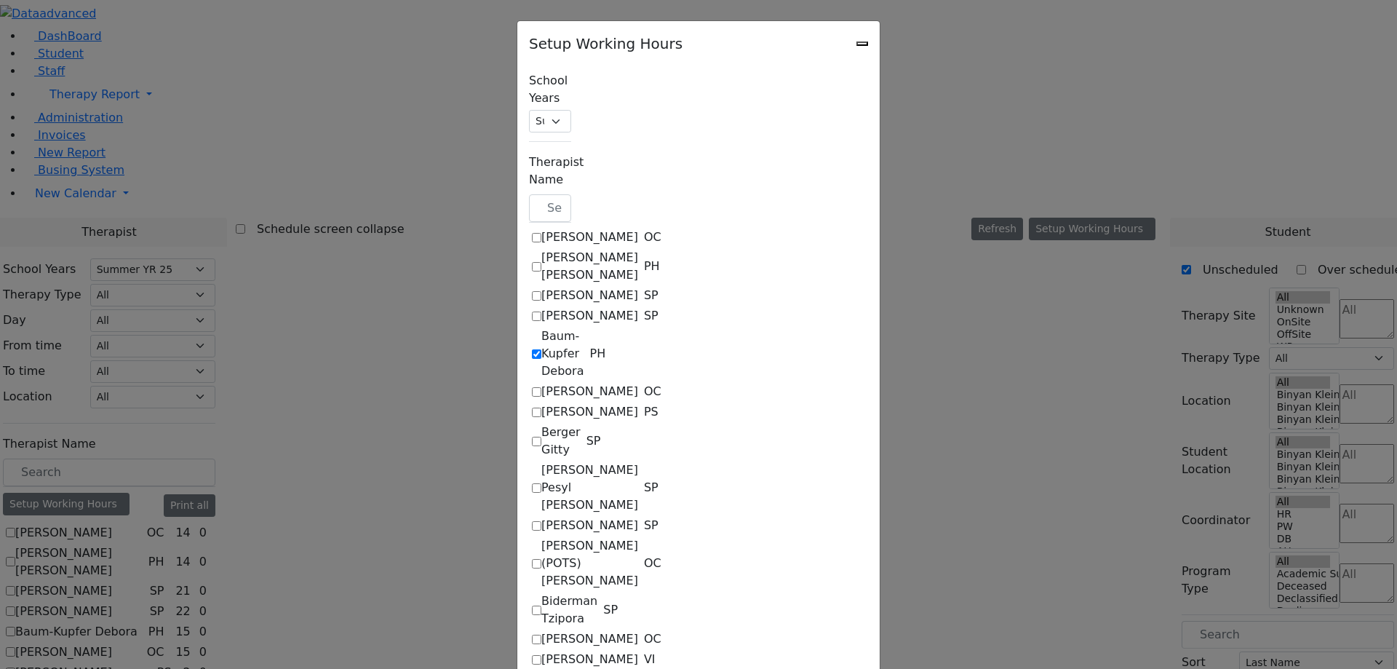
select select "17:00:00"
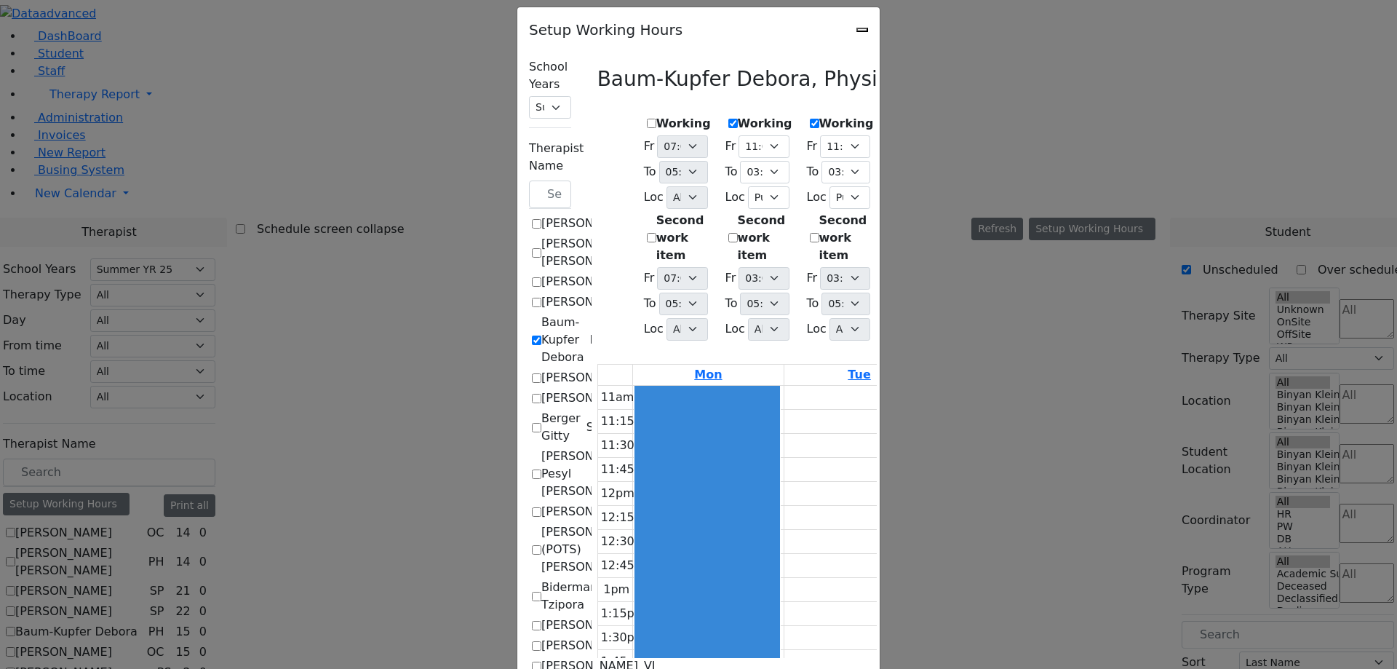
scroll to position [114, 0]
click at [541, 273] on label "[PERSON_NAME]" at bounding box center [589, 281] width 97 height 17
click at [532, 277] on input "[PERSON_NAME]" at bounding box center [536, 281] width 9 height 9
checkbox input "true"
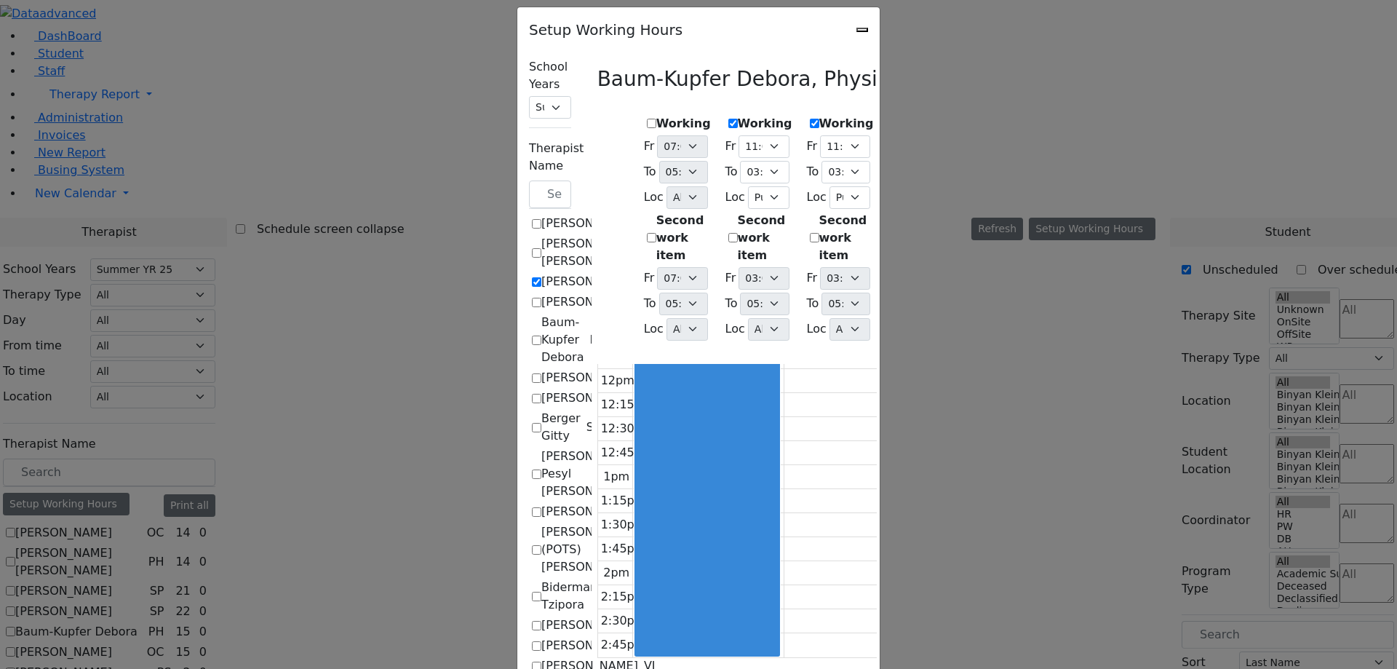
checkbox input "false"
select select "11:00:00"
select select "15:00:00"
select select "1"
select select "15:00:00"
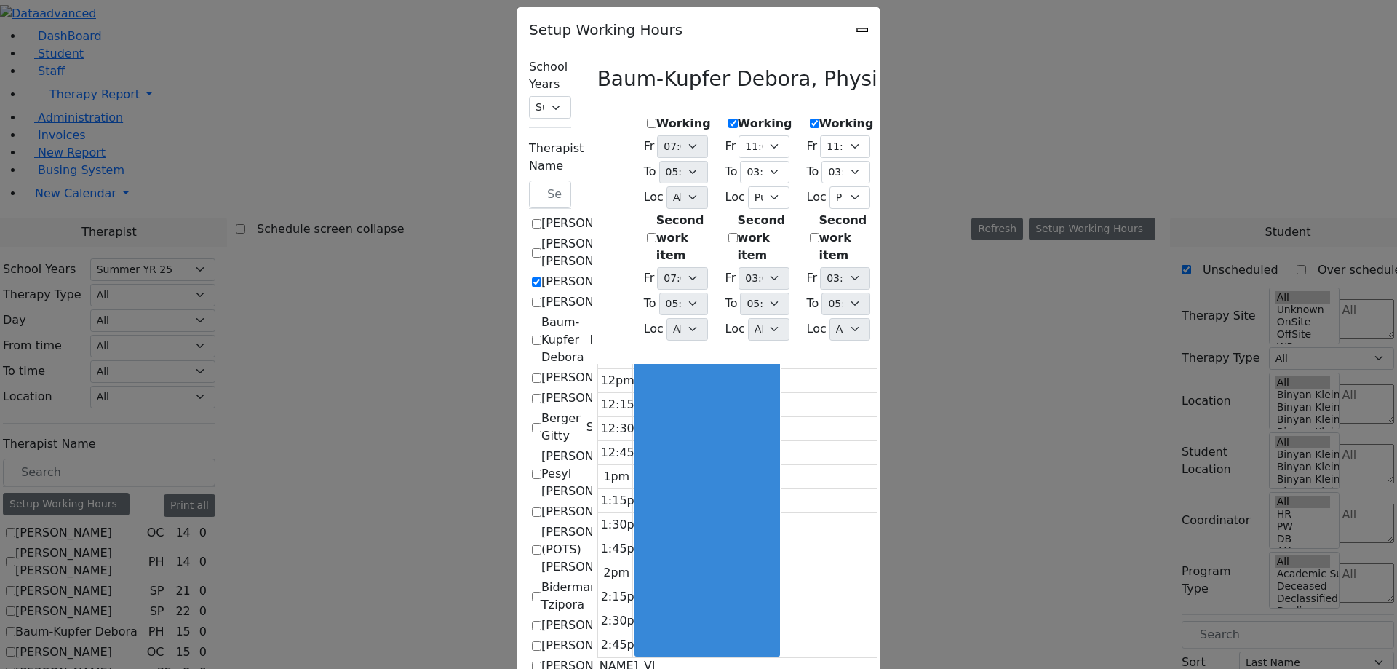
select select "17:00:00"
select select "11:00:00"
select select "15:00:00"
select select "1"
select select "15:00:00"
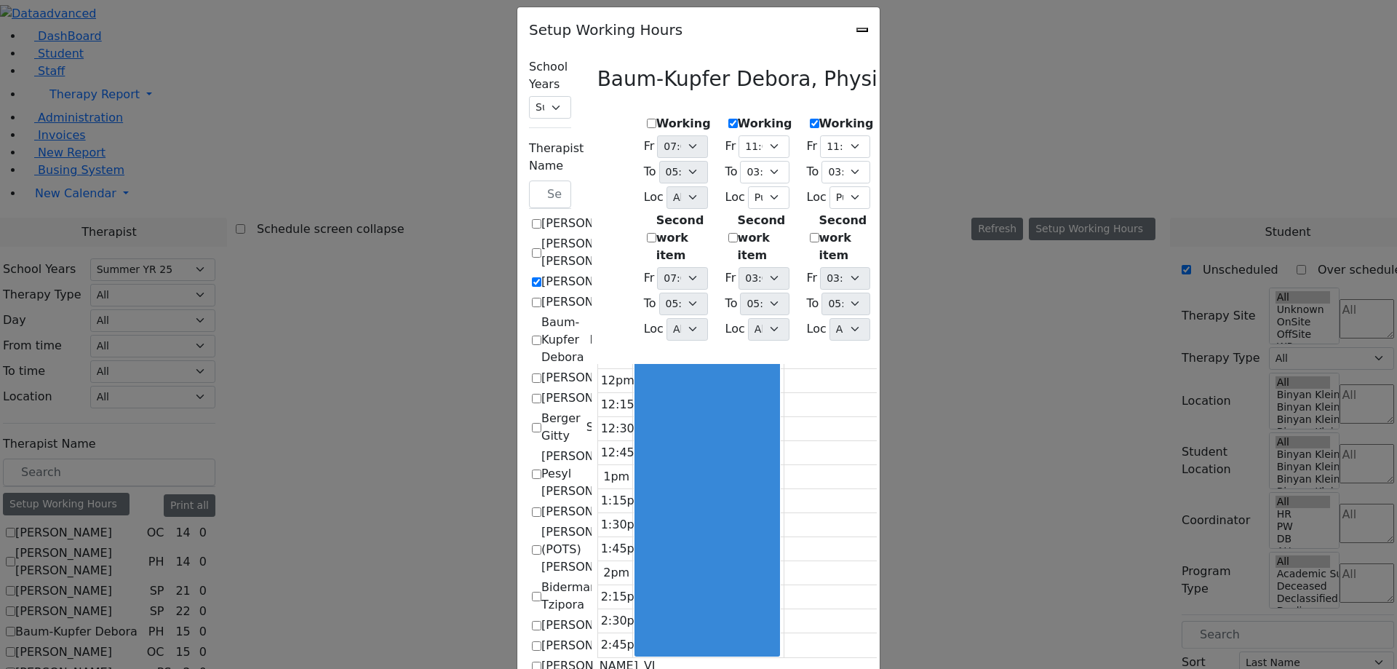
select select "17:00:00"
select select "15:00:00"
select select "1"
select select "15:00:00"
select select "17:00:00"
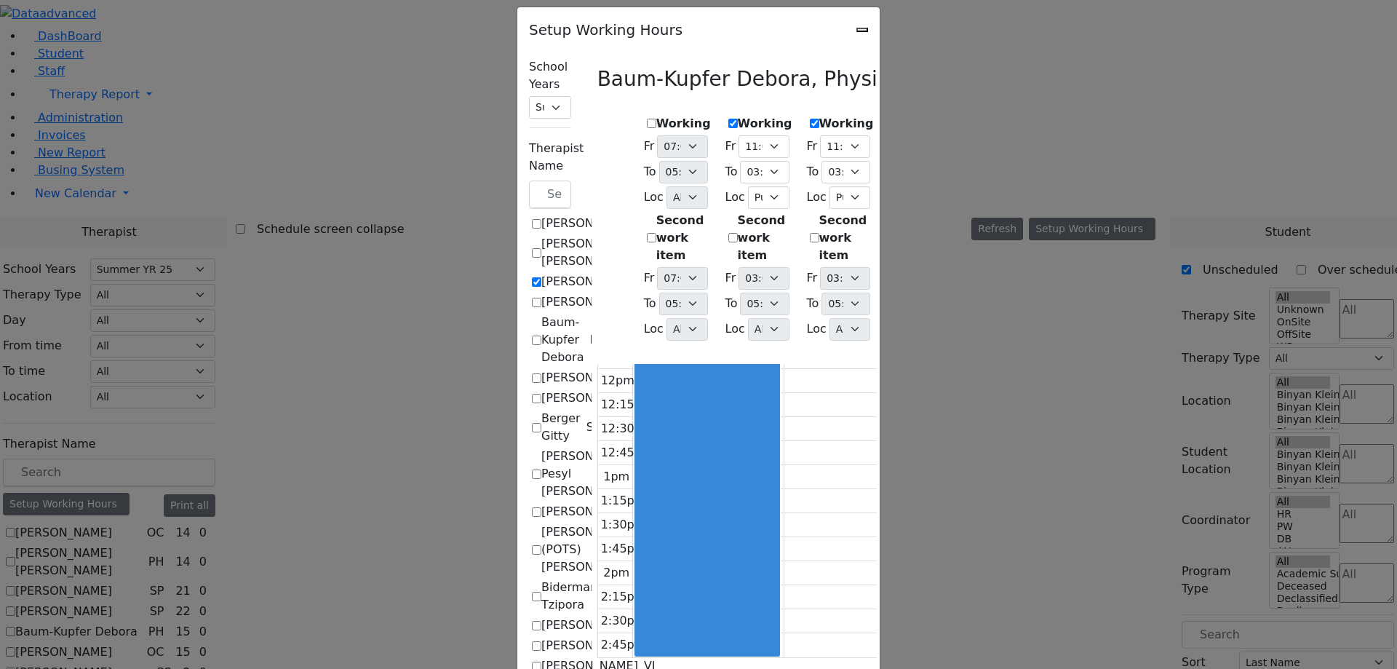
select select "11:00:00"
select select "15:00:00"
select select "1"
select select "15:00:00"
select select "17:00:00"
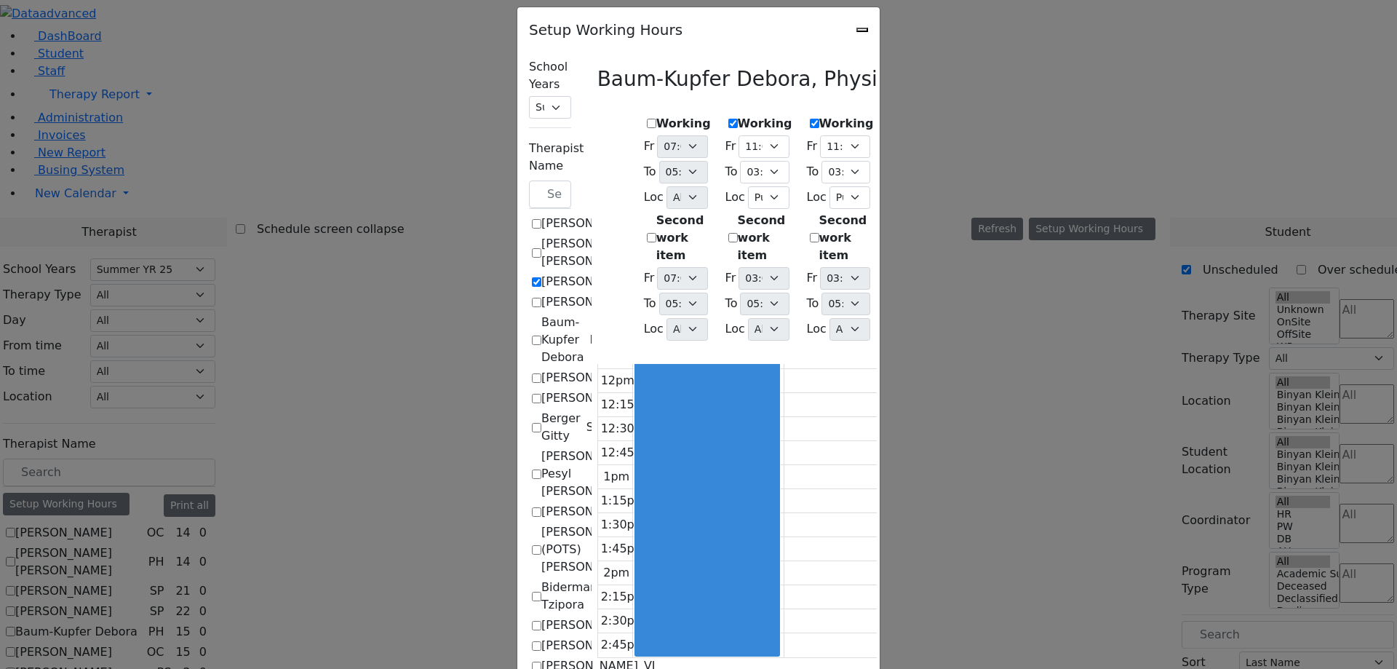
select select "17:00:00"
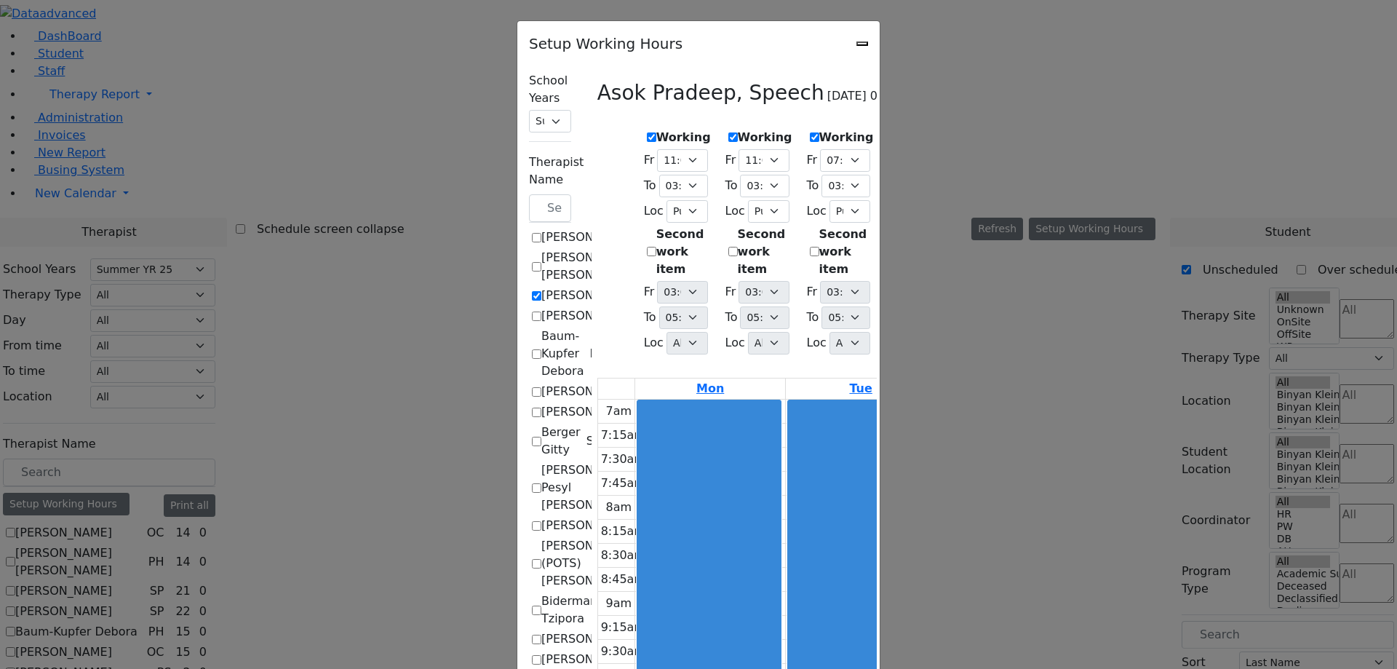
scroll to position [14, 0]
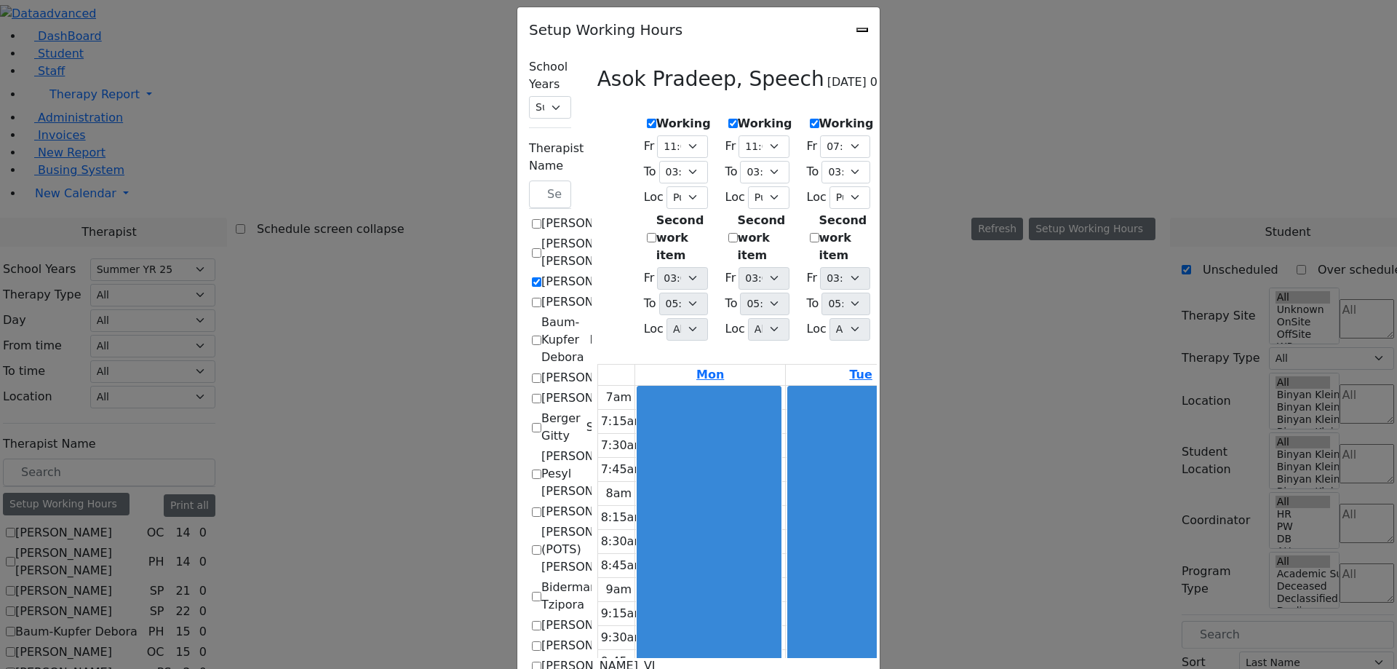
click at [862, 30] on icon "Close" at bounding box center [862, 30] width 0 height 0
checkbox input "false"
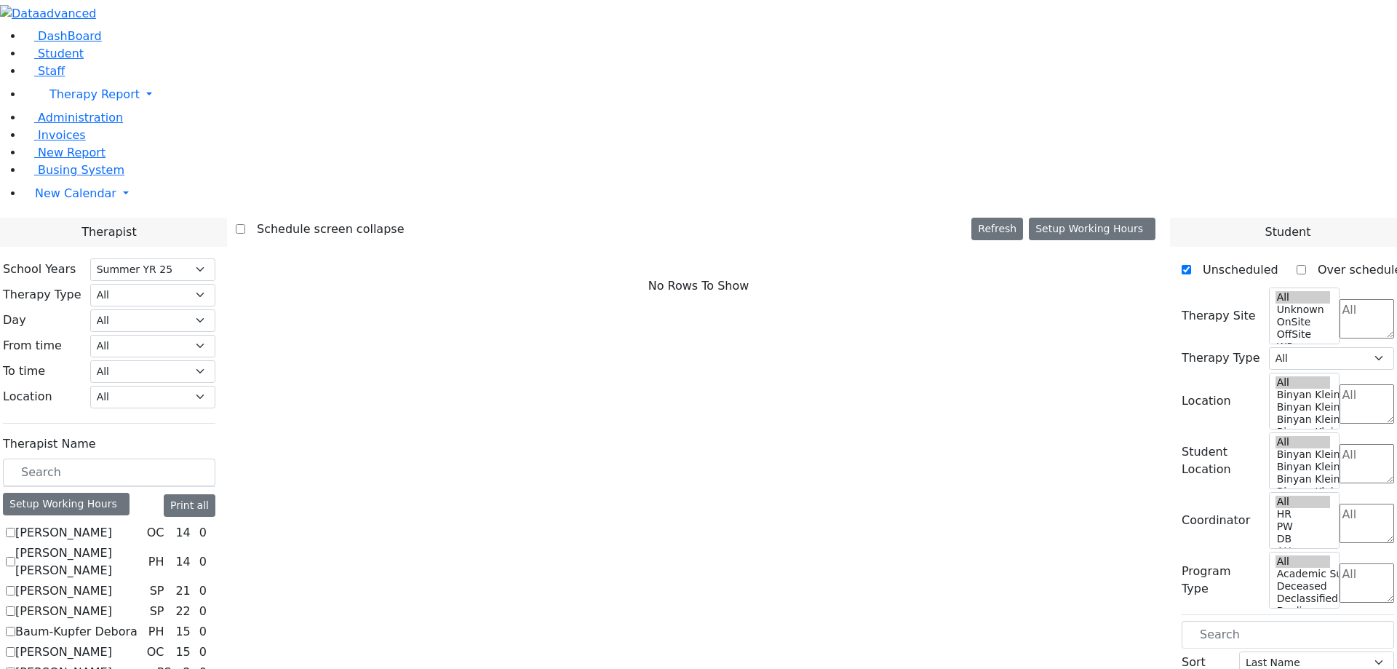
click at [112, 524] on label "[PERSON_NAME]" at bounding box center [63, 532] width 97 height 17
click at [15, 528] on input "[PERSON_NAME]" at bounding box center [10, 532] width 9 height 9
checkbox input "true"
select select "1"
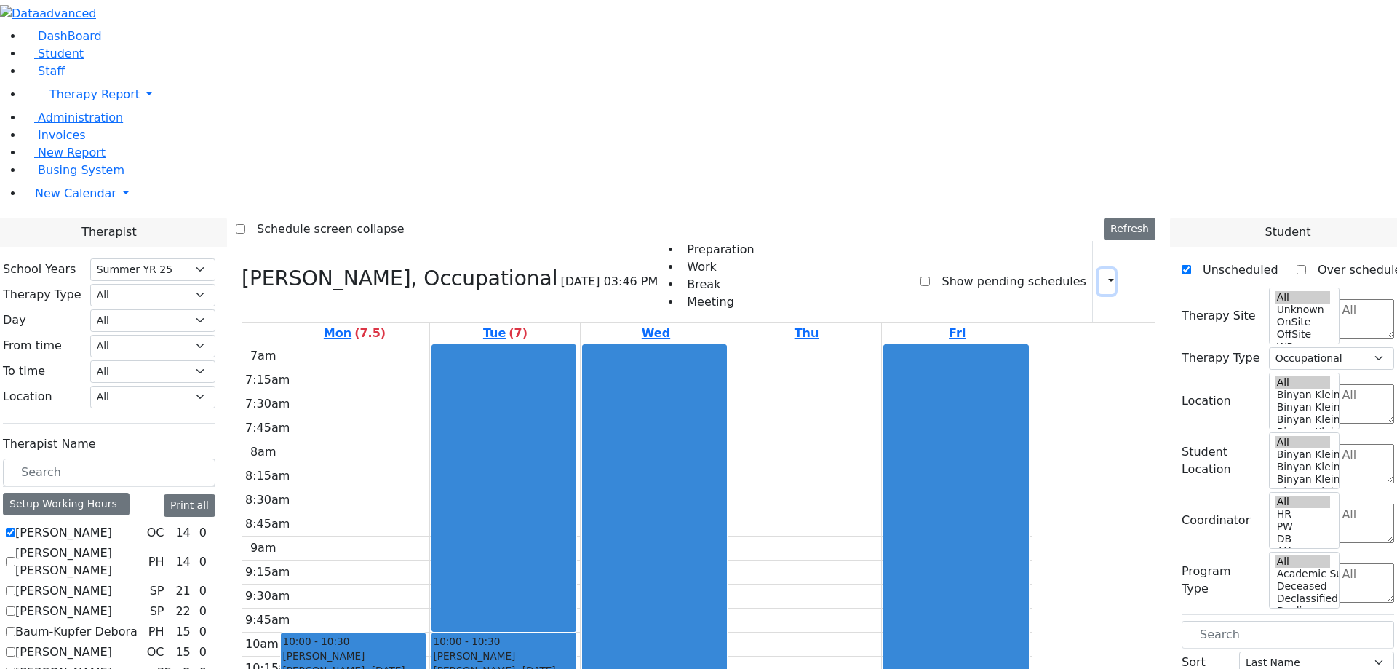
click at [1104, 269] on button "button" at bounding box center [1107, 281] width 16 height 25
click at [937, 270] on label "Show pending schedules" at bounding box center [1008, 281] width 156 height 23
click at [930, 277] on input "Show pending schedules" at bounding box center [924, 281] width 9 height 9
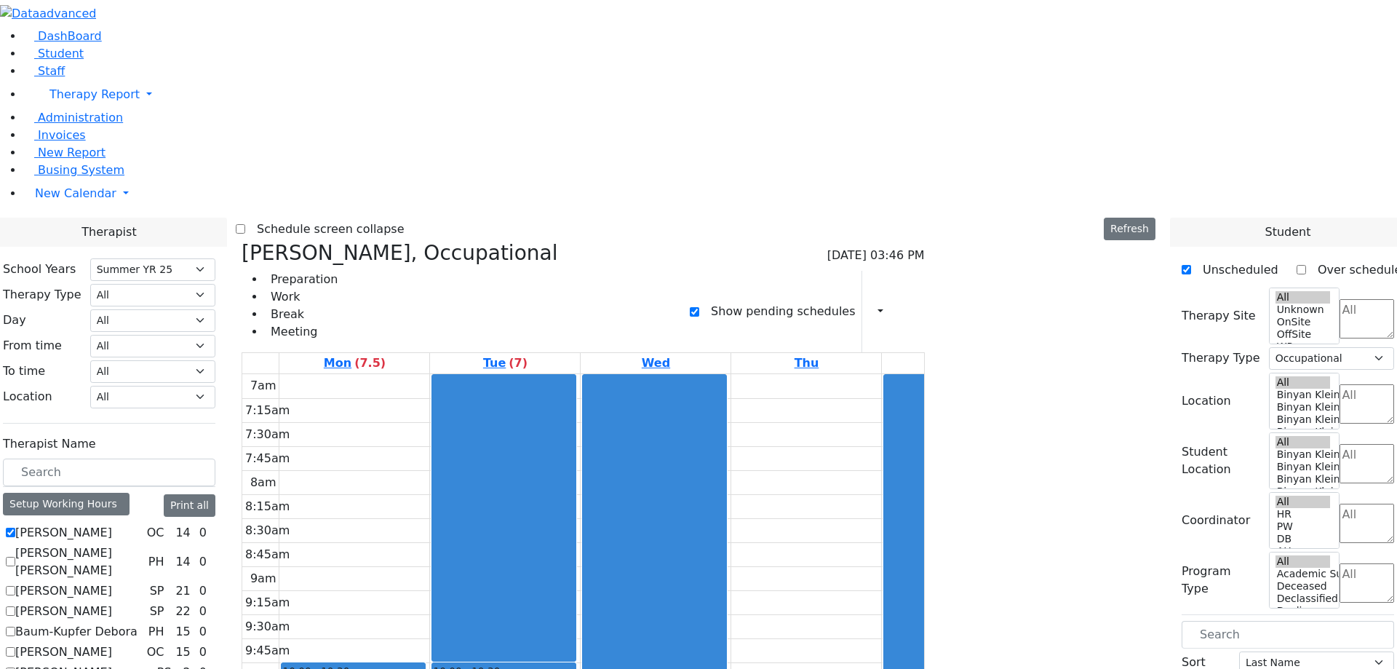
checkbox input "false"
